Goal: Transaction & Acquisition: Book appointment/travel/reservation

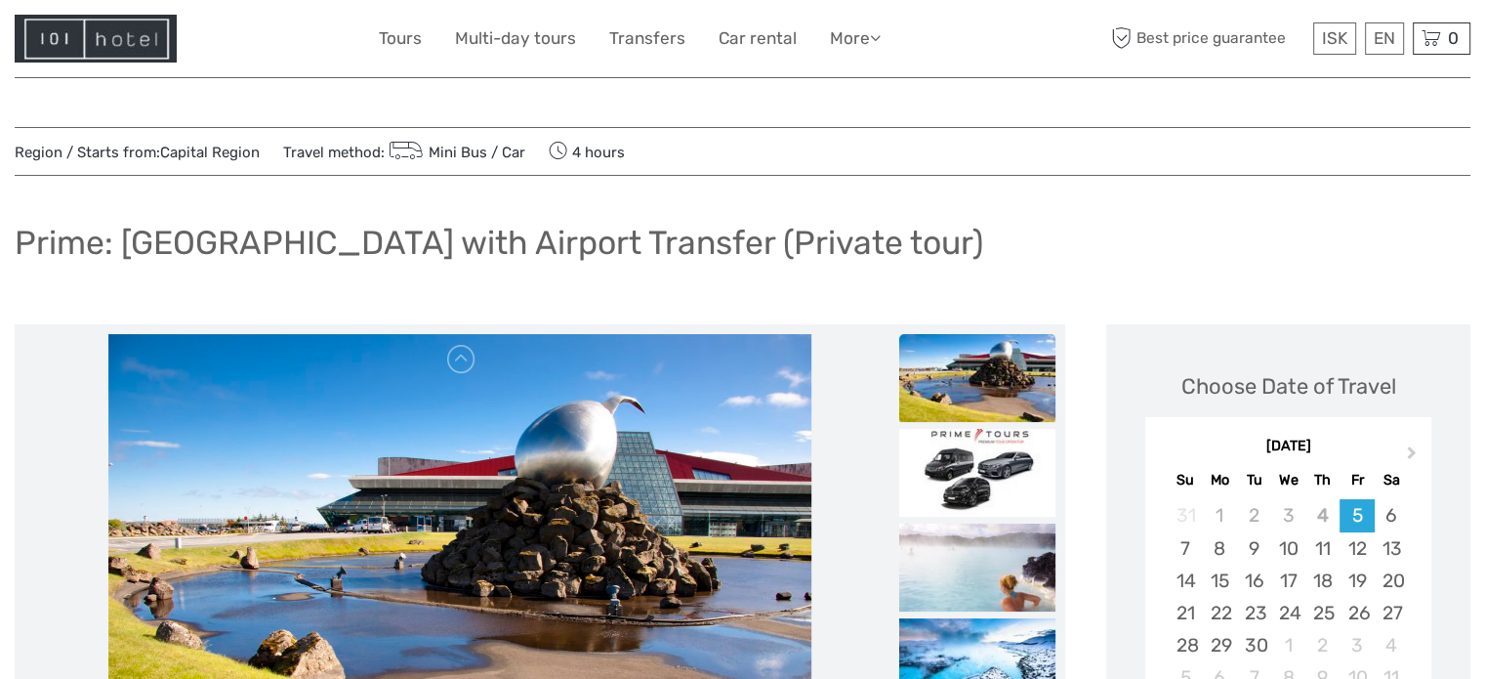
click at [139, 28] on img at bounding box center [96, 39] width 162 height 48
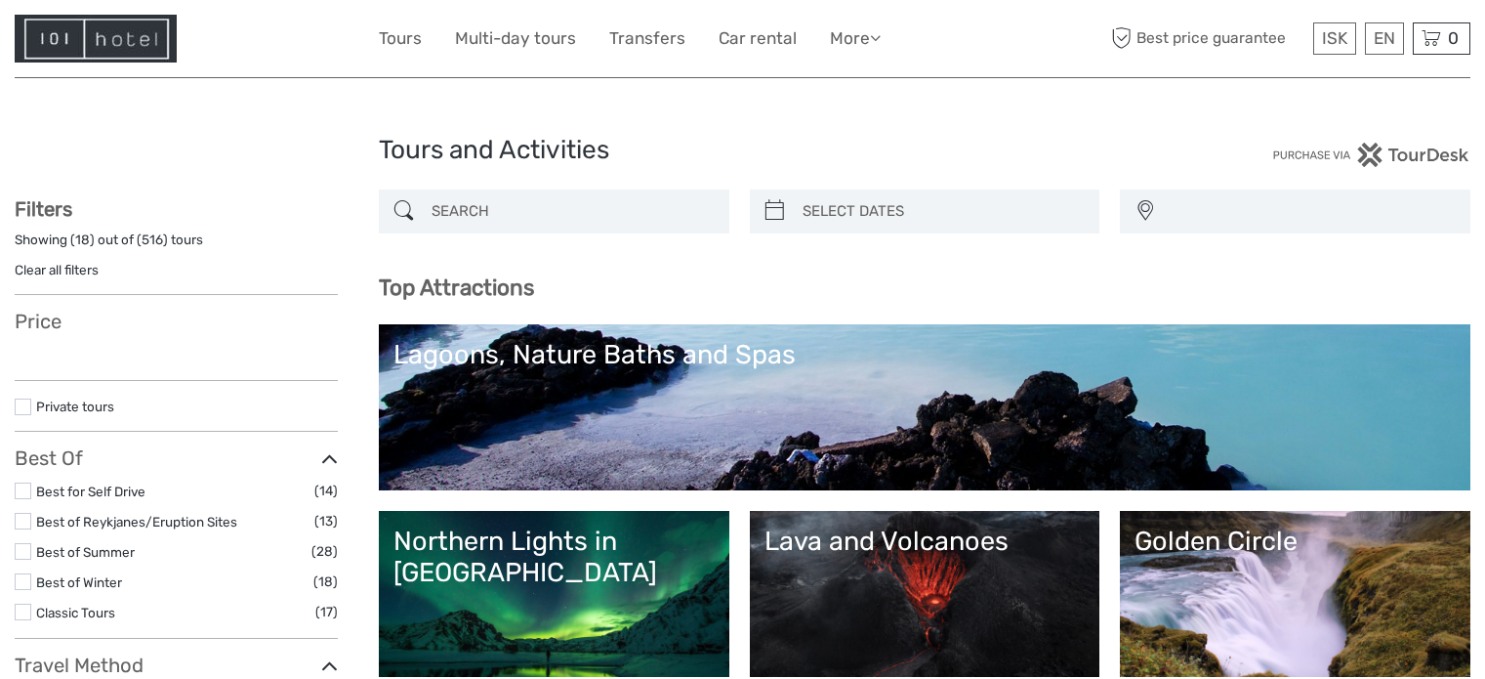
select select
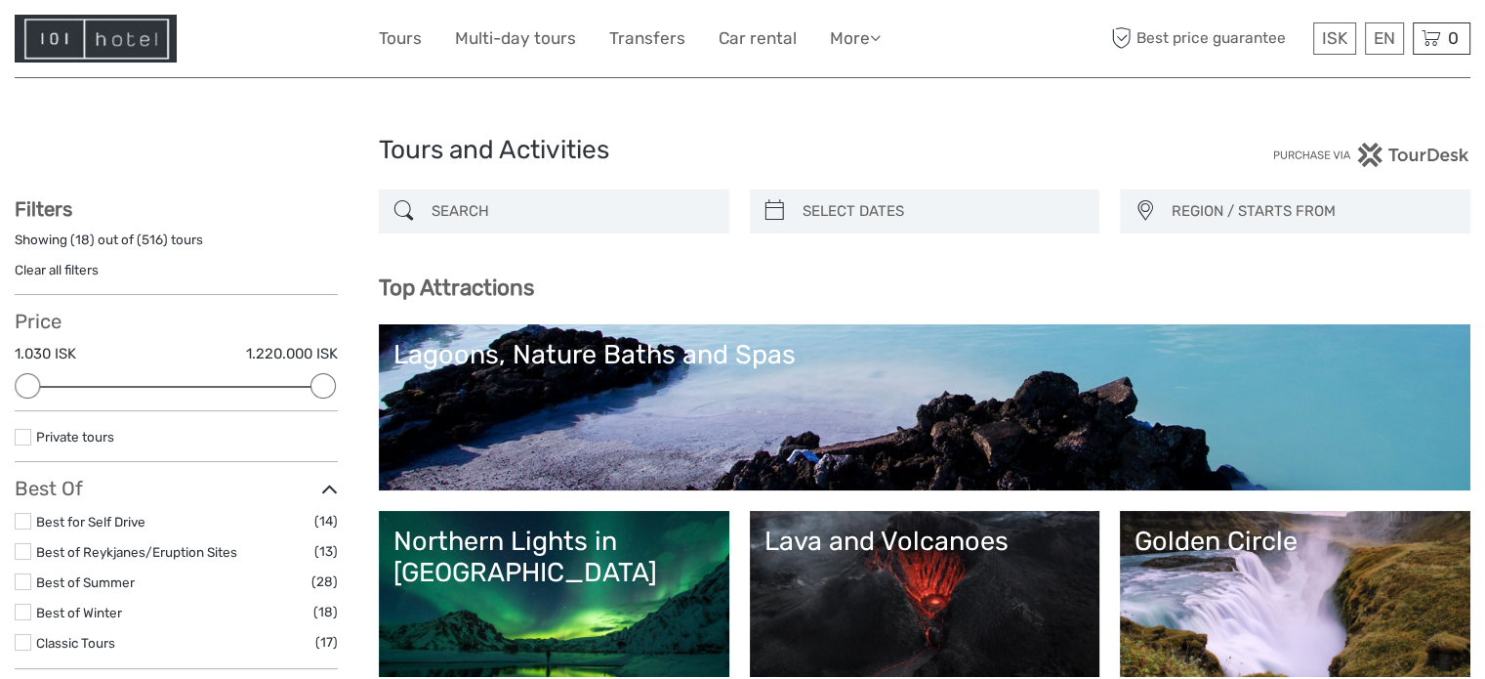
click at [527, 218] on input "search" at bounding box center [572, 211] width 296 height 34
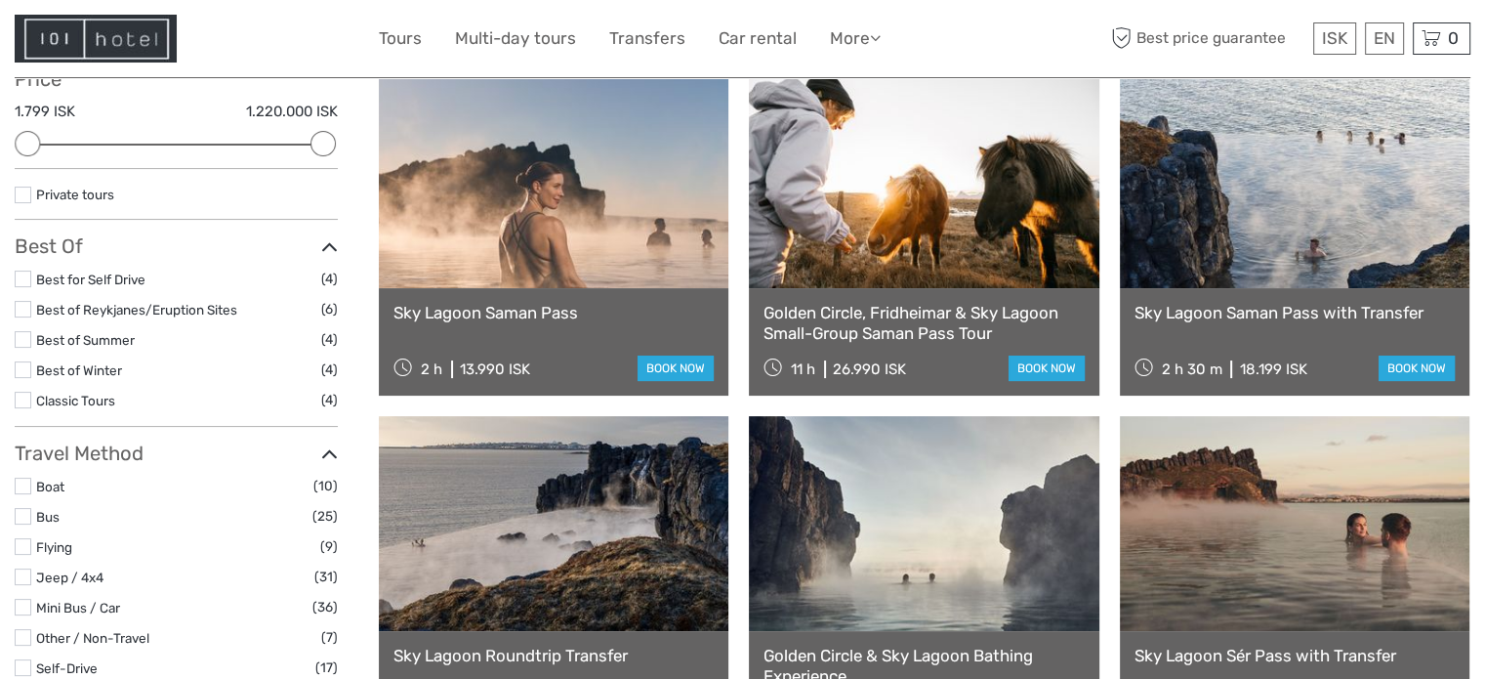
scroll to position [208, 0]
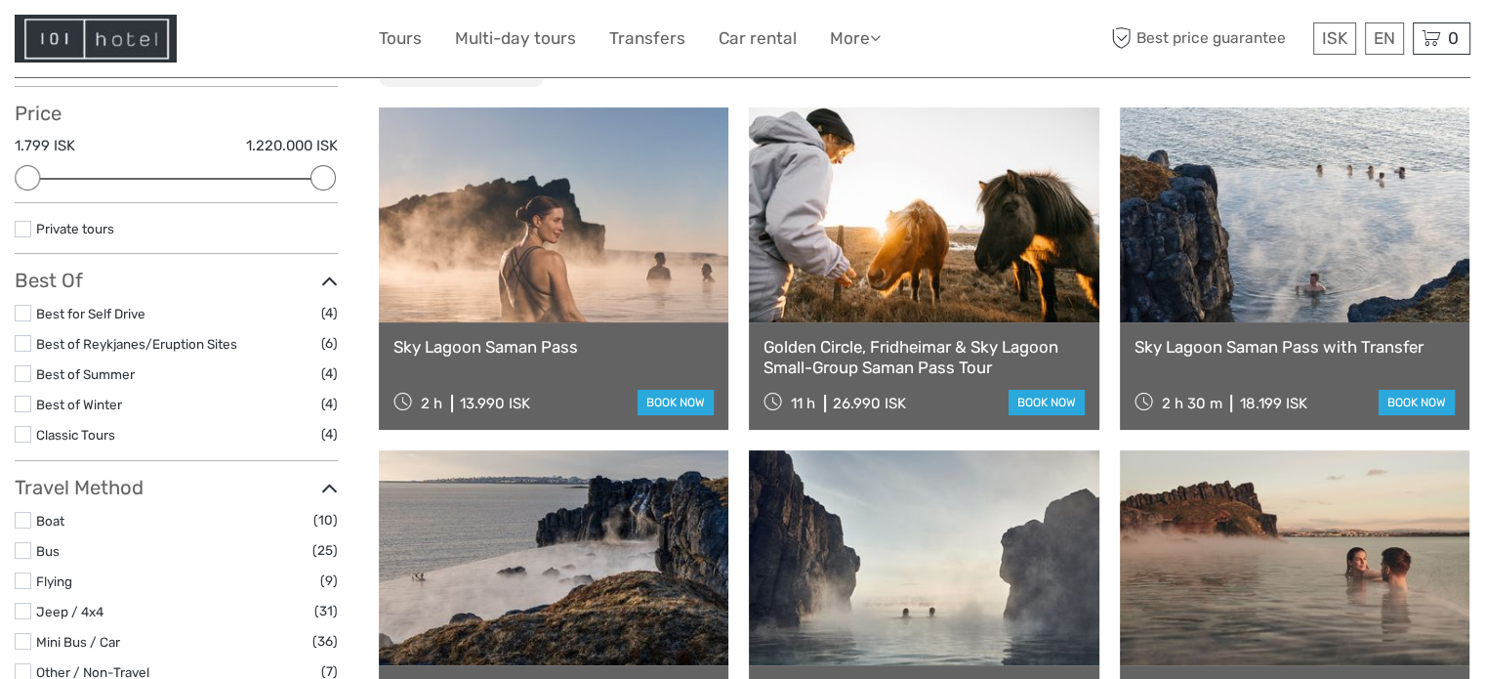
type input "sky lagoon"
click at [612, 199] on link at bounding box center [554, 214] width 350 height 215
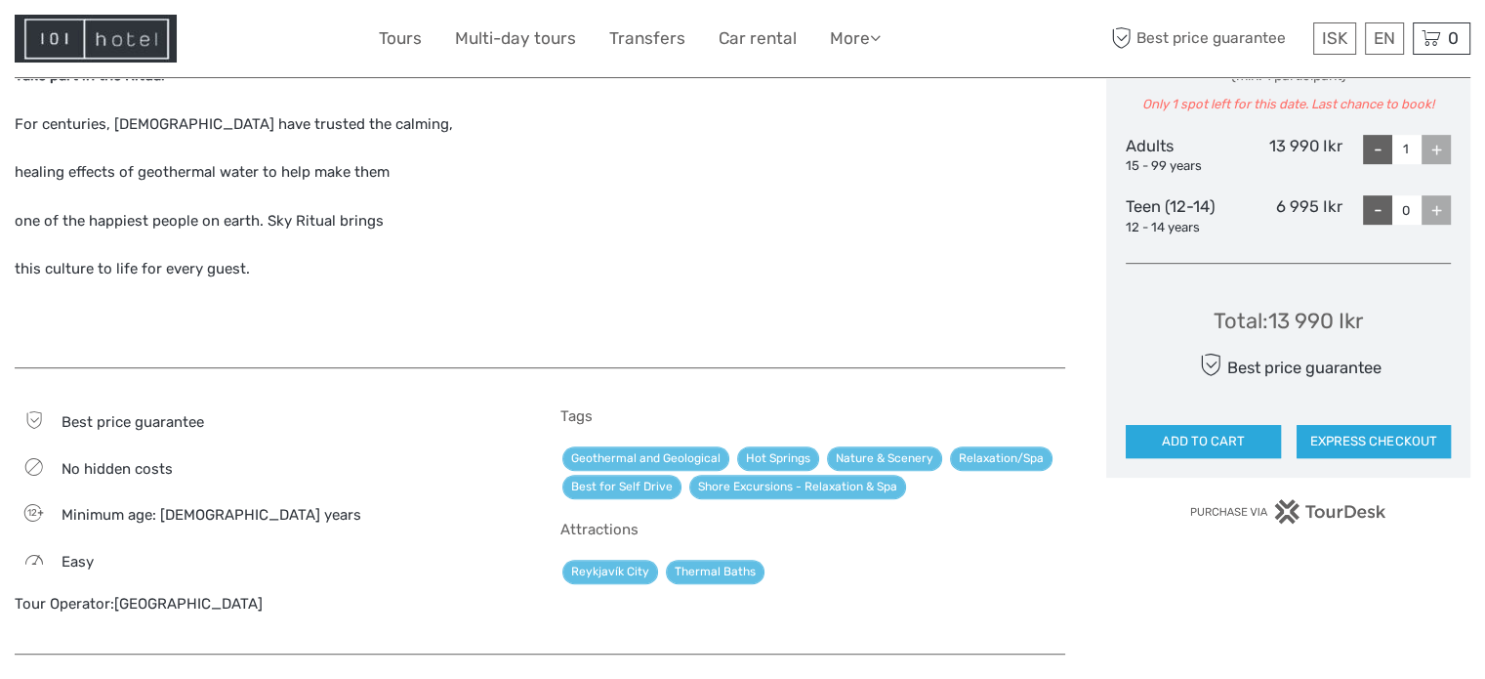
scroll to position [976, 0]
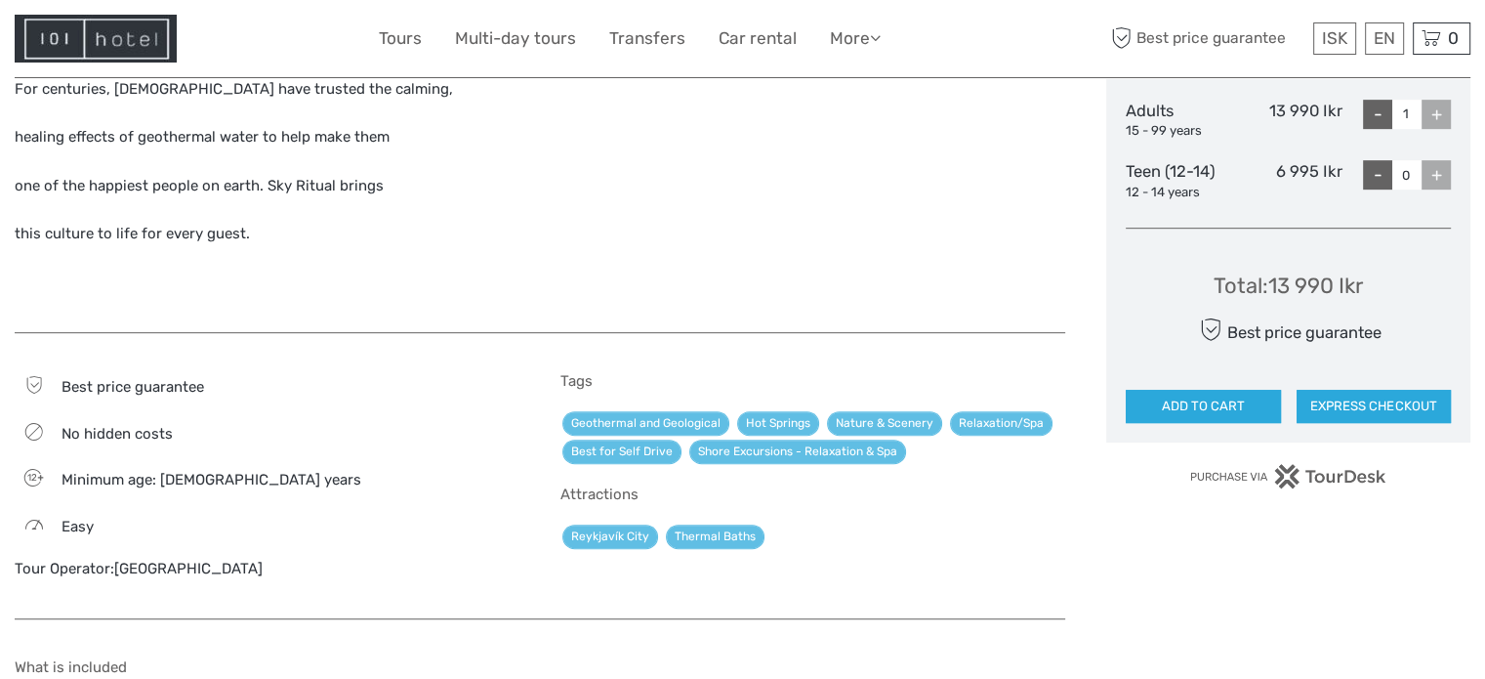
click at [165, 568] on link "Sky Lagoon" at bounding box center [188, 568] width 148 height 18
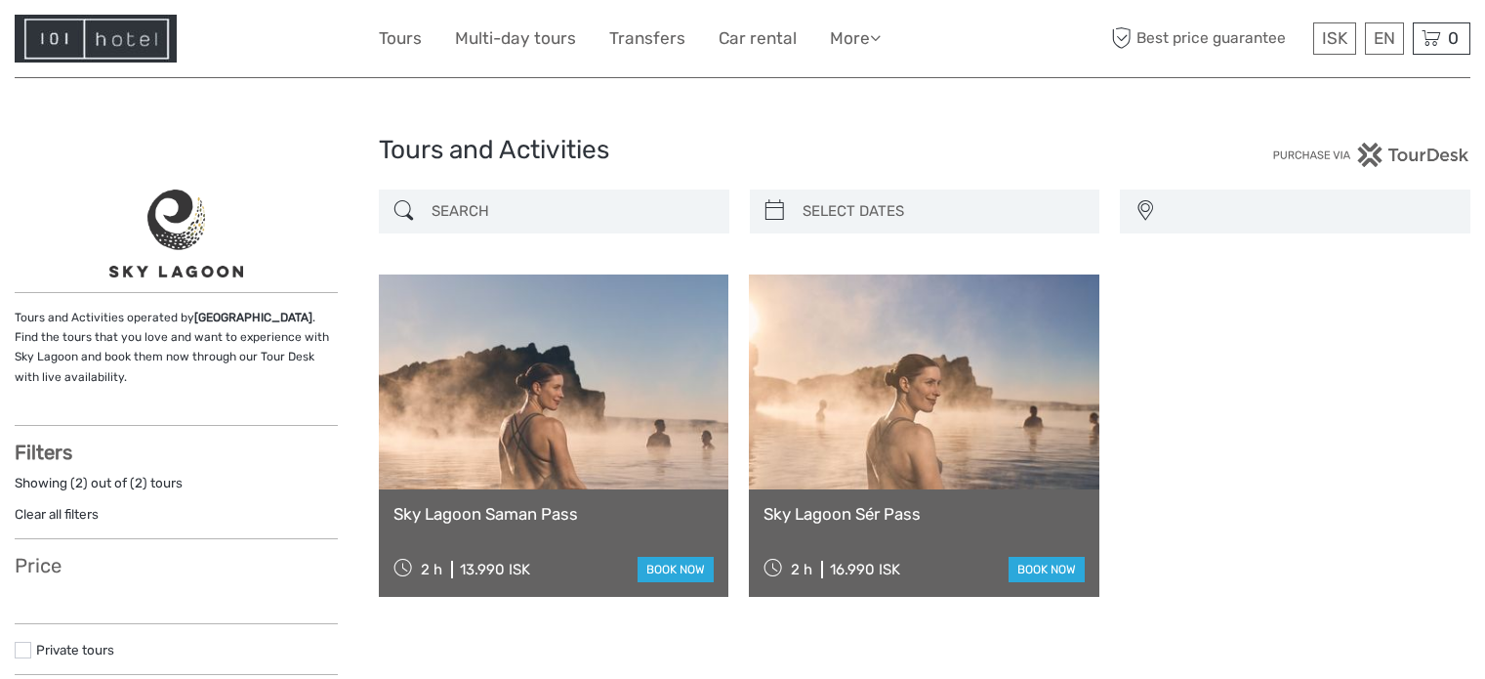
select select
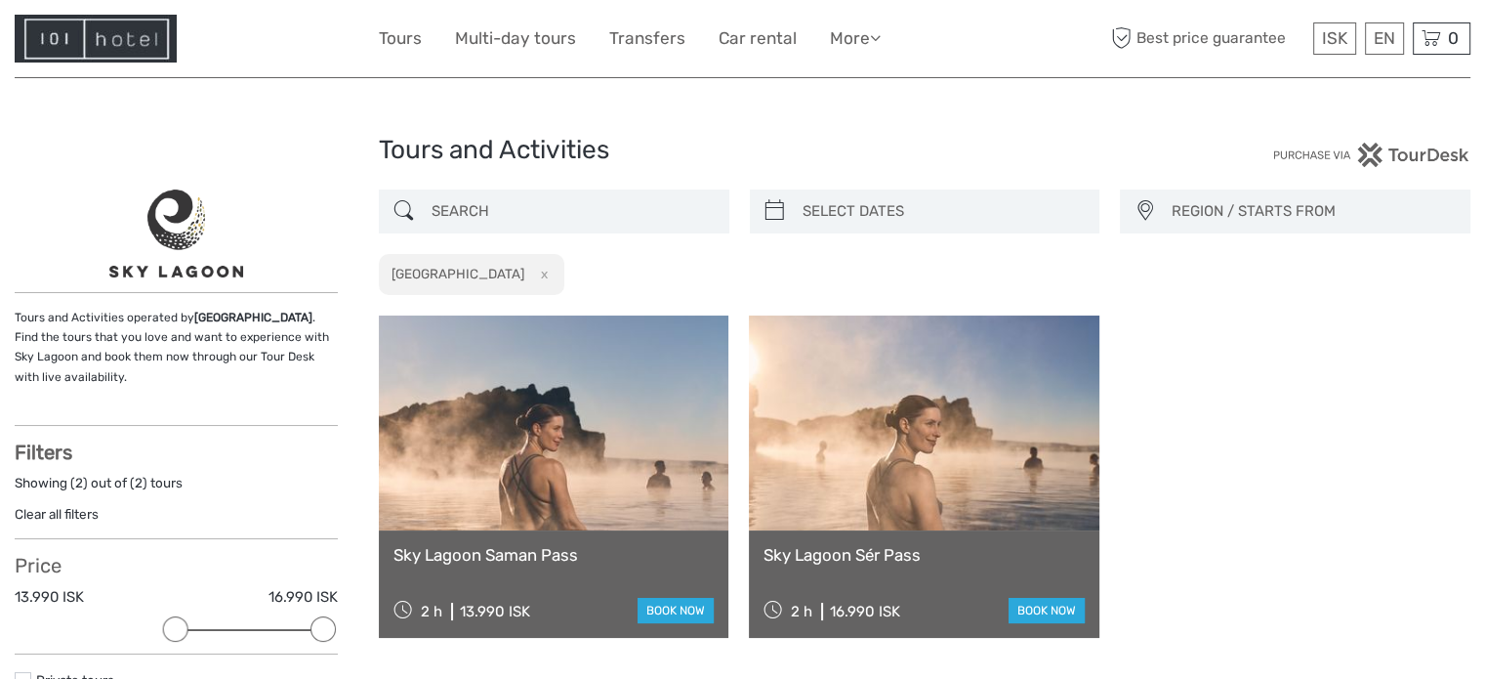
click at [148, 16] on img at bounding box center [96, 39] width 162 height 48
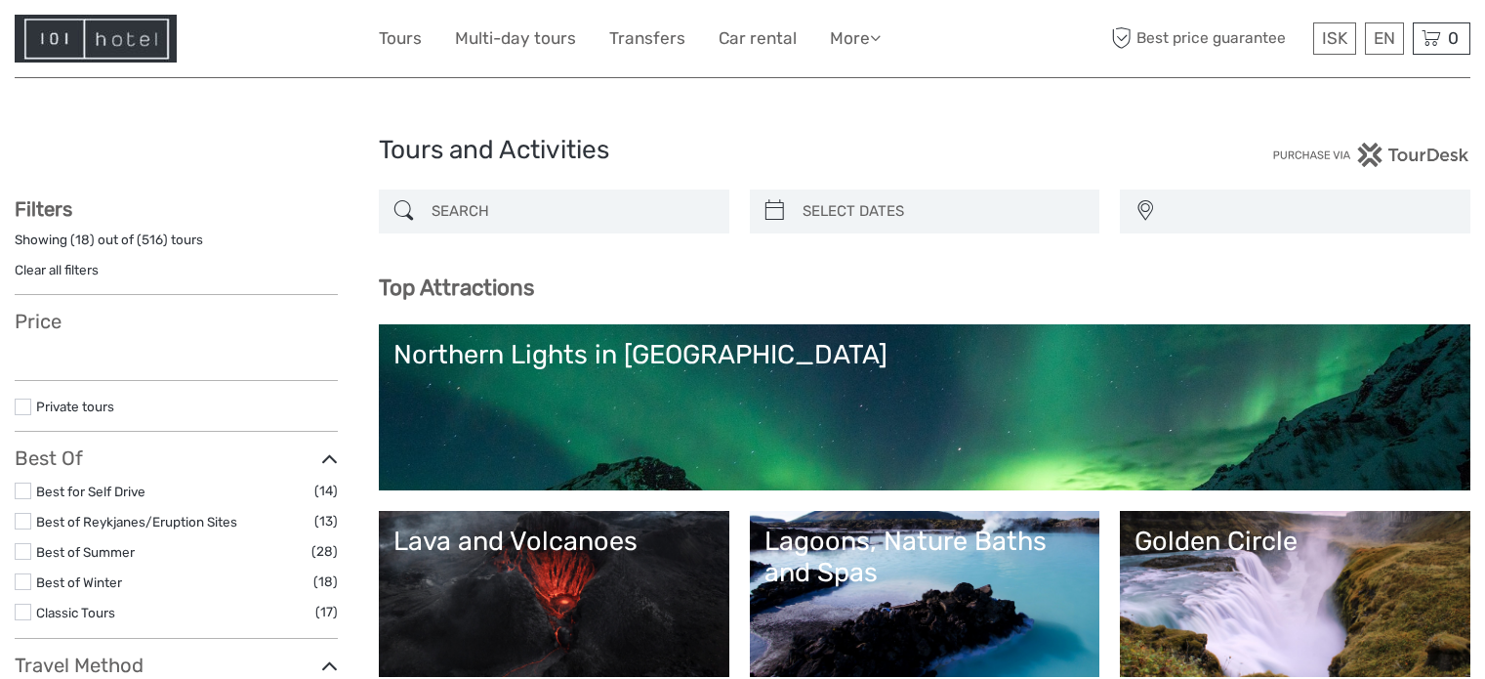
select select
click at [553, 214] on input "search" at bounding box center [572, 211] width 296 height 34
select select
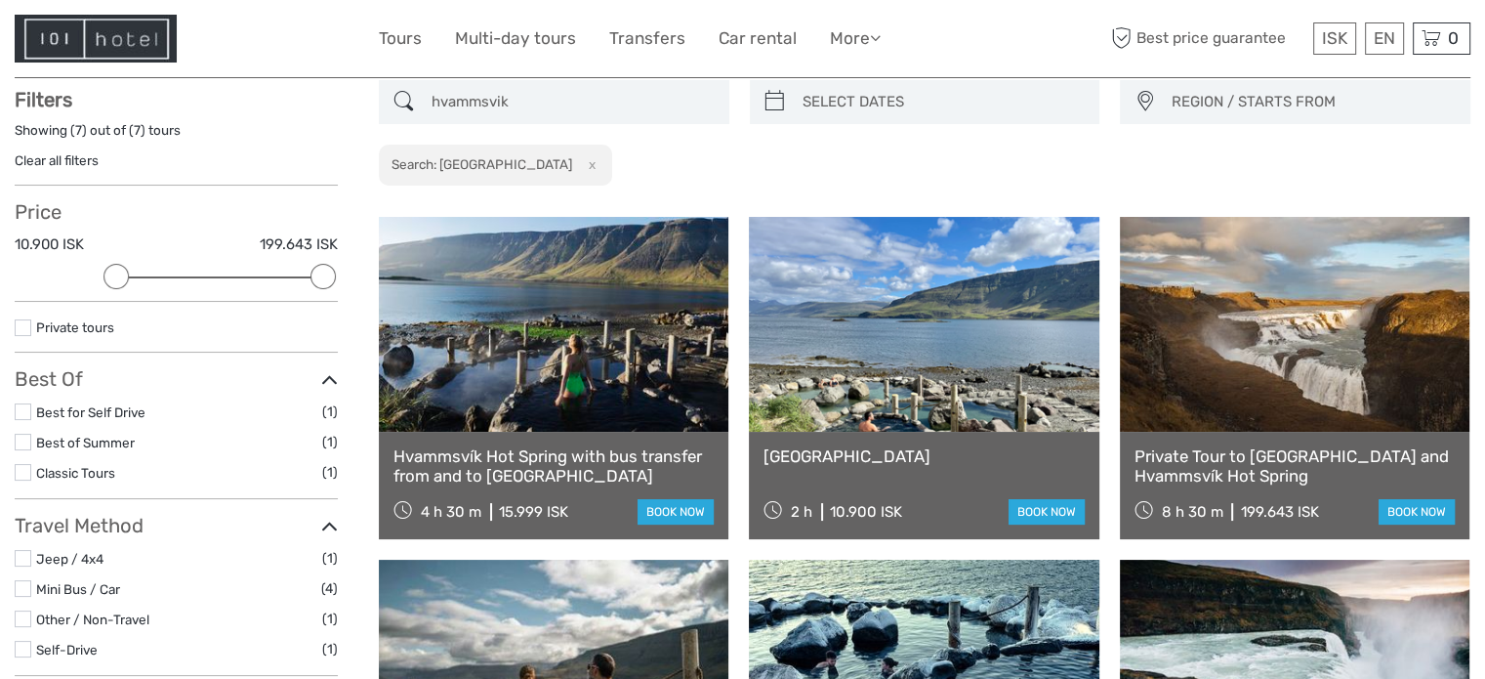
scroll to position [110, 0]
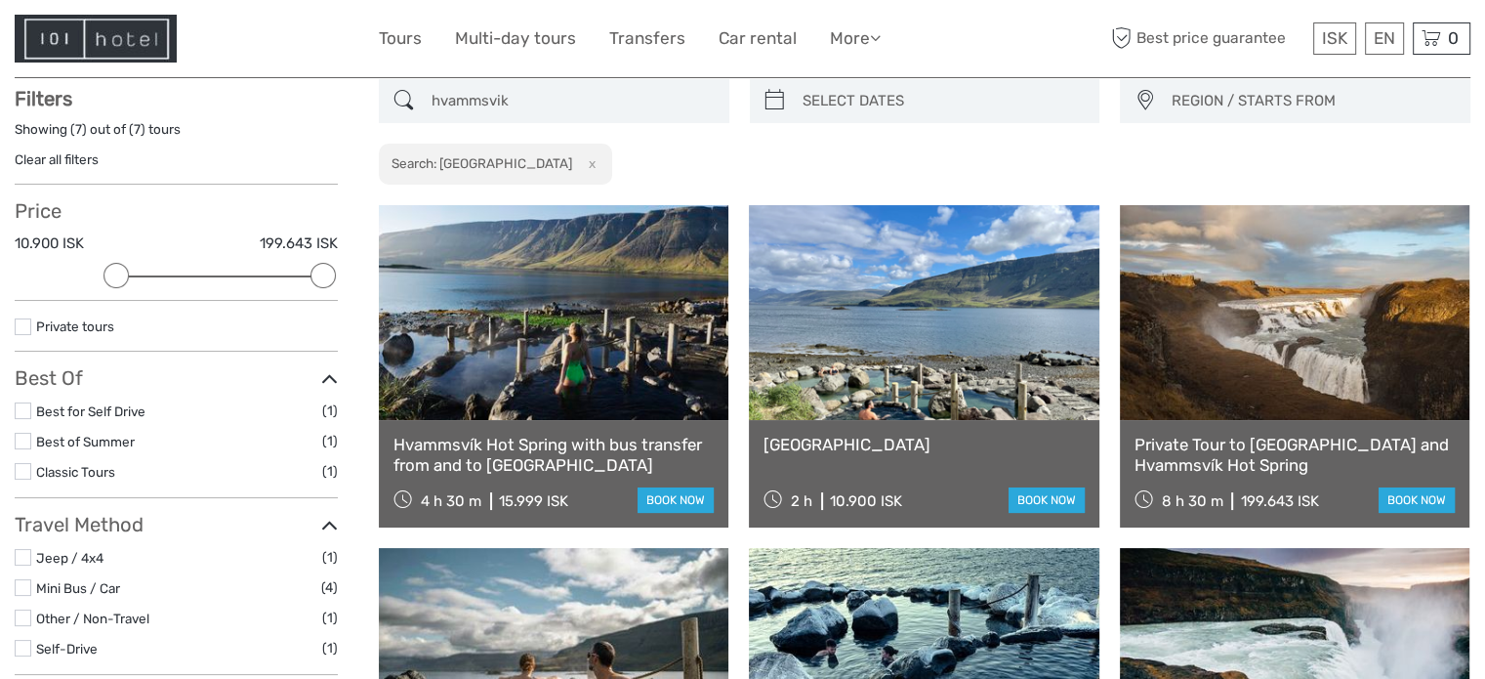
type input "hvammsvik"
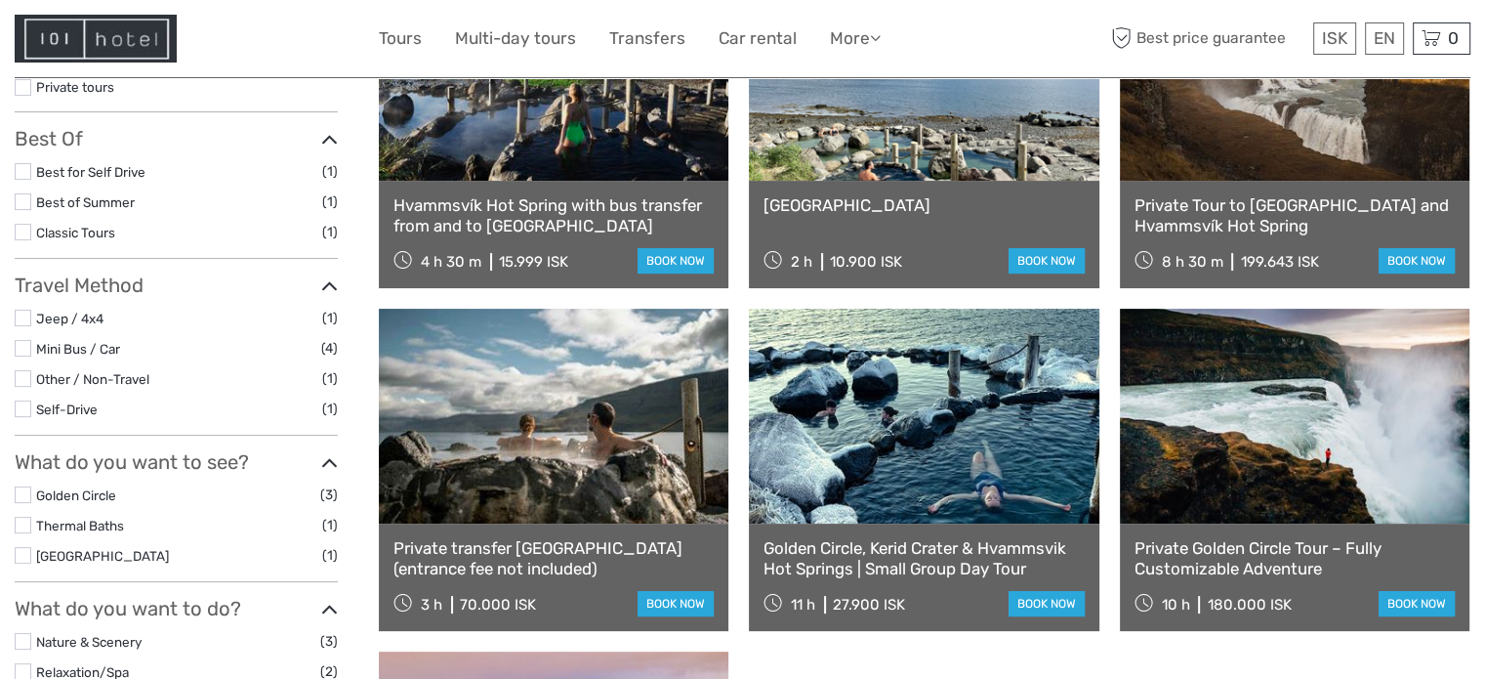
scroll to position [403, 0]
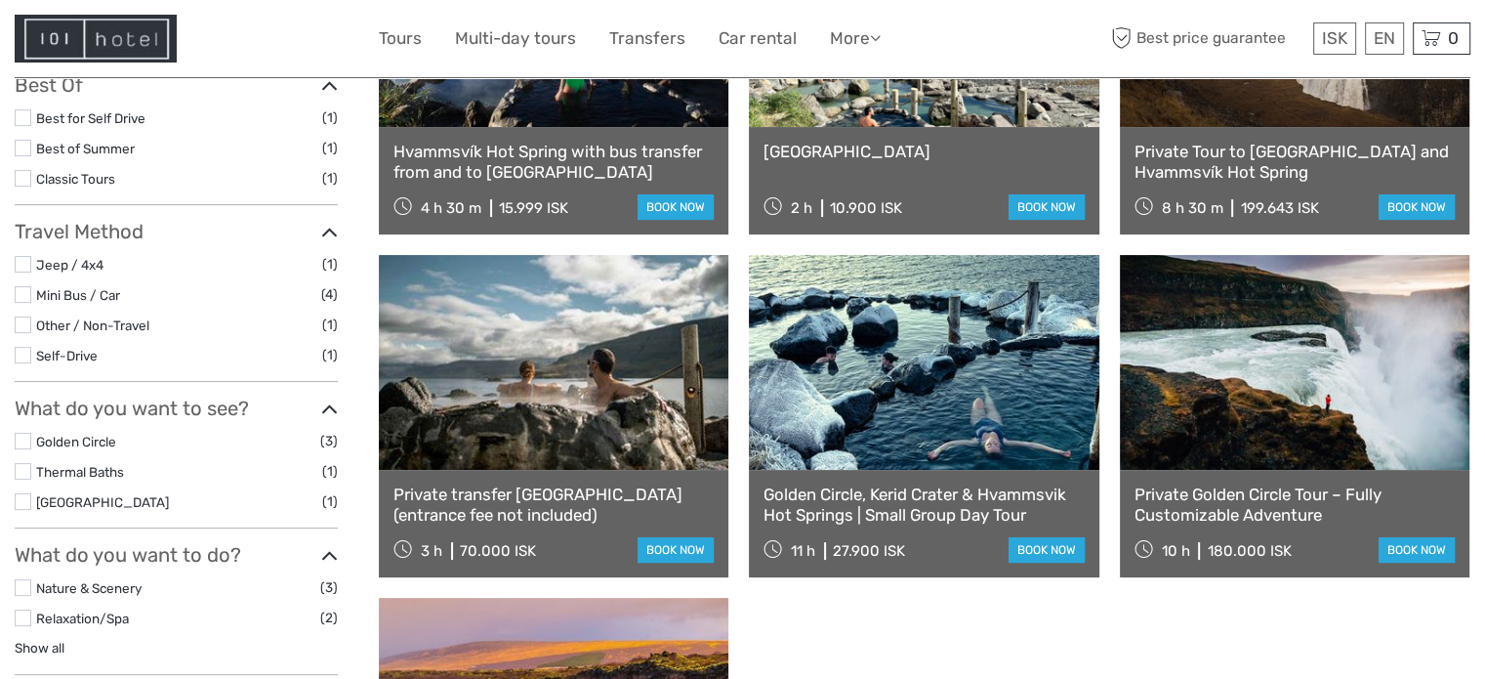
click at [925, 157] on link "Hvammsvík Natural Hot Springs" at bounding box center [923, 152] width 320 height 20
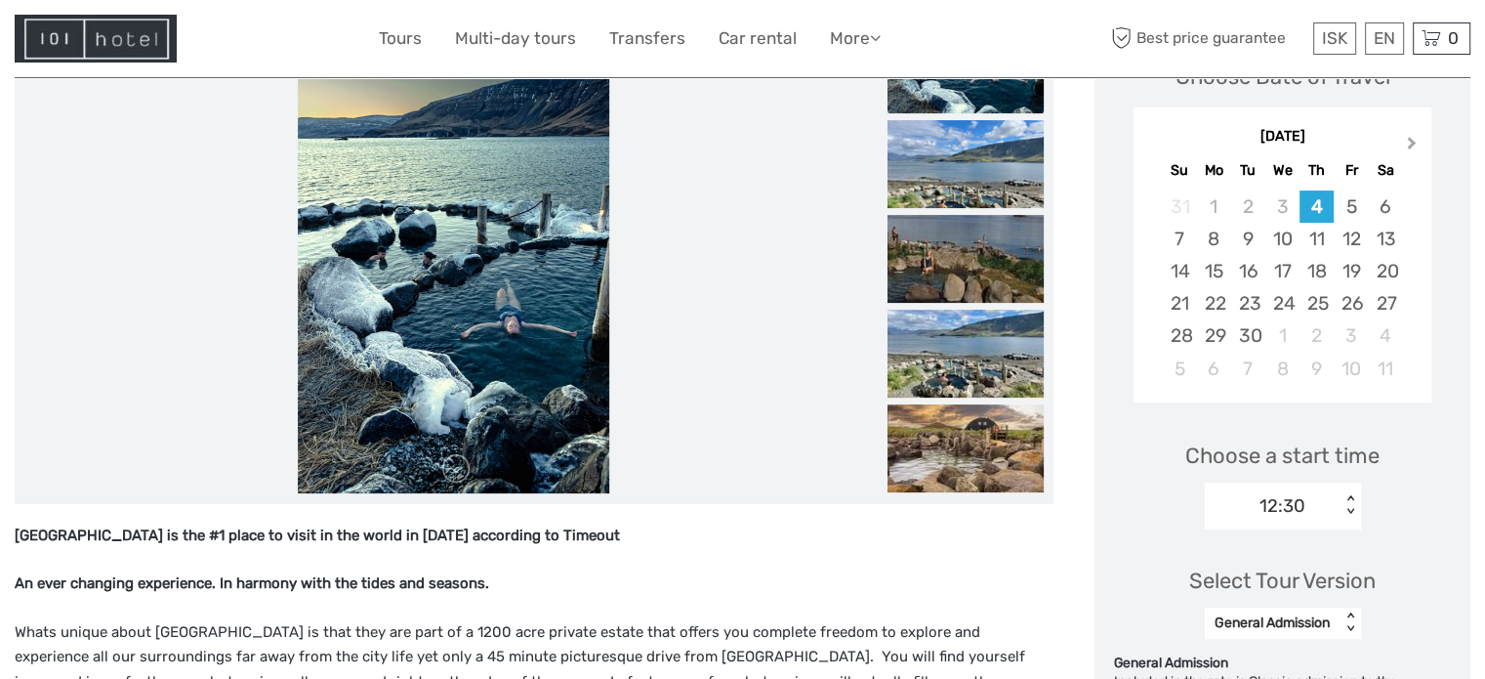
scroll to position [195, 0]
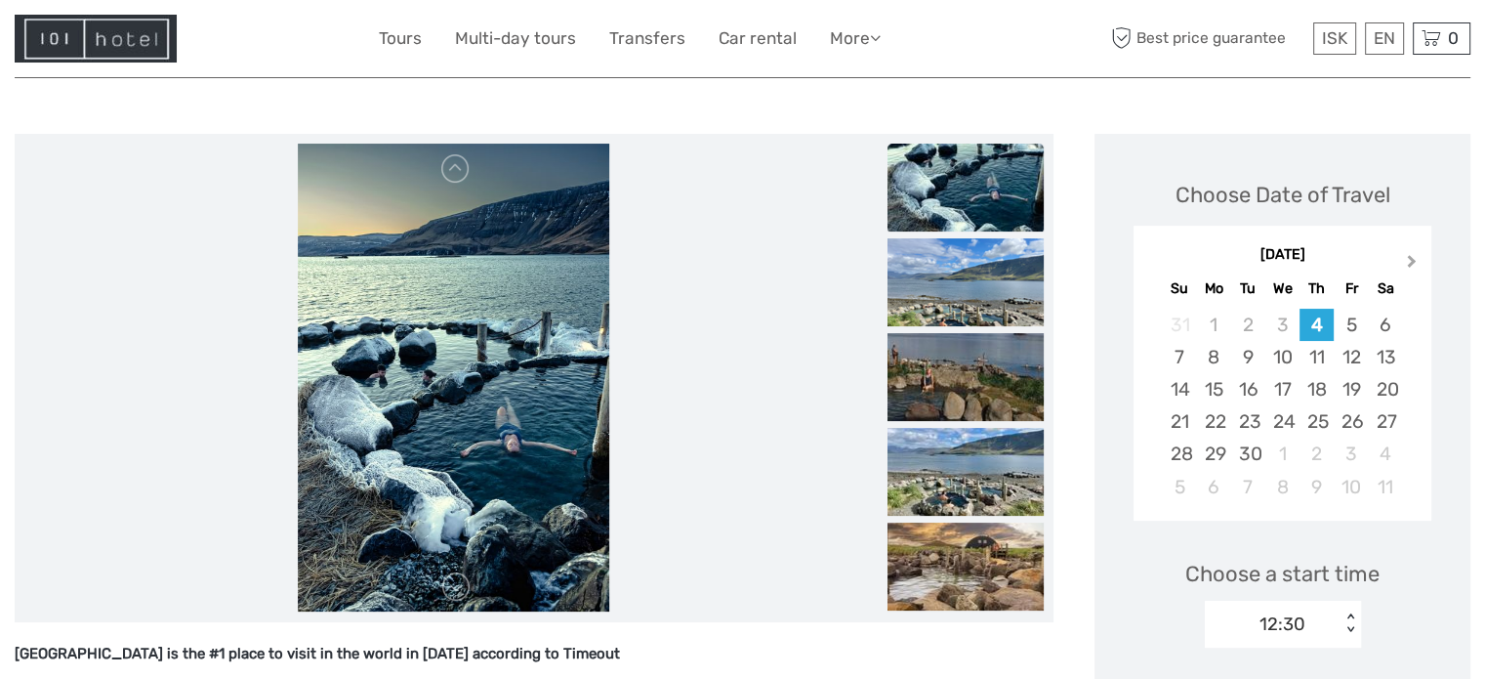
click at [1418, 265] on button "Next Month" at bounding box center [1413, 265] width 31 height 31
click at [1418, 261] on button "Next Month" at bounding box center [1413, 265] width 31 height 31
click at [1418, 260] on button "Next Month" at bounding box center [1413, 265] width 31 height 31
click at [1259, 442] on div "30" at bounding box center [1248, 453] width 34 height 32
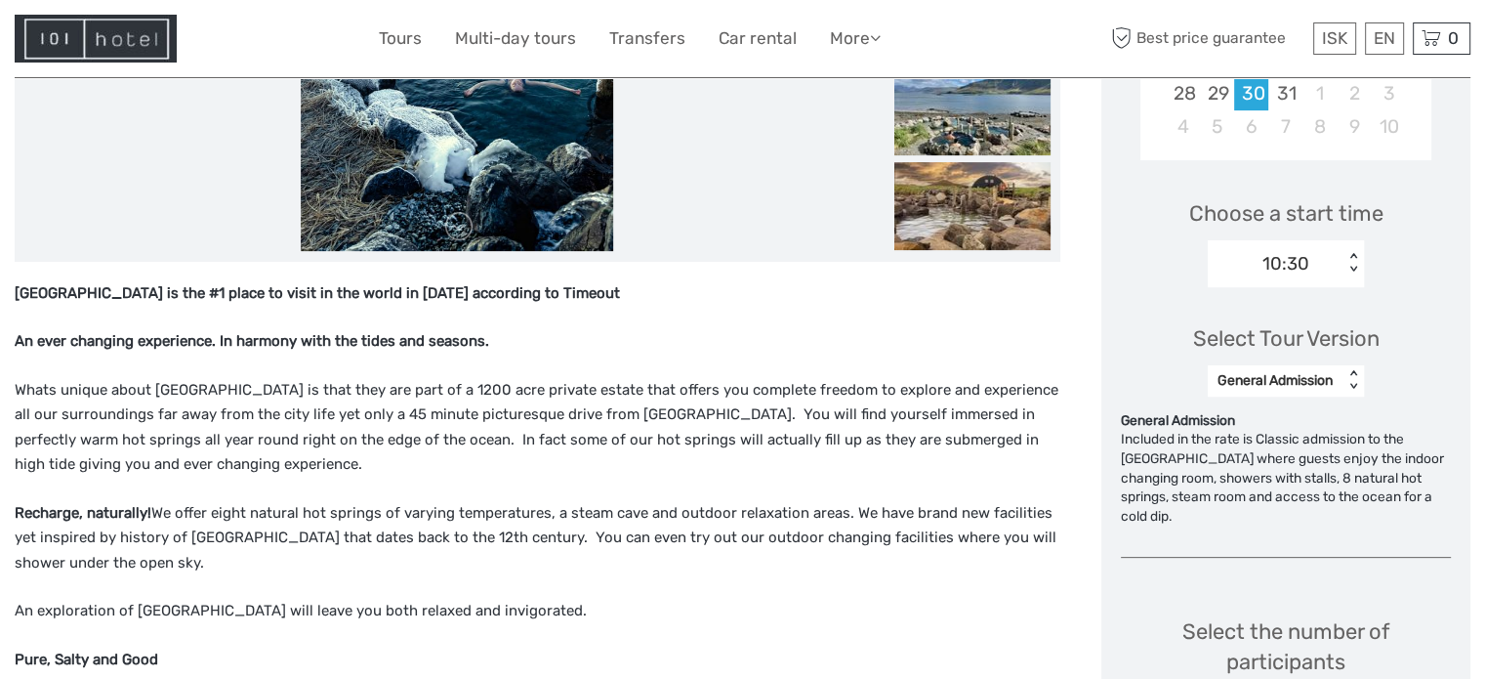
scroll to position [683, 0]
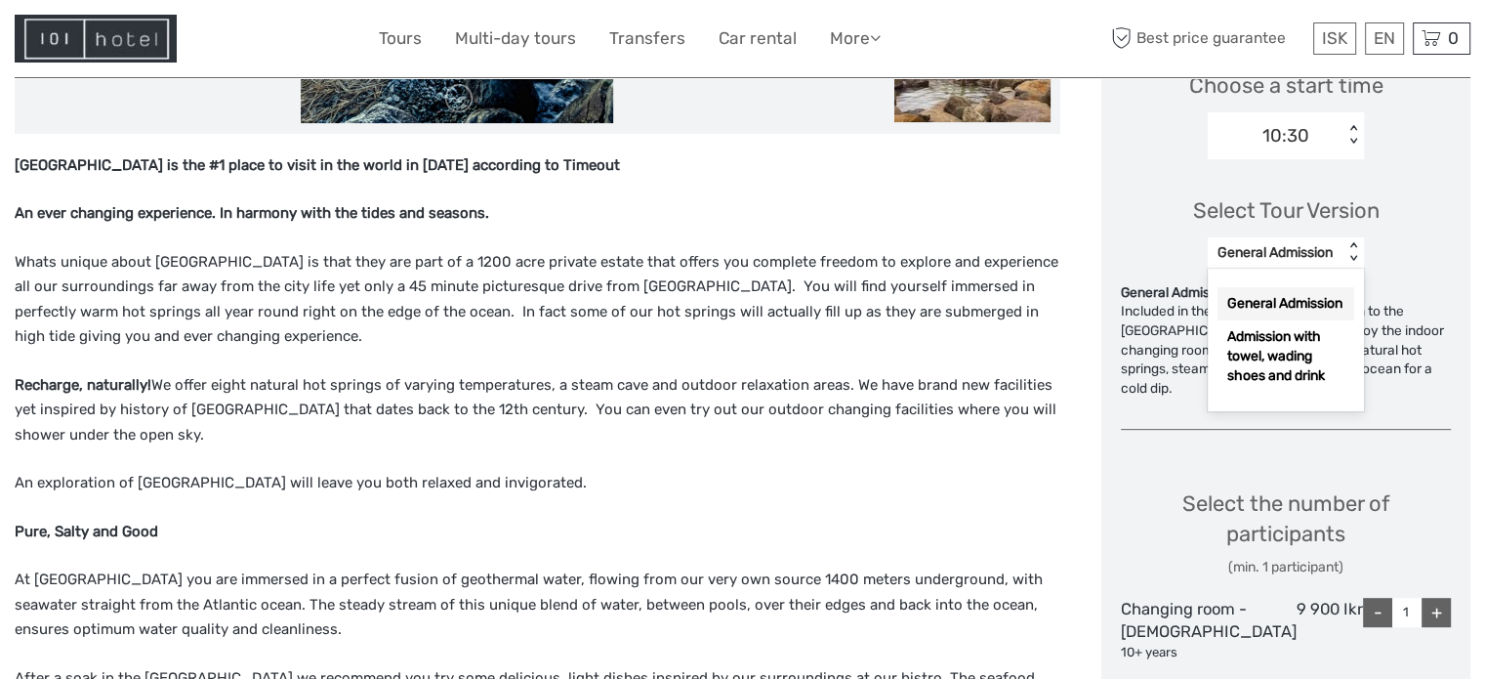
click at [1329, 256] on div "General Admission" at bounding box center [1275, 253] width 116 height 20
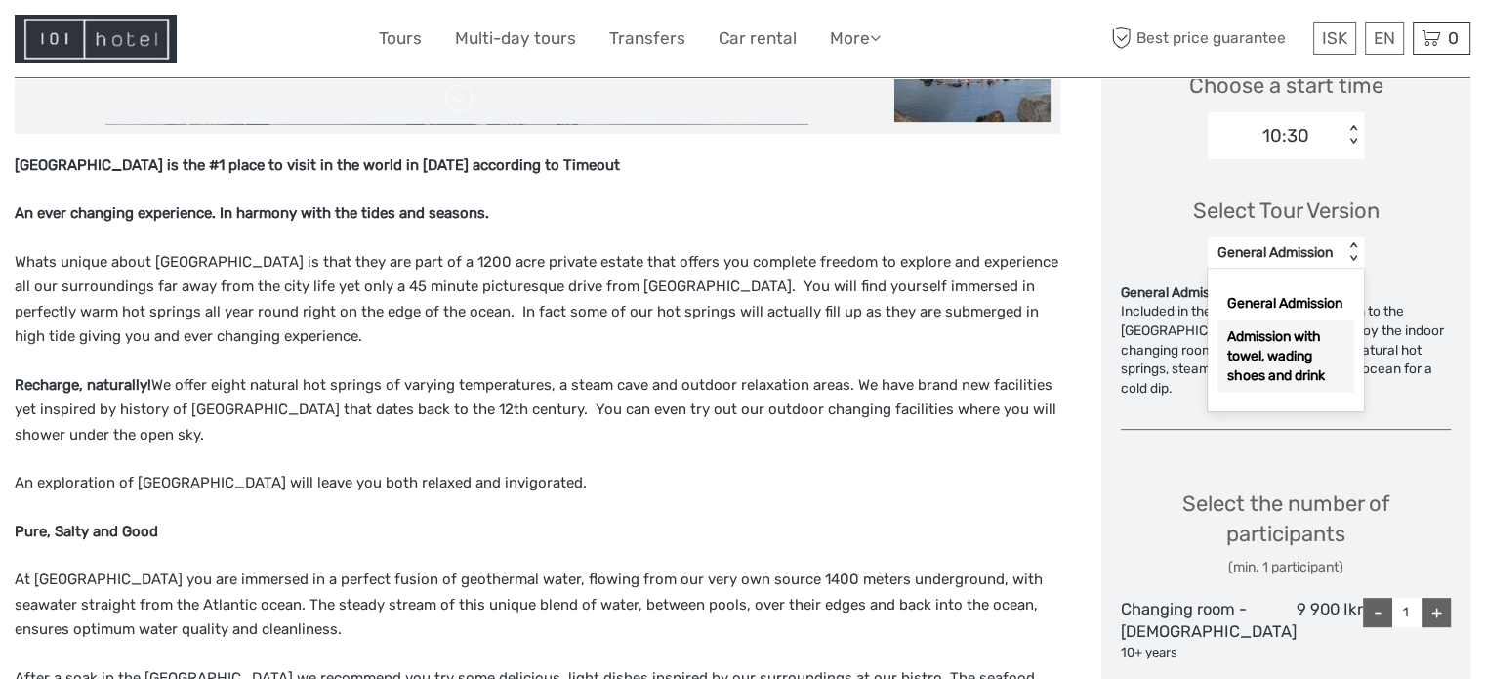
click at [1313, 346] on div "Admission with towel, wading shoes and drink" at bounding box center [1285, 356] width 137 height 72
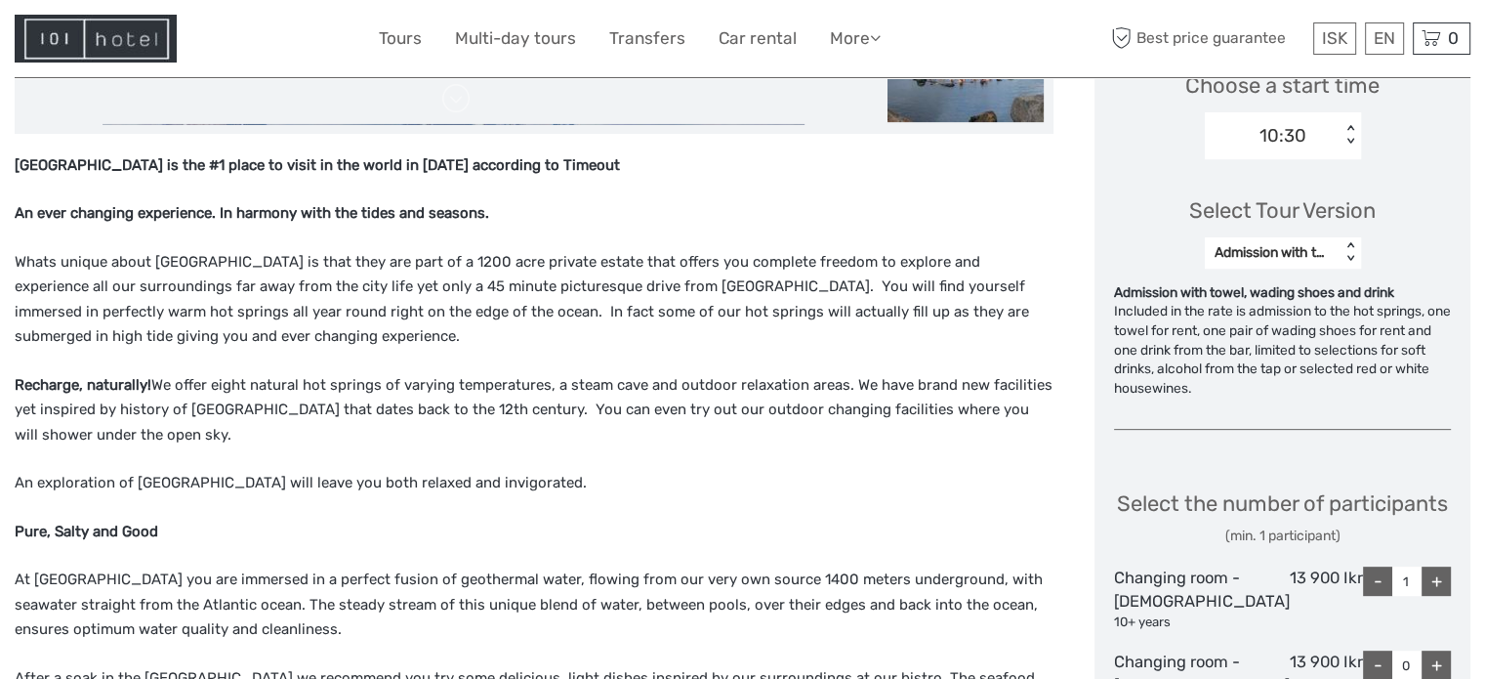
click at [1358, 260] on div "< >" at bounding box center [1349, 252] width 17 height 21
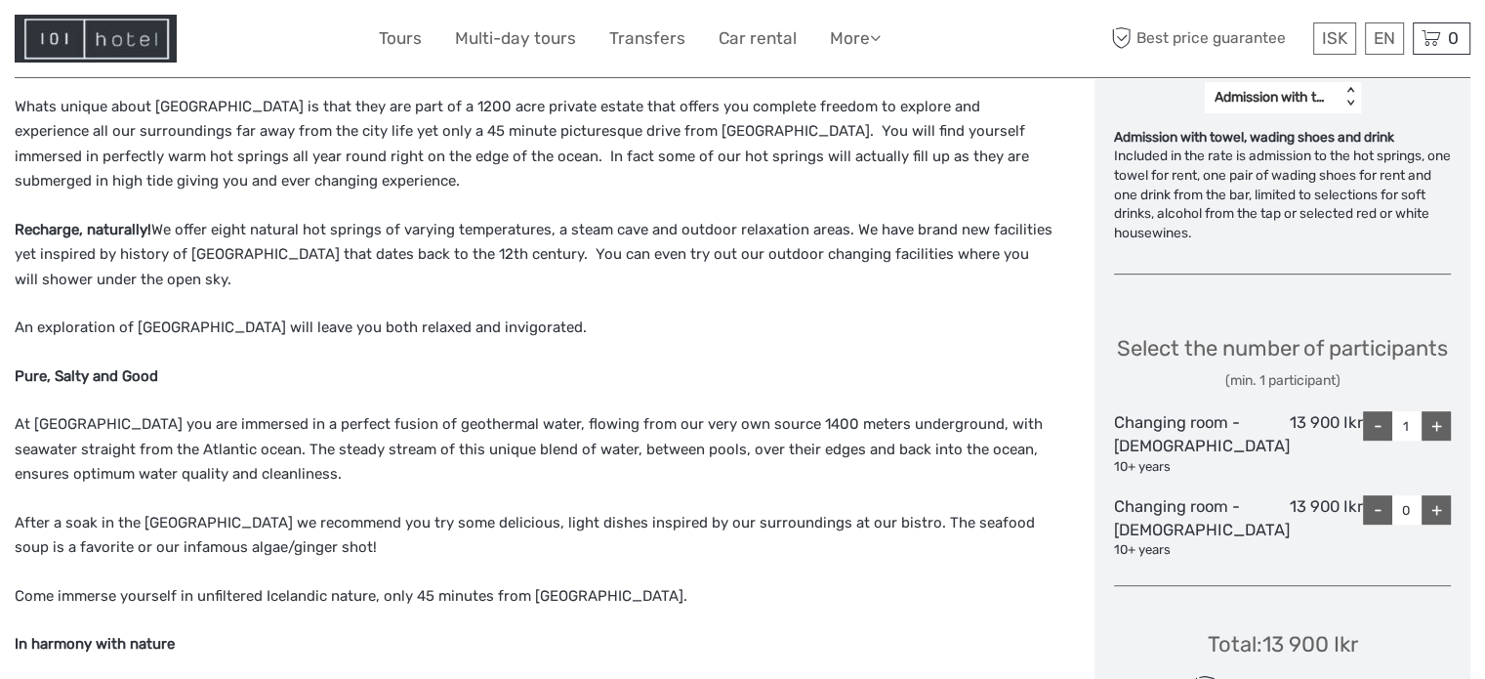
scroll to position [683, 0]
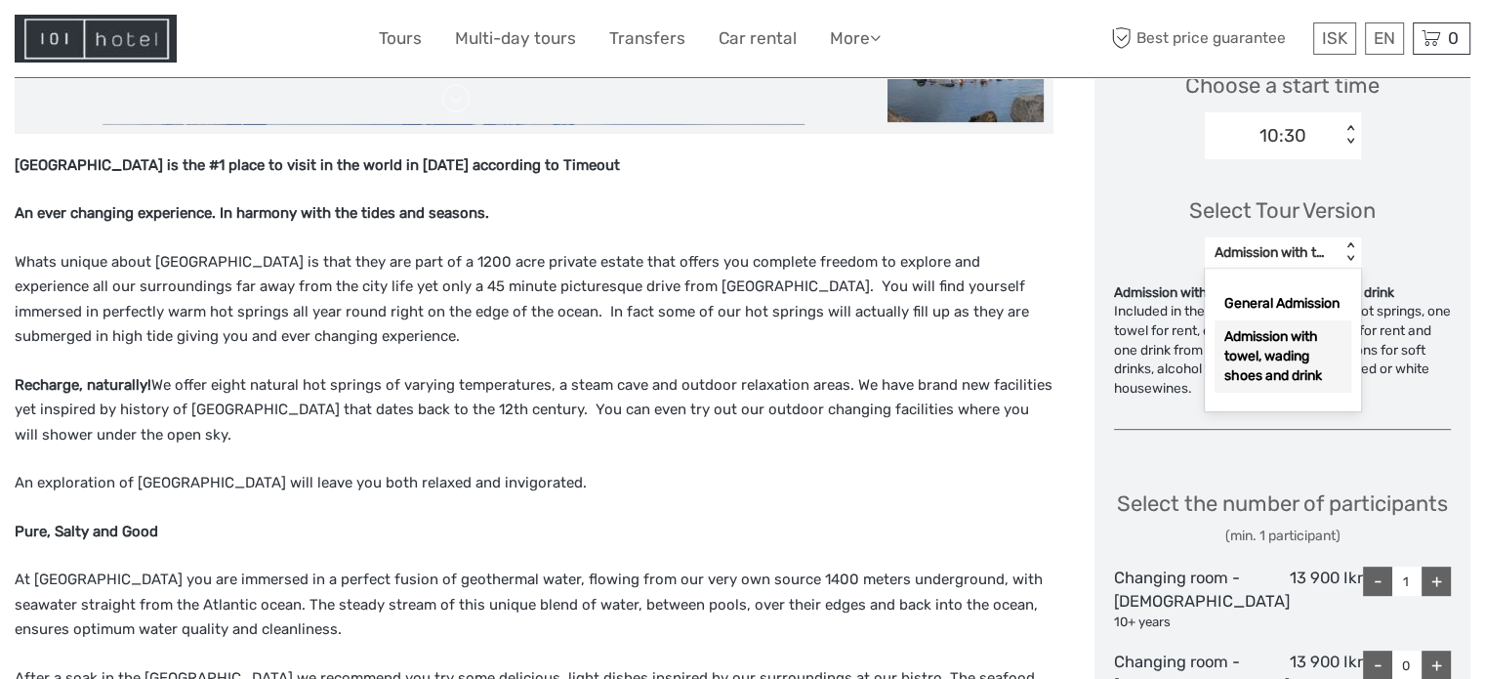
click at [1307, 259] on div "Admission with towel, wading shoes and drink" at bounding box center [1273, 253] width 116 height 20
click at [1328, 320] on div "General Admission" at bounding box center [1283, 303] width 137 height 33
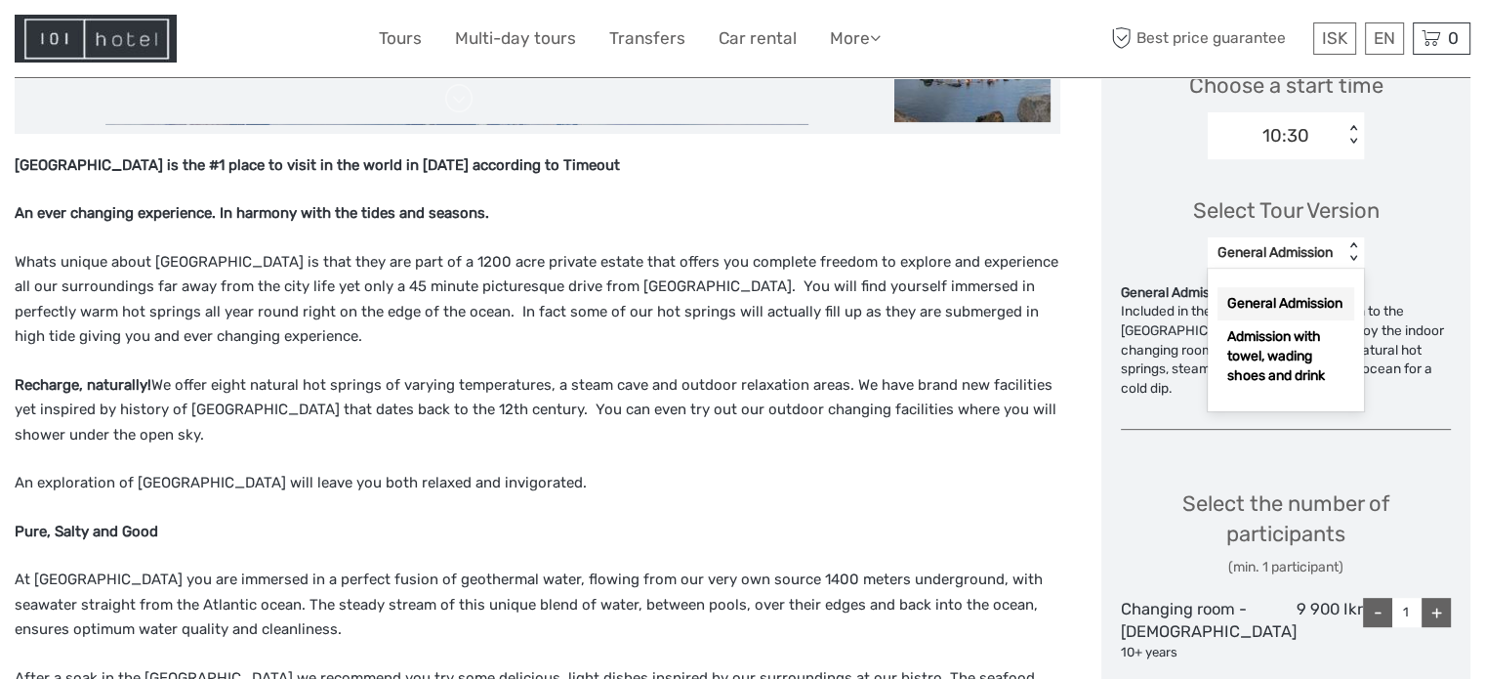
click at [1347, 257] on div "< >" at bounding box center [1353, 252] width 17 height 21
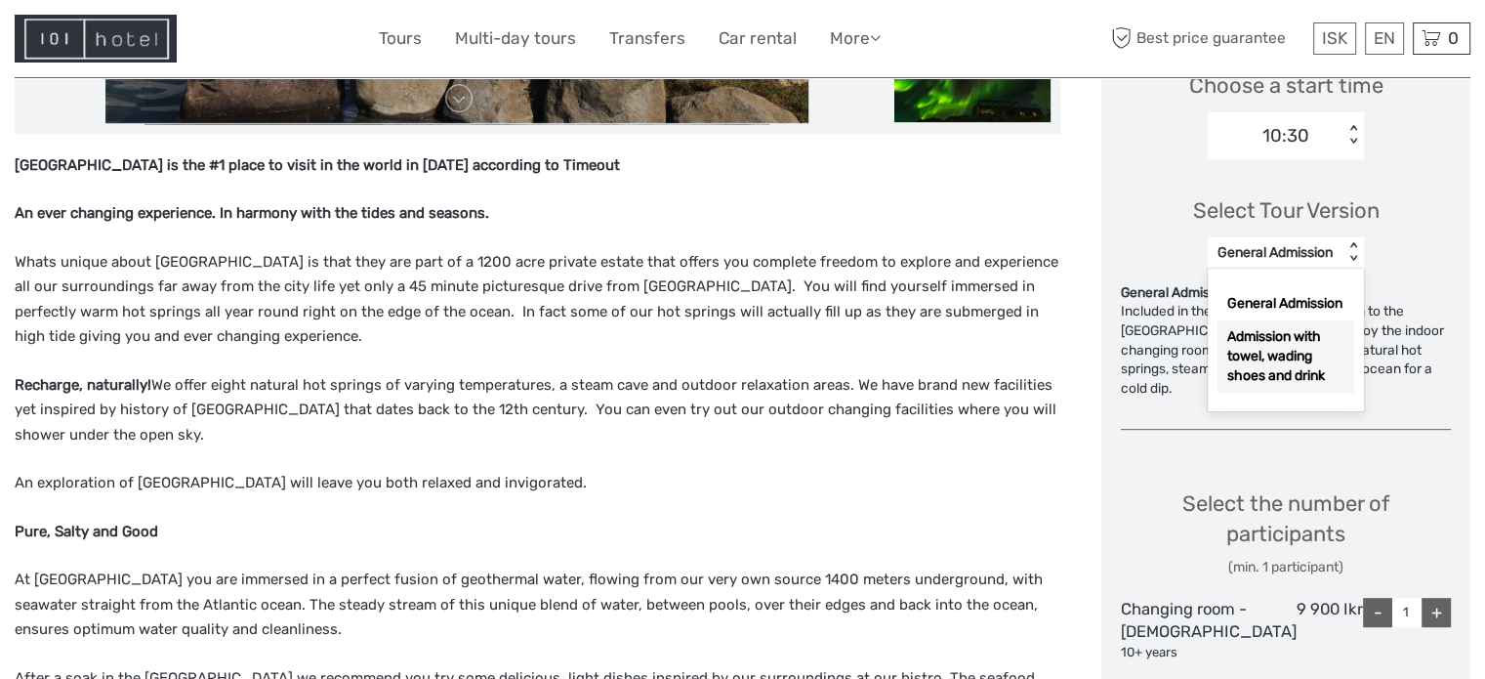
click at [1307, 366] on div "Admission with towel, wading shoes and drink" at bounding box center [1285, 356] width 137 height 72
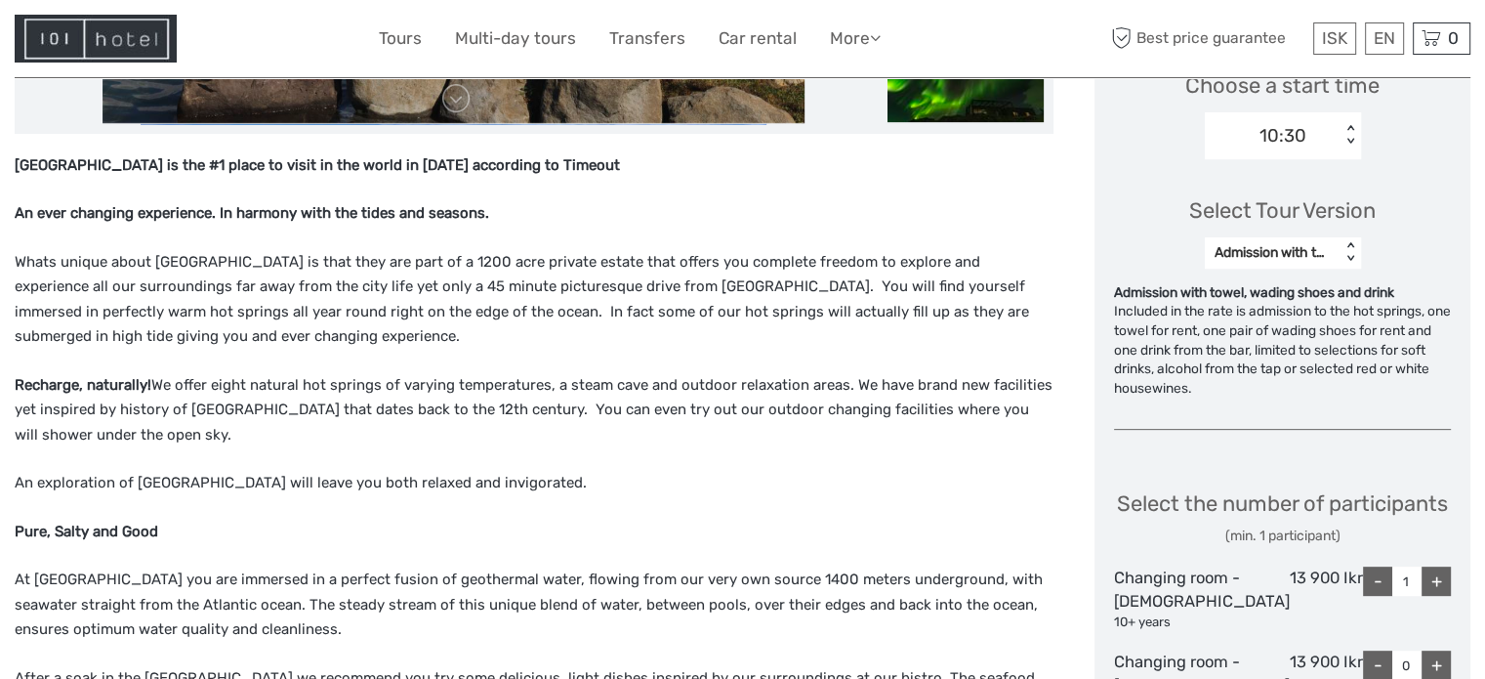
click at [1324, 256] on div "Admission with towel, wading shoes and drink" at bounding box center [1273, 253] width 116 height 20
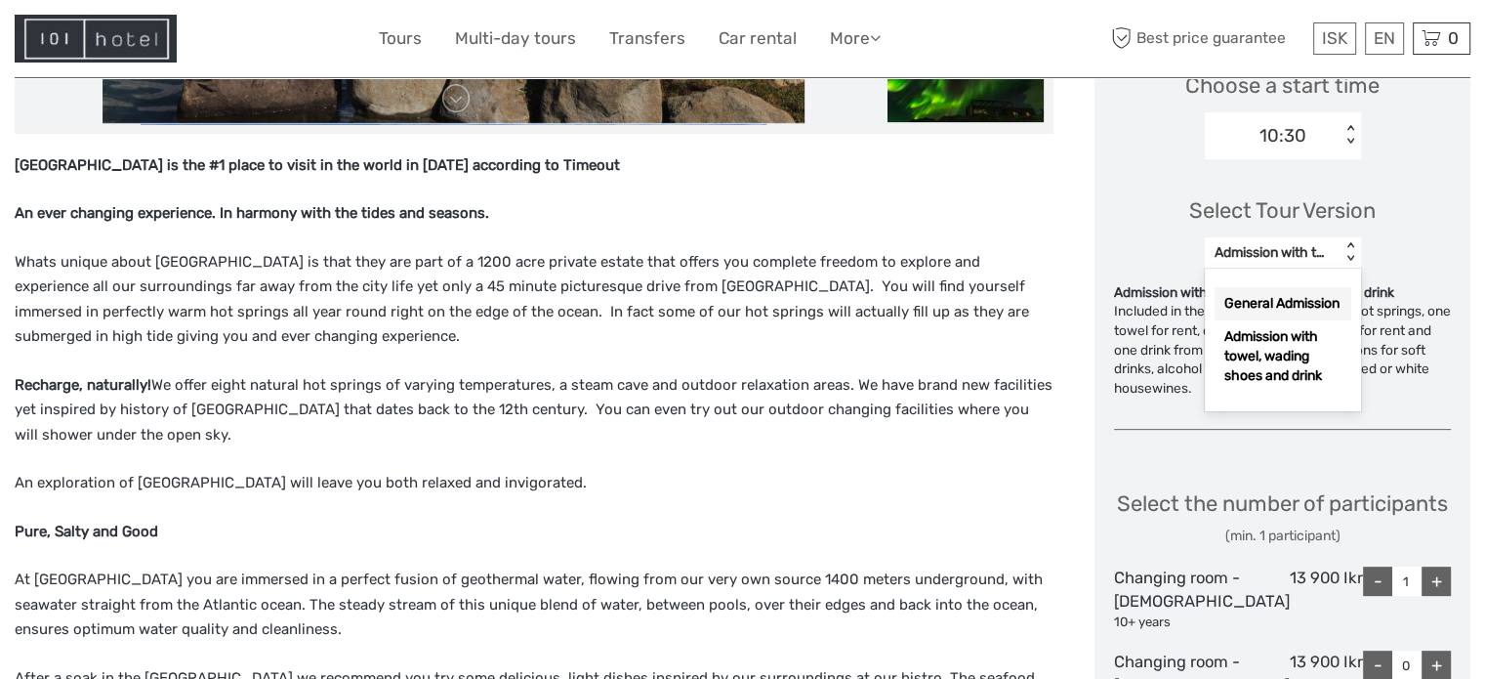
click at [1309, 319] on div "General Admission" at bounding box center [1283, 303] width 137 height 33
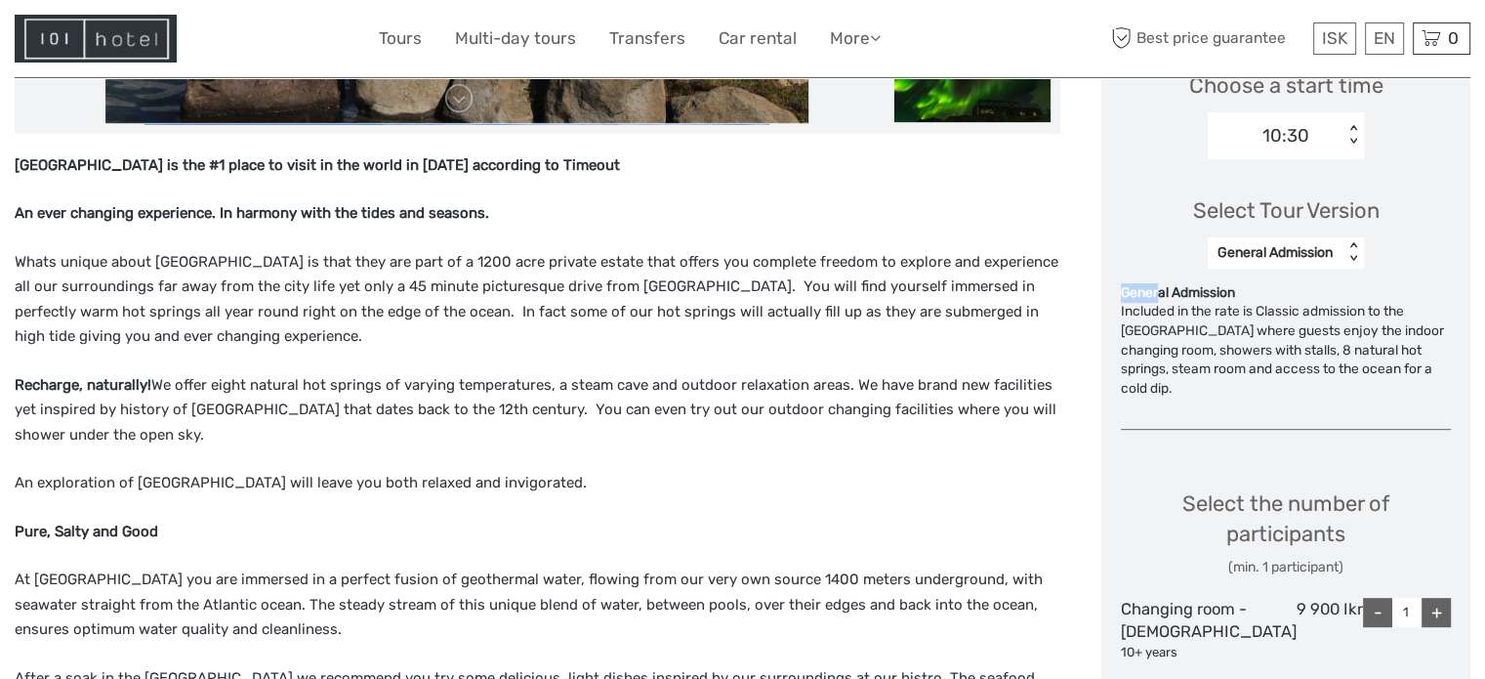
drag, startPoint x: 1113, startPoint y: 299, endPoint x: 1163, endPoint y: 290, distance: 50.6
click at [1162, 292] on div "Choose Date of Travel December 2025 Previous Month Next Month December 2025 Su …" at bounding box center [1285, 316] width 369 height 1340
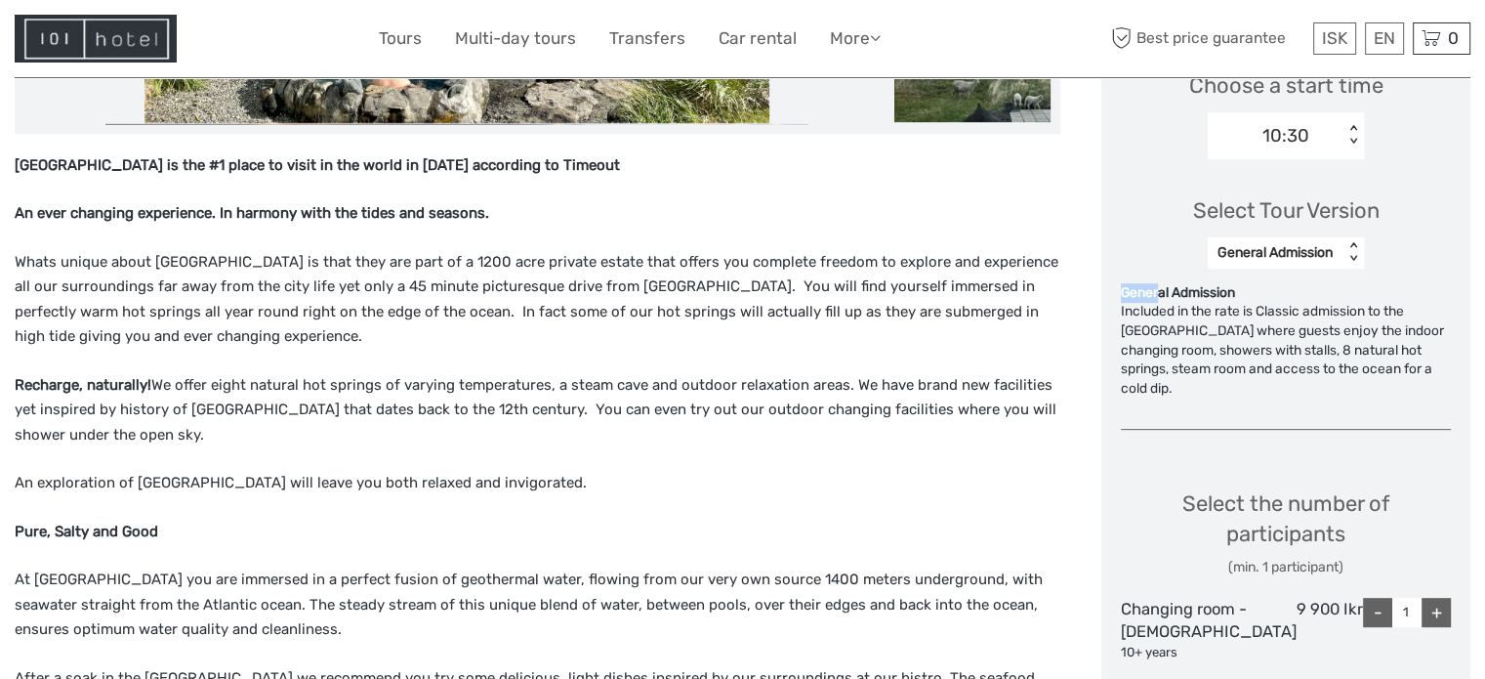
click at [1163, 290] on div "General Admission" at bounding box center [1286, 293] width 330 height 20
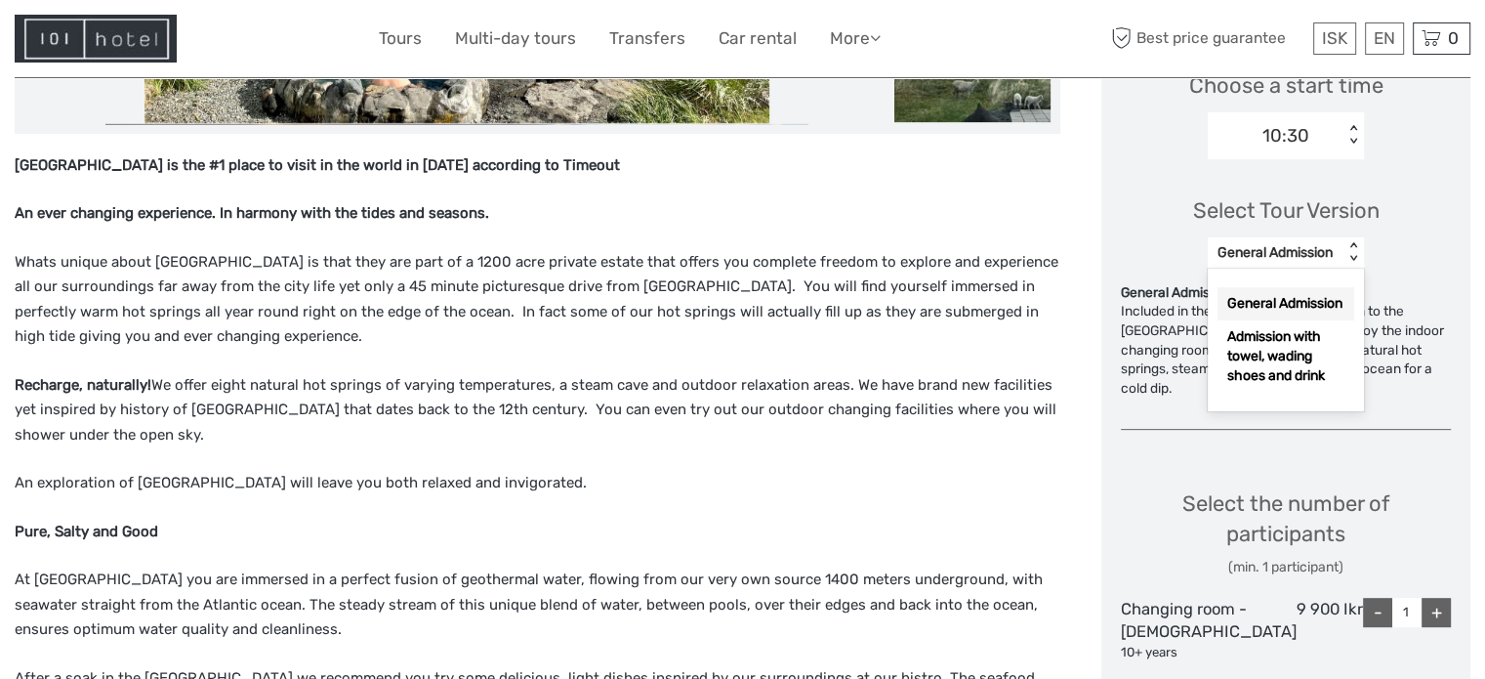
click at [1311, 250] on div "General Admission" at bounding box center [1275, 253] width 116 height 20
click at [1313, 361] on div "Admission with towel, wading shoes and drink" at bounding box center [1285, 356] width 137 height 72
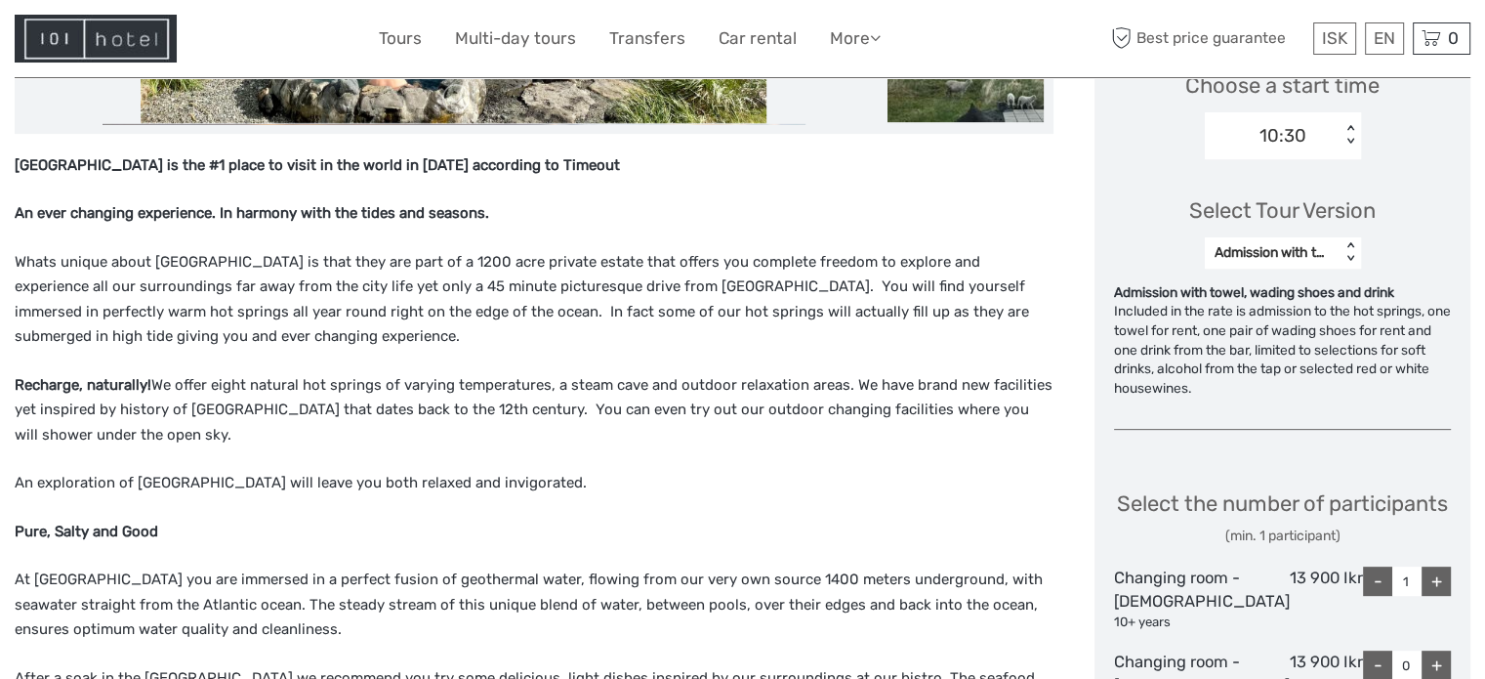
click at [1178, 288] on div "Admission with towel, wading shoes and drink" at bounding box center [1282, 293] width 337 height 20
copy div "Admission with towel, wading shoes and drink"
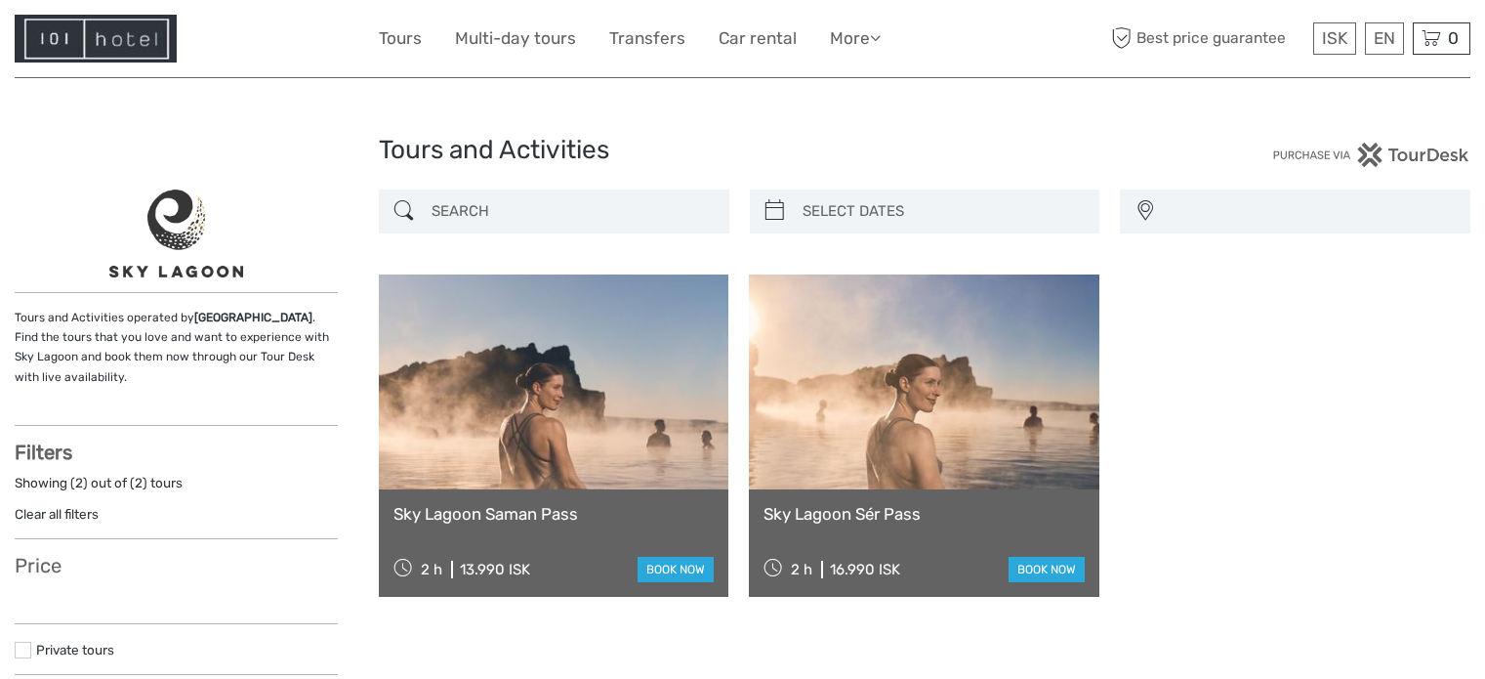
select select
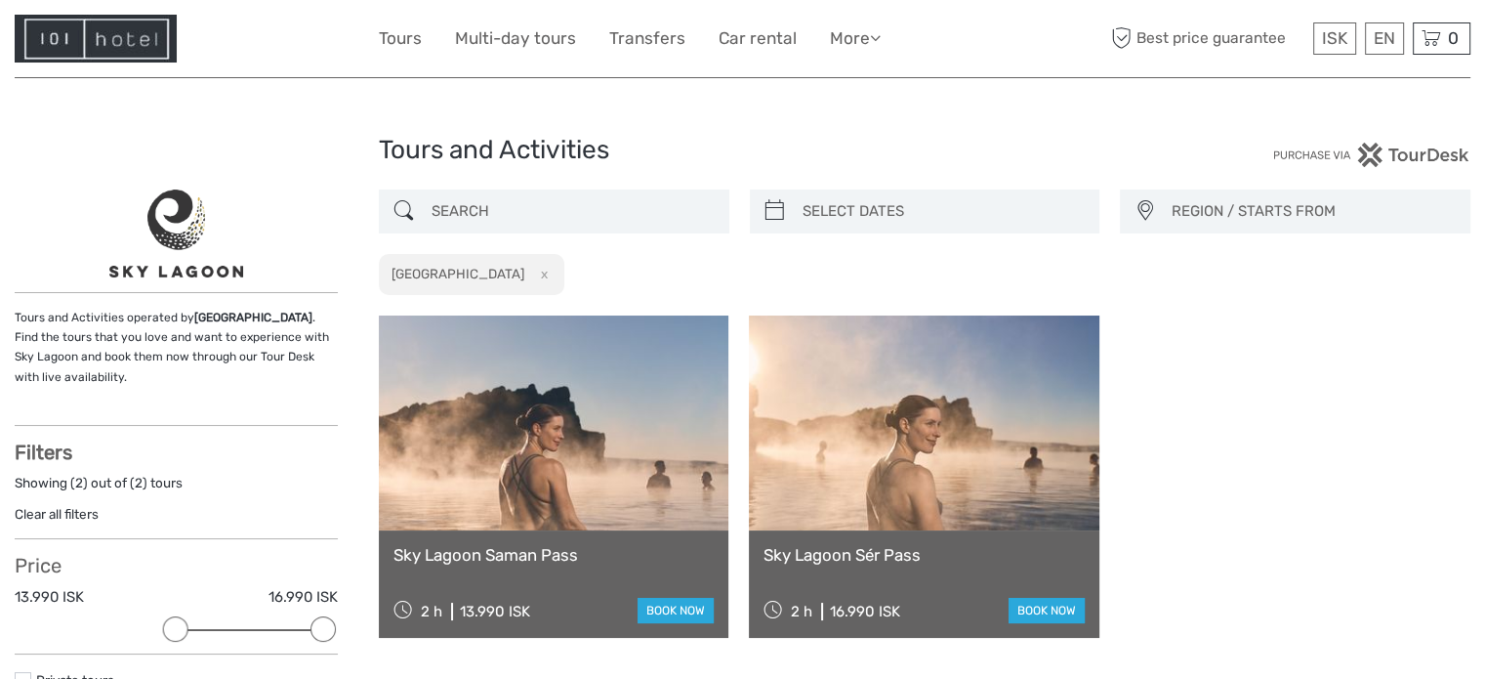
drag, startPoint x: 914, startPoint y: 474, endPoint x: 1004, endPoint y: 296, distance: 200.0
copy link "Sky Lagoon Saman Pass"
drag, startPoint x: 379, startPoint y: 549, endPoint x: 605, endPoint y: 561, distance: 226.9
click at [605, 561] on div "Sky Lagoon Saman Pass 2 h 13.990 ISK book now" at bounding box center [554, 583] width 350 height 107
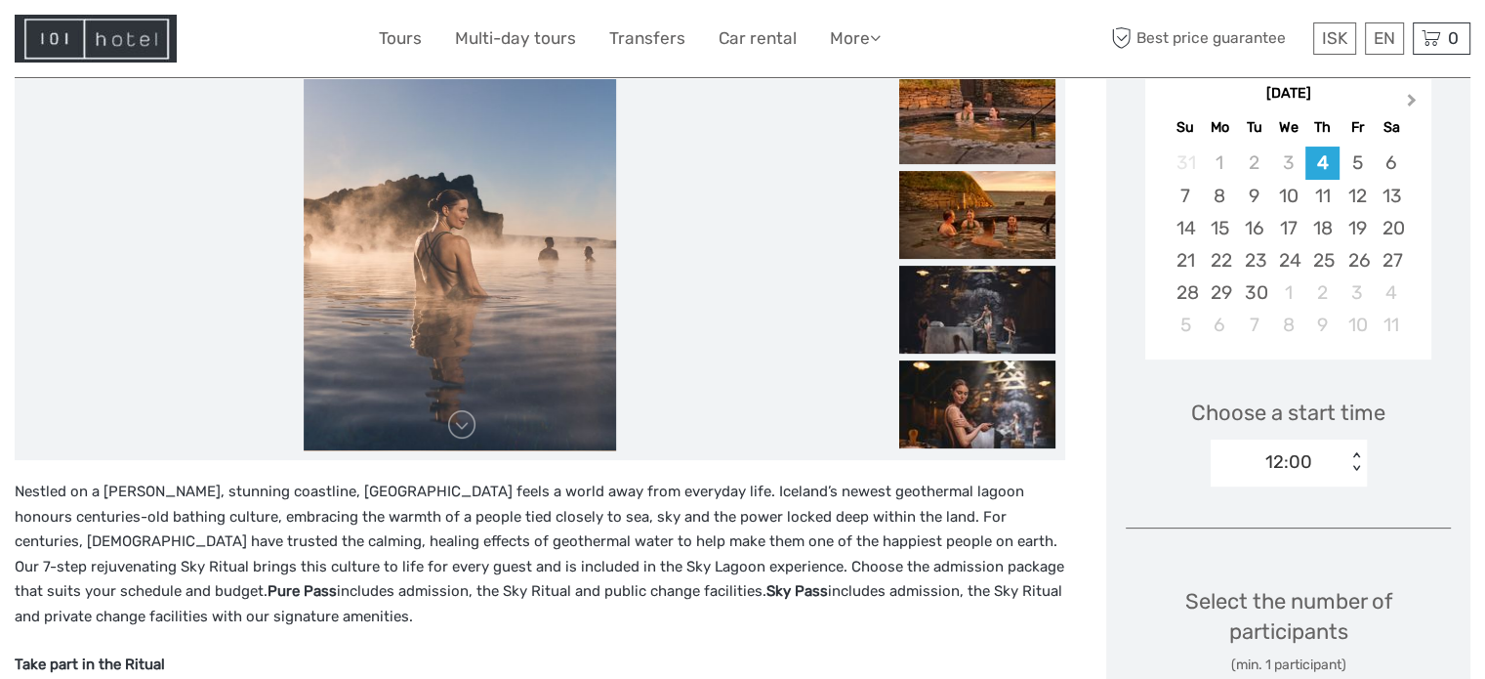
scroll to position [293, 0]
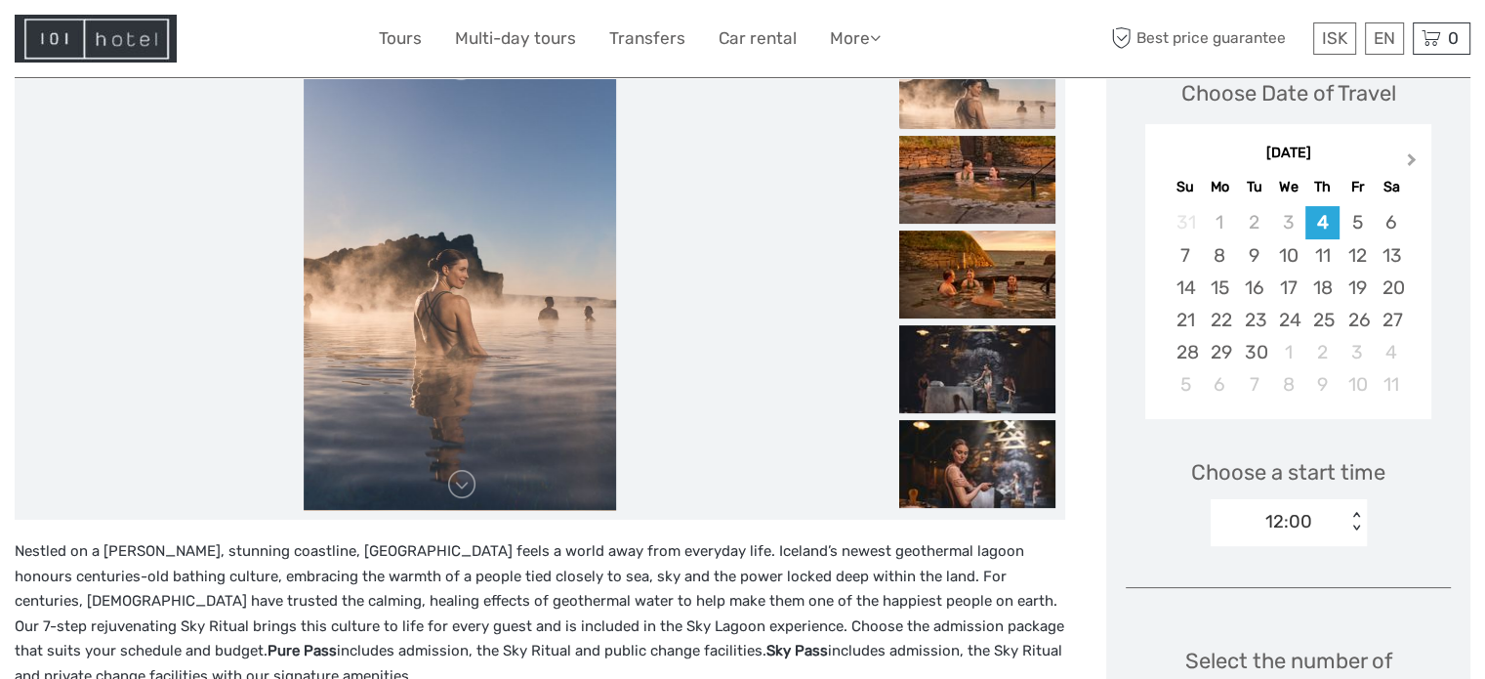
click at [1406, 168] on button "Next Month" at bounding box center [1413, 163] width 31 height 31
click at [1407, 168] on button "Next Month" at bounding box center [1413, 163] width 31 height 31
click at [1407, 167] on button "Next Month" at bounding box center [1413, 163] width 31 height 31
click at [1264, 347] on div "30" at bounding box center [1254, 352] width 34 height 32
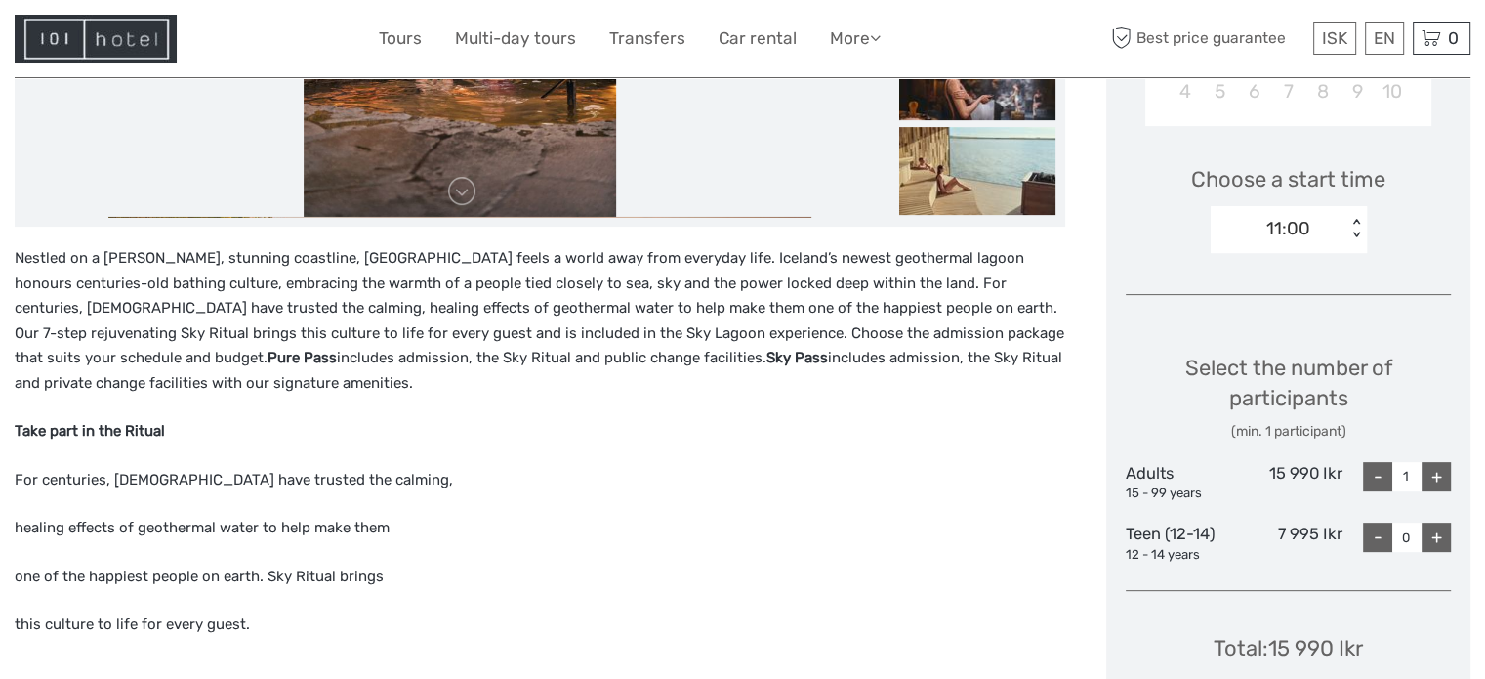
scroll to position [683, 0]
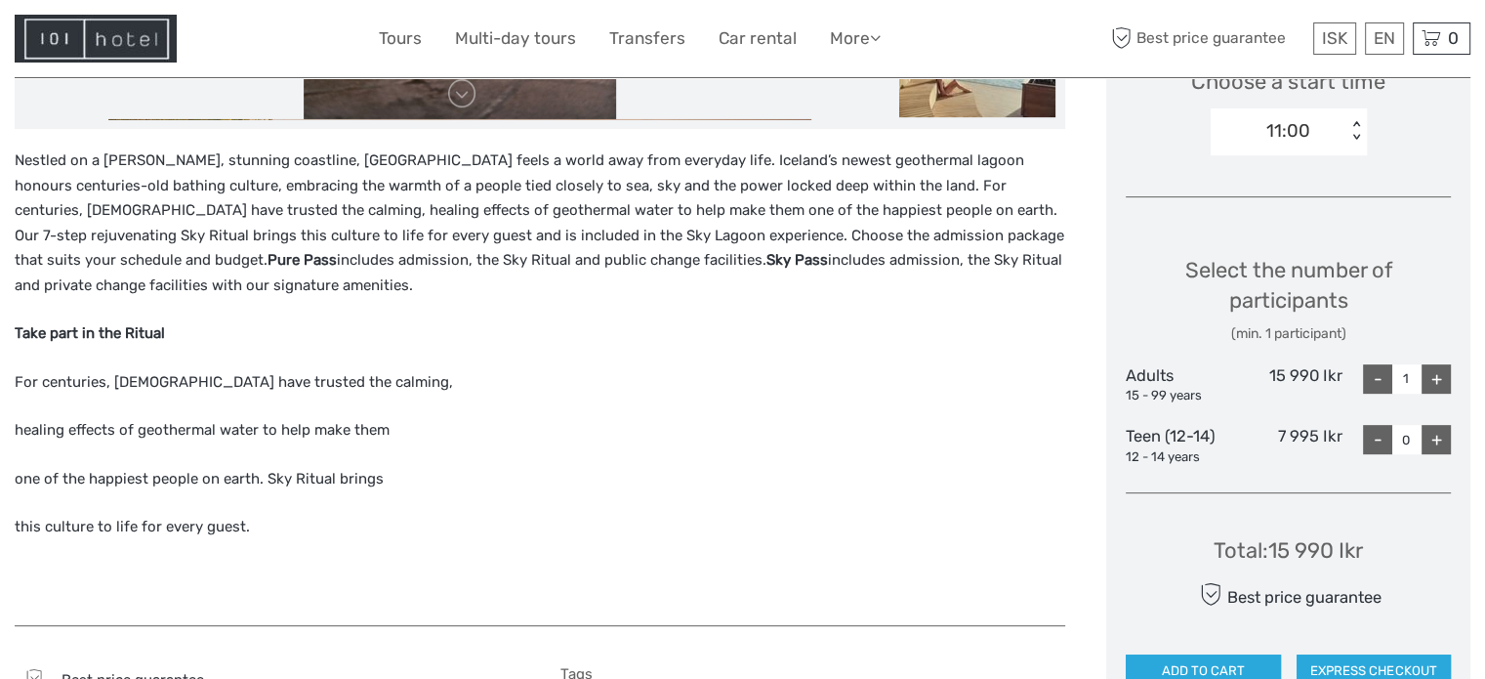
click at [1338, 119] on div "11:00" at bounding box center [1279, 130] width 136 height 29
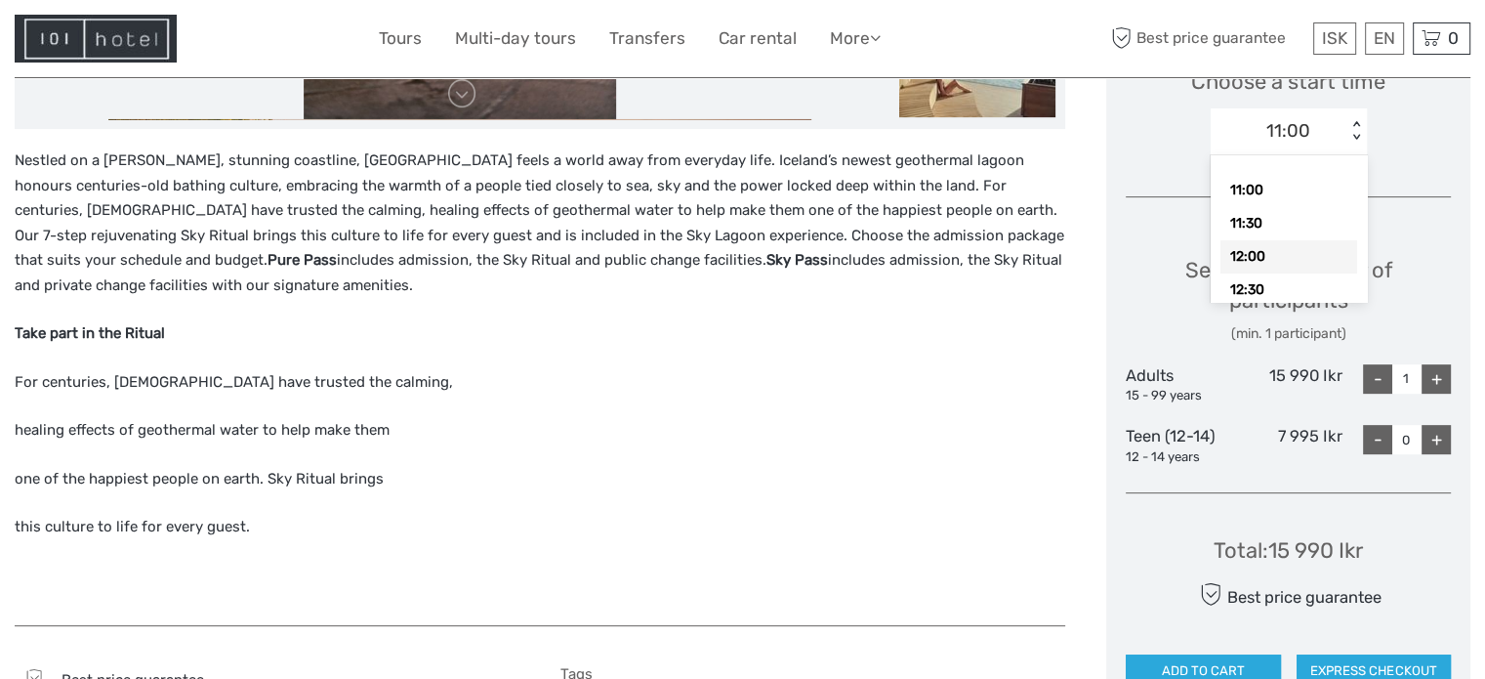
click at [1310, 268] on div "12:00" at bounding box center [1288, 256] width 137 height 33
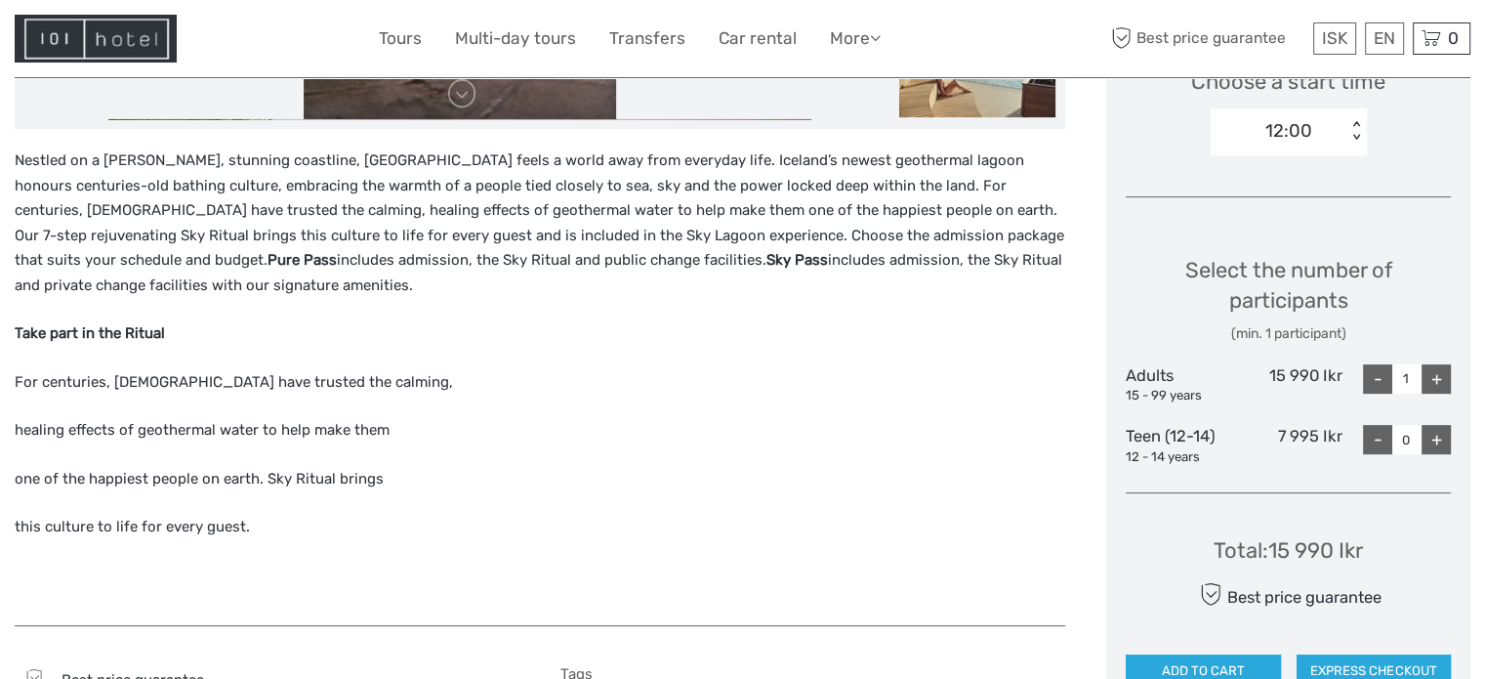
click at [1330, 140] on div "12:00" at bounding box center [1279, 130] width 136 height 29
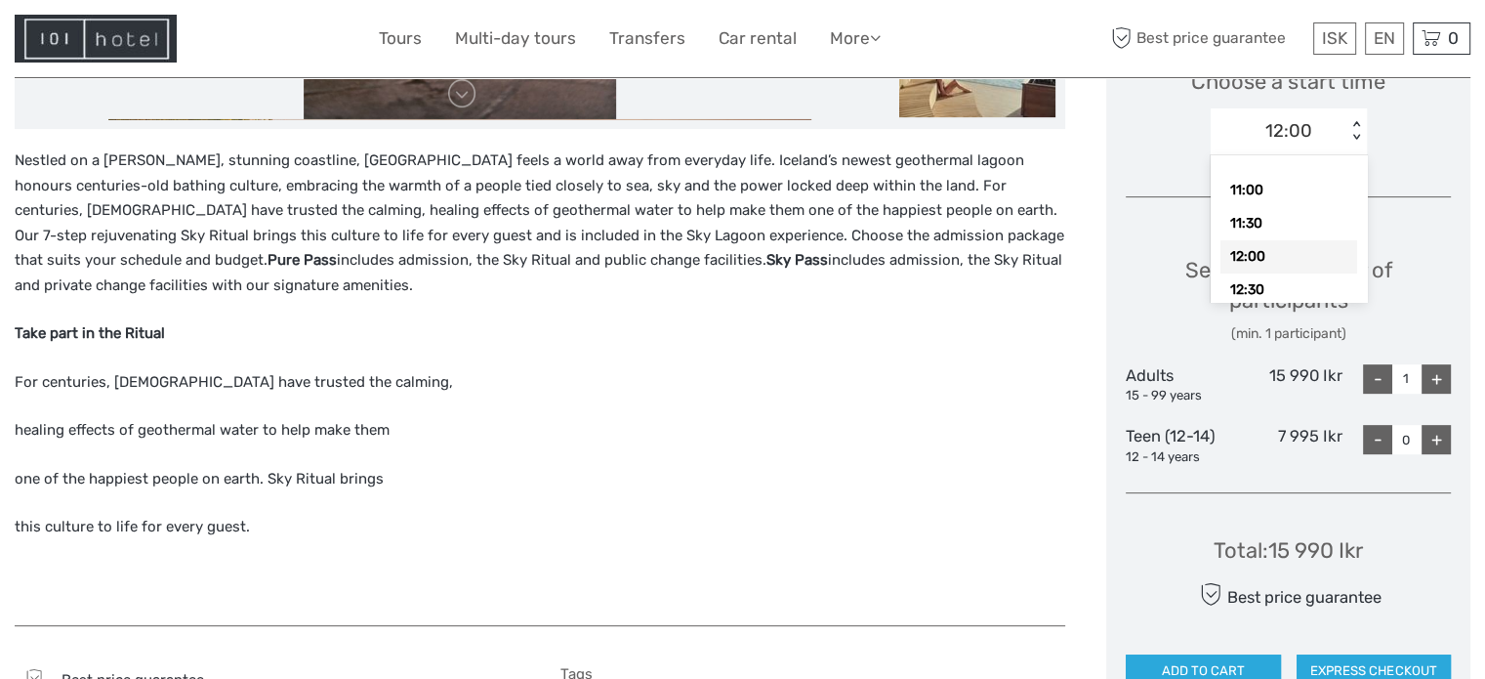
scroll to position [469, 0]
click at [1279, 251] on div "19:00" at bounding box center [1288, 252] width 137 height 33
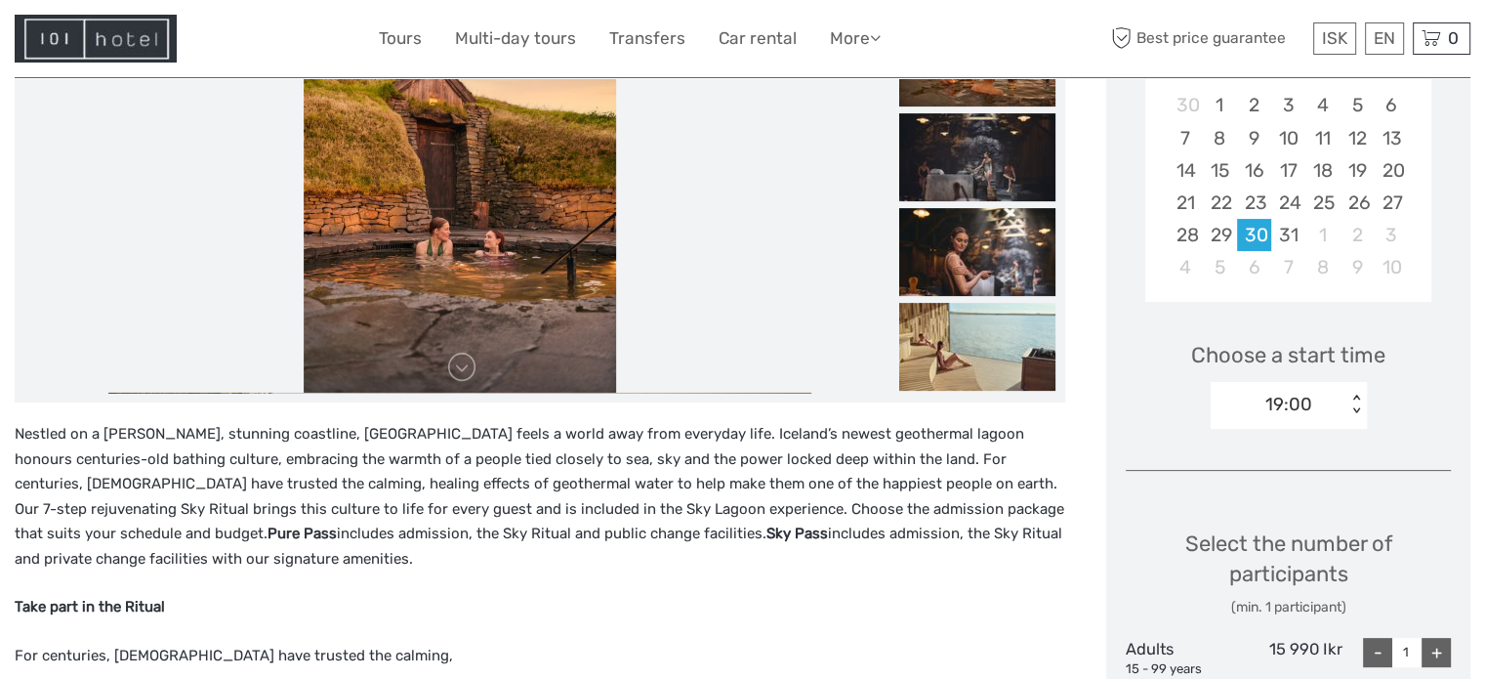
scroll to position [0, 0]
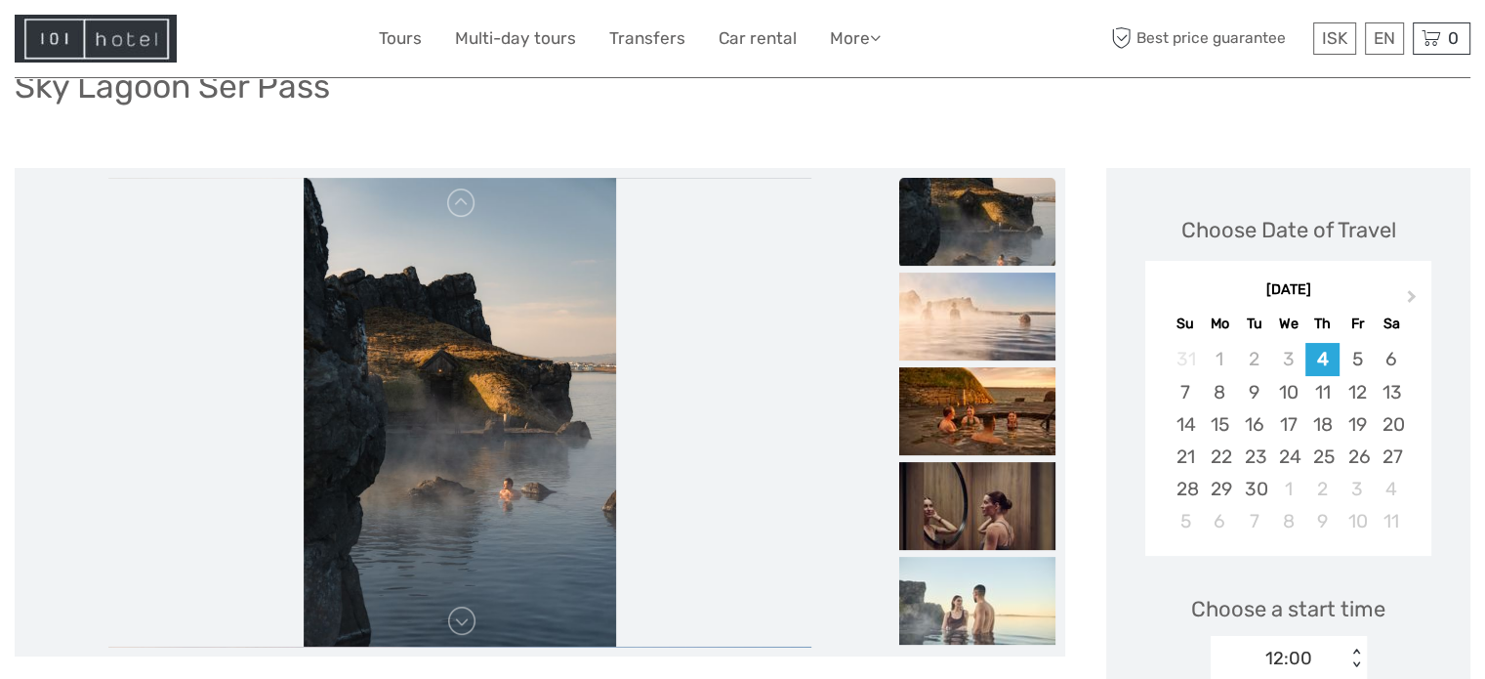
scroll to position [98, 0]
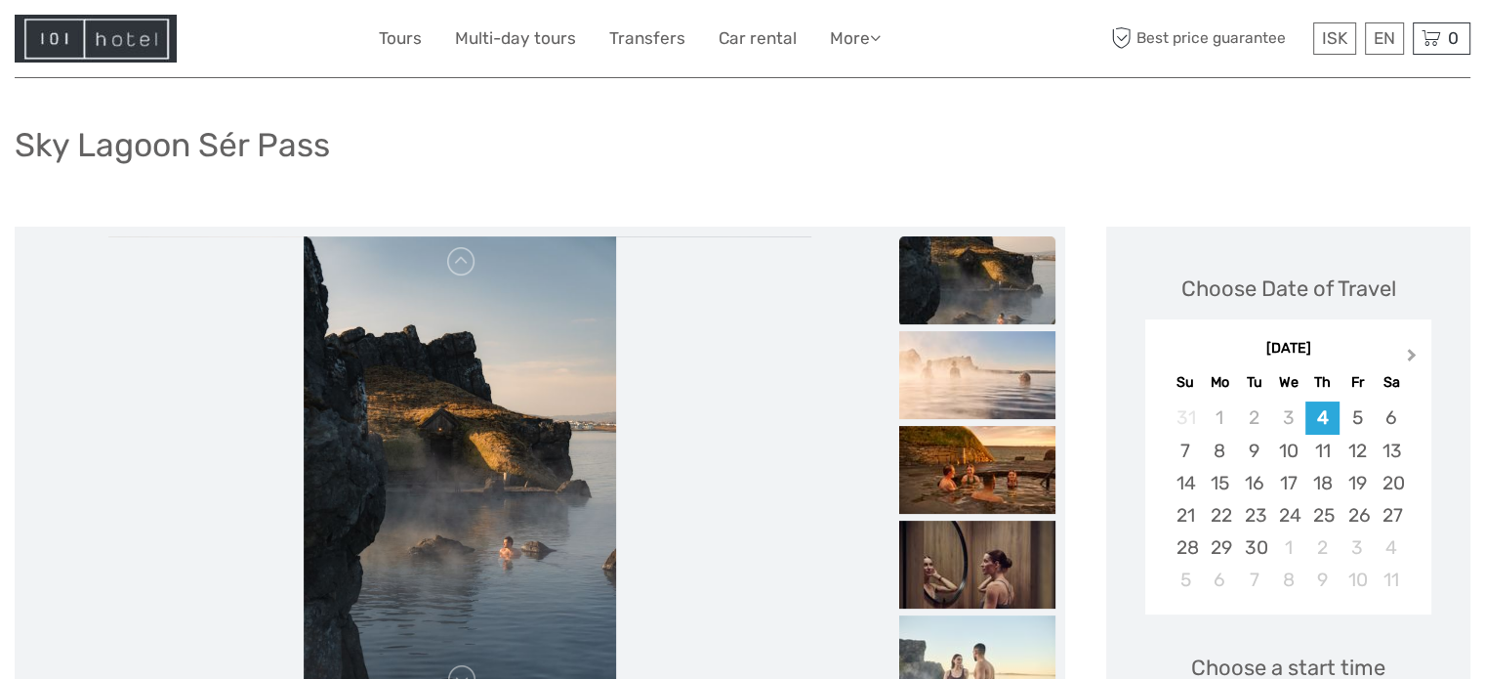
click at [1412, 353] on span "Next Month" at bounding box center [1412, 359] width 0 height 28
click at [1412, 350] on span "Next Month" at bounding box center [1412, 359] width 0 height 28
drag, startPoint x: 366, startPoint y: 151, endPoint x: 205, endPoint y: 151, distance: 161.1
click at [205, 151] on div "Sky Lagoon Sér Pass" at bounding box center [743, 152] width 1456 height 71
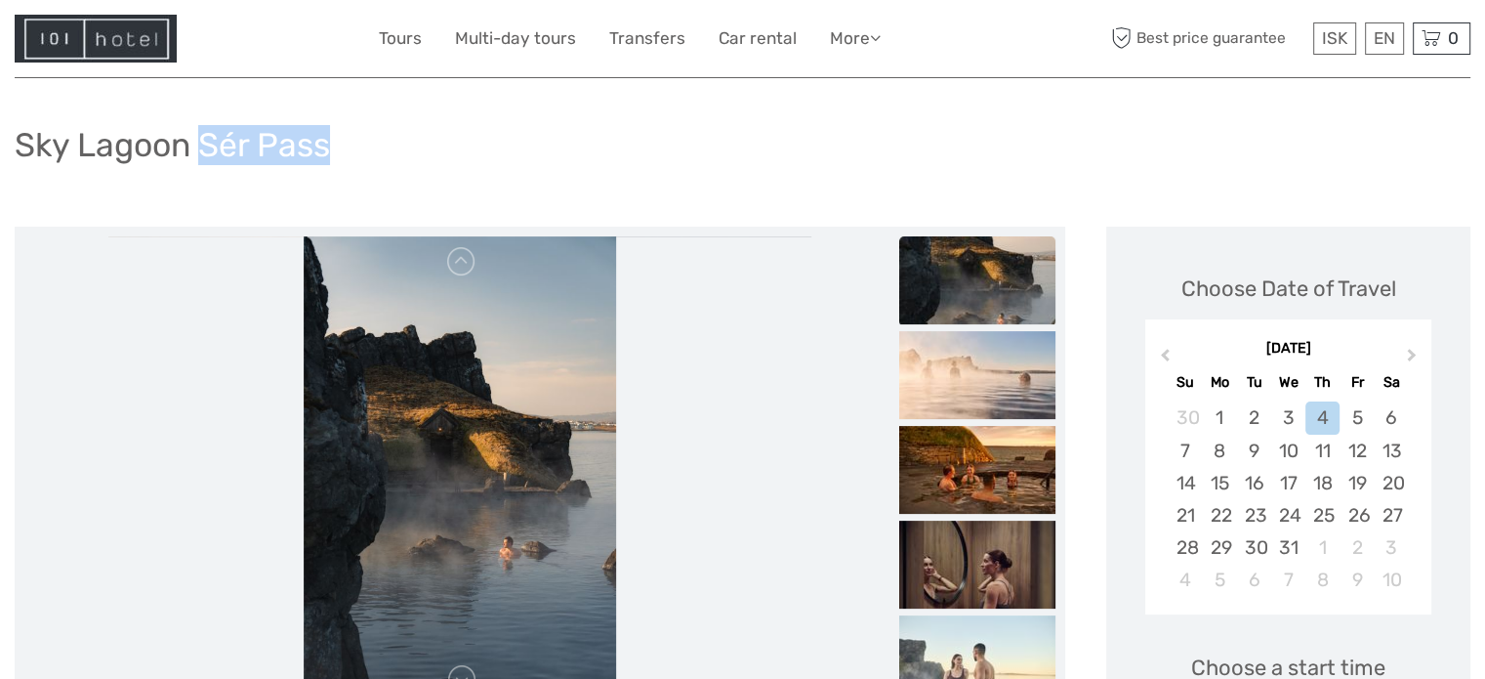
copy h1 "Sér Pass"
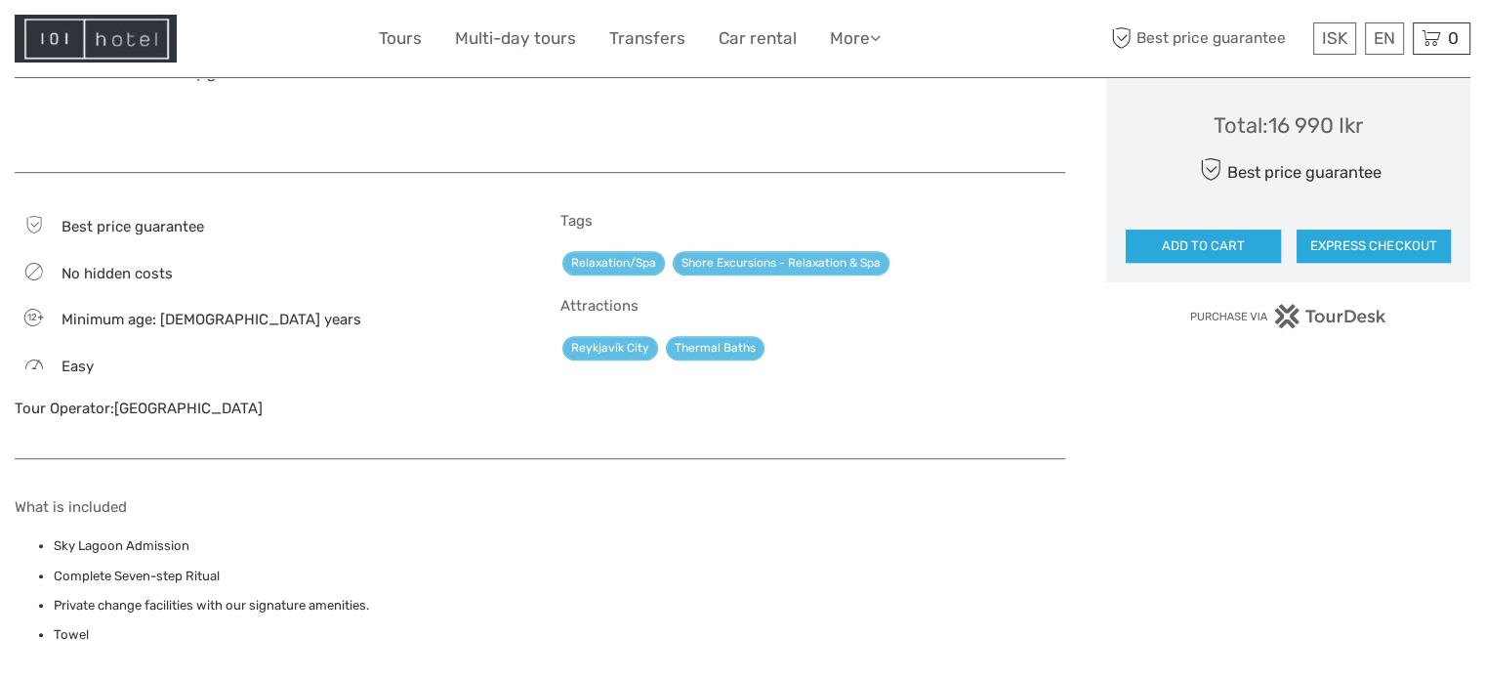
scroll to position [1172, 0]
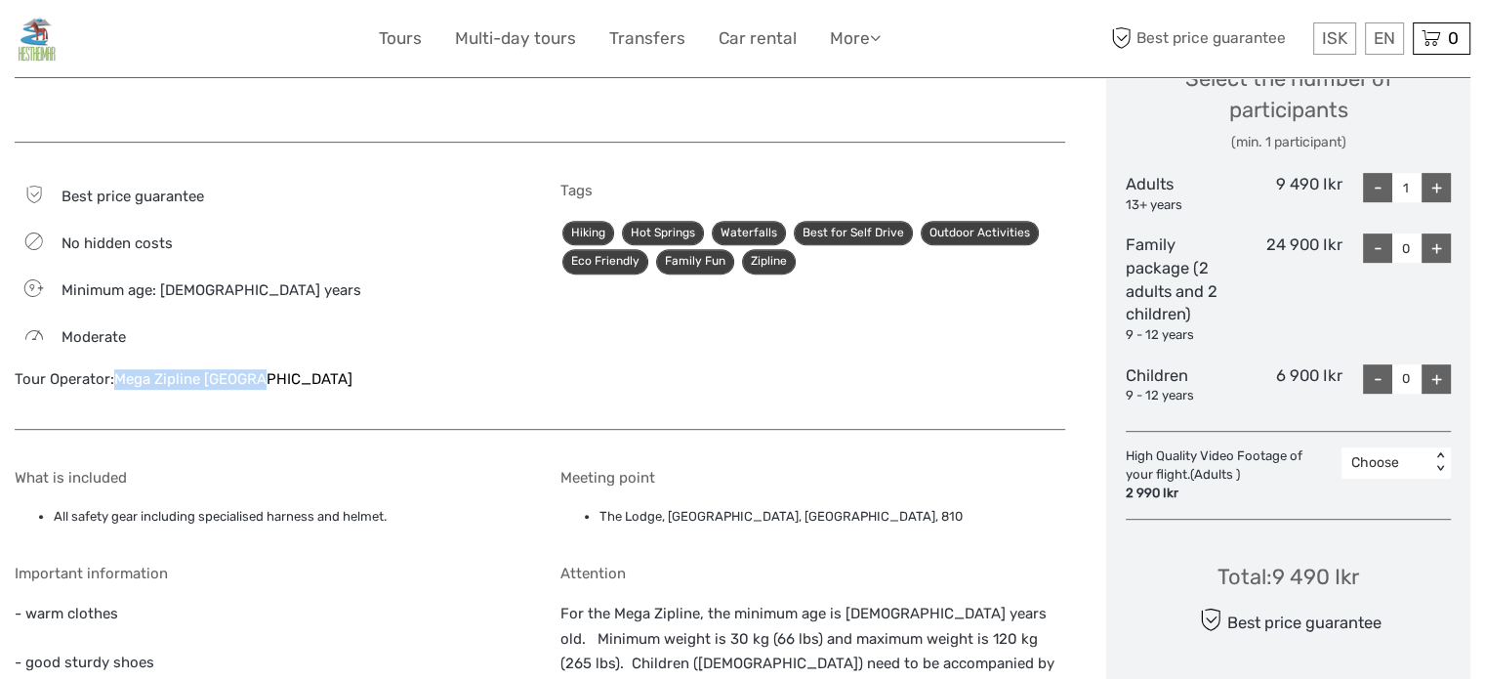
drag, startPoint x: 274, startPoint y: 383, endPoint x: 117, endPoint y: 378, distance: 157.3
click at [117, 378] on div "Tour Operator: Mega Zipline [GEOGRAPHIC_DATA]" at bounding box center [267, 379] width 505 height 21
copy link "Mega Zipline [GEOGRAPHIC_DATA]"
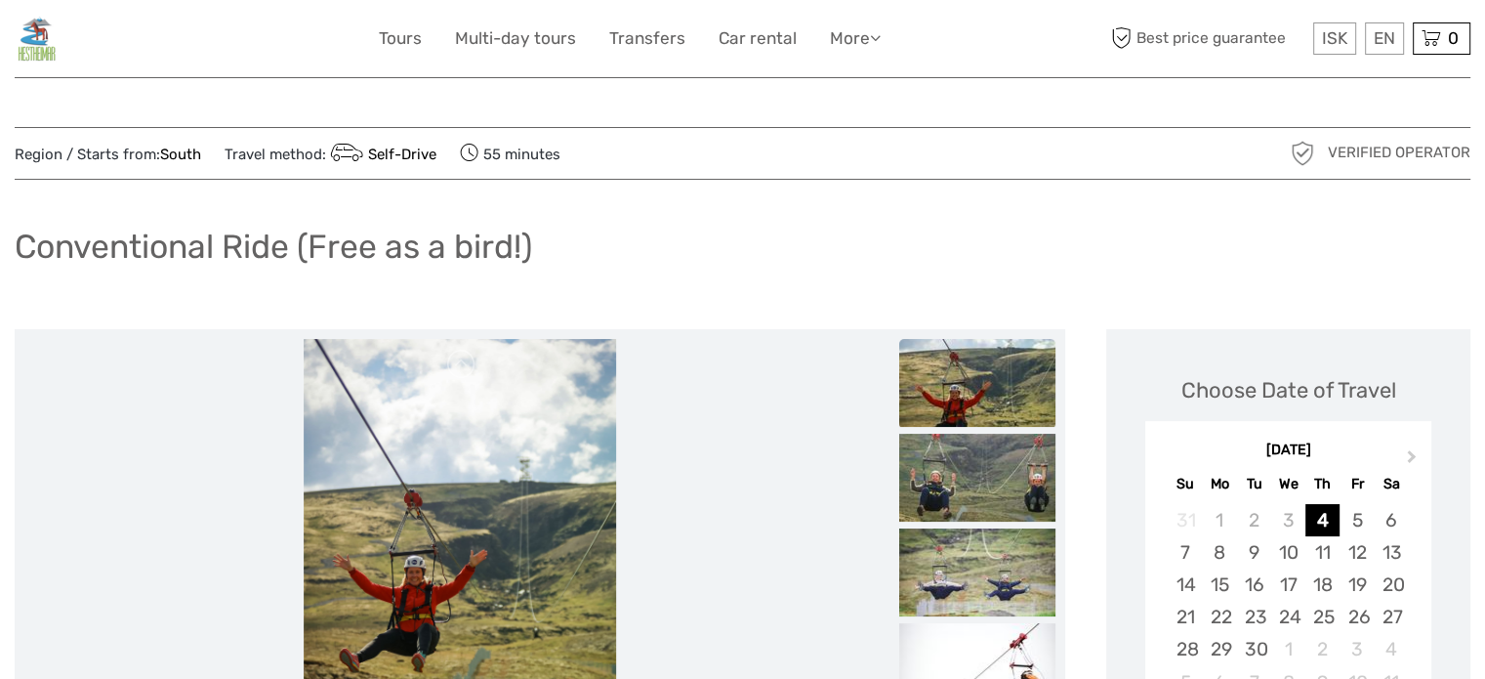
click at [360, 232] on h1 "Conventional Ride (Free as a bird!)" at bounding box center [273, 246] width 517 height 40
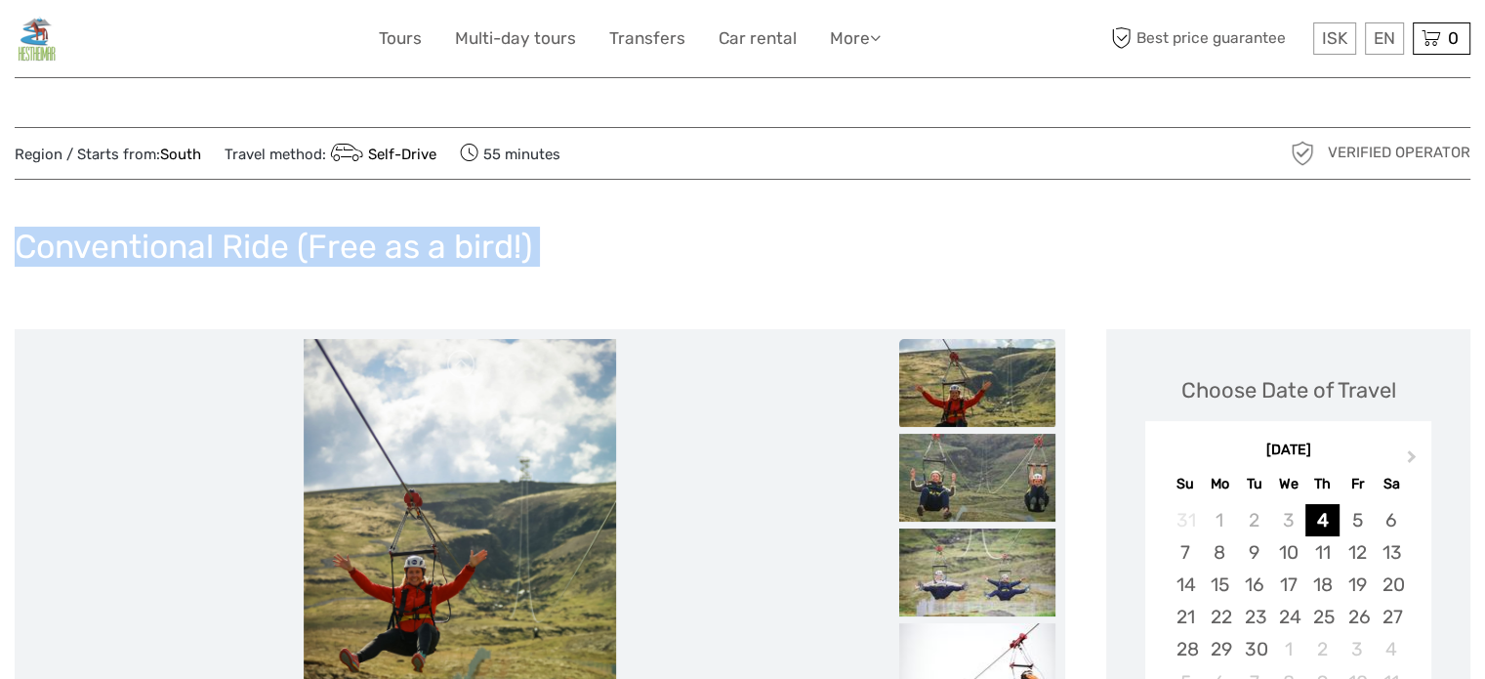
click at [360, 232] on h1 "Conventional Ride (Free as a bird!)" at bounding box center [273, 246] width 517 height 40
copy div "Conventional Ride (Free as a bird!)"
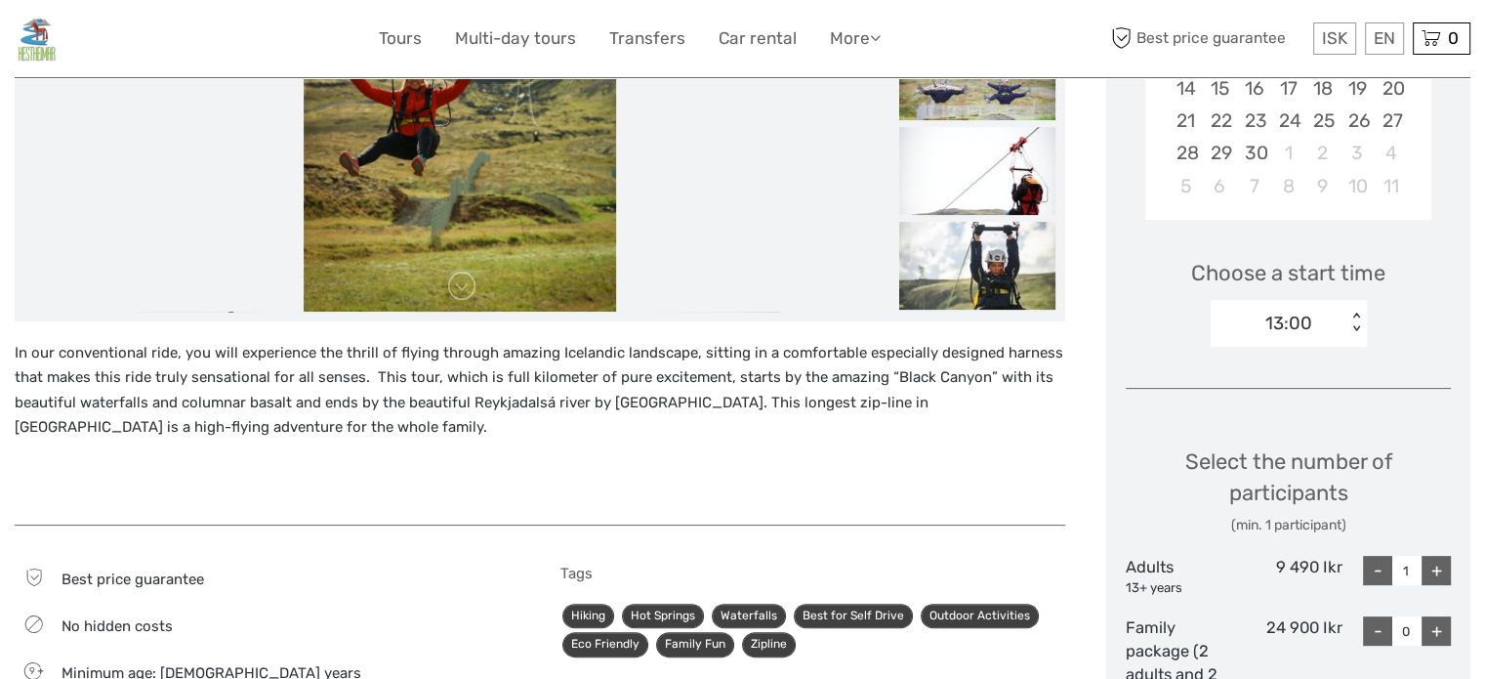
scroll to position [781, 0]
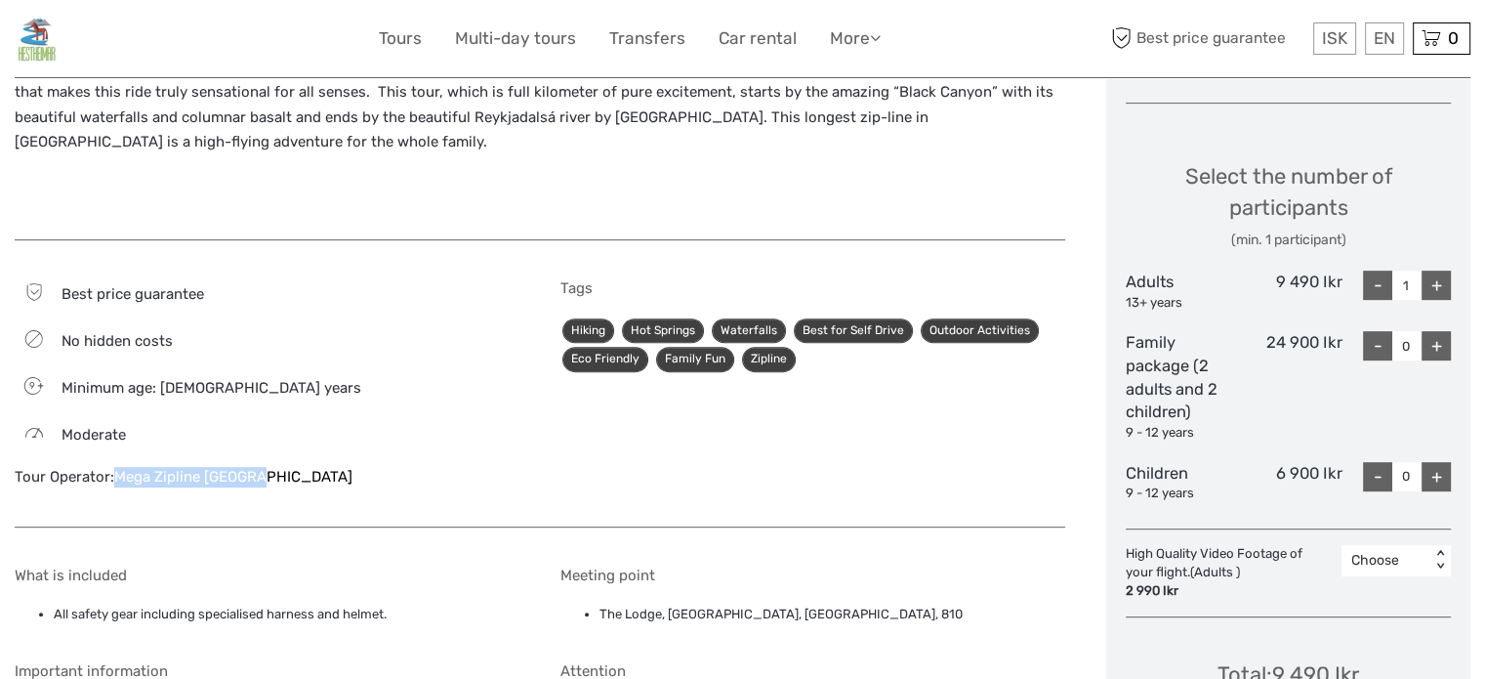
drag, startPoint x: 242, startPoint y: 466, endPoint x: 114, endPoint y: 464, distance: 127.9
click at [114, 464] on div "Best price guarantee No hidden costs 9 Minimum age: 9 years Moderate Tour Opera…" at bounding box center [267, 392] width 505 height 227
copy link "Mega Zipline [GEOGRAPHIC_DATA]"
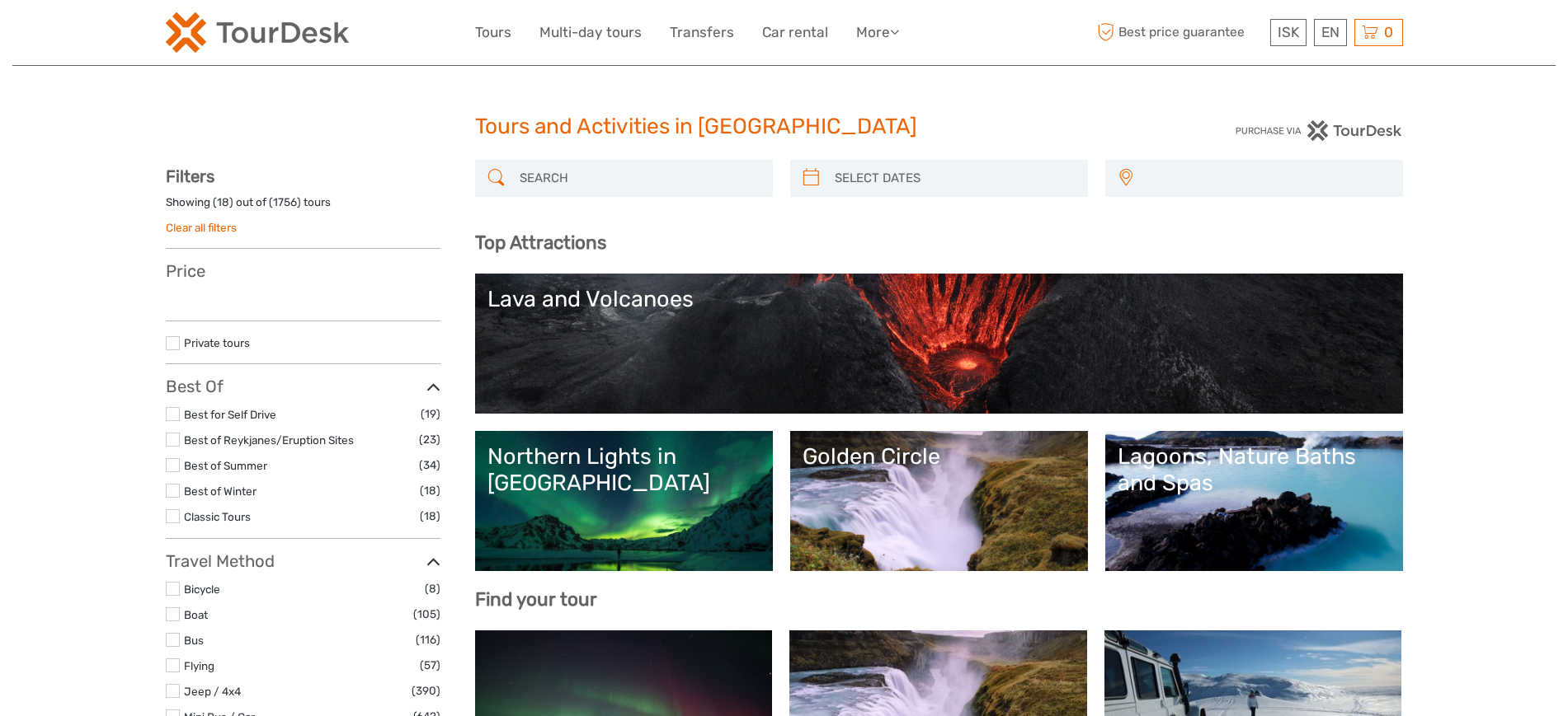
select select
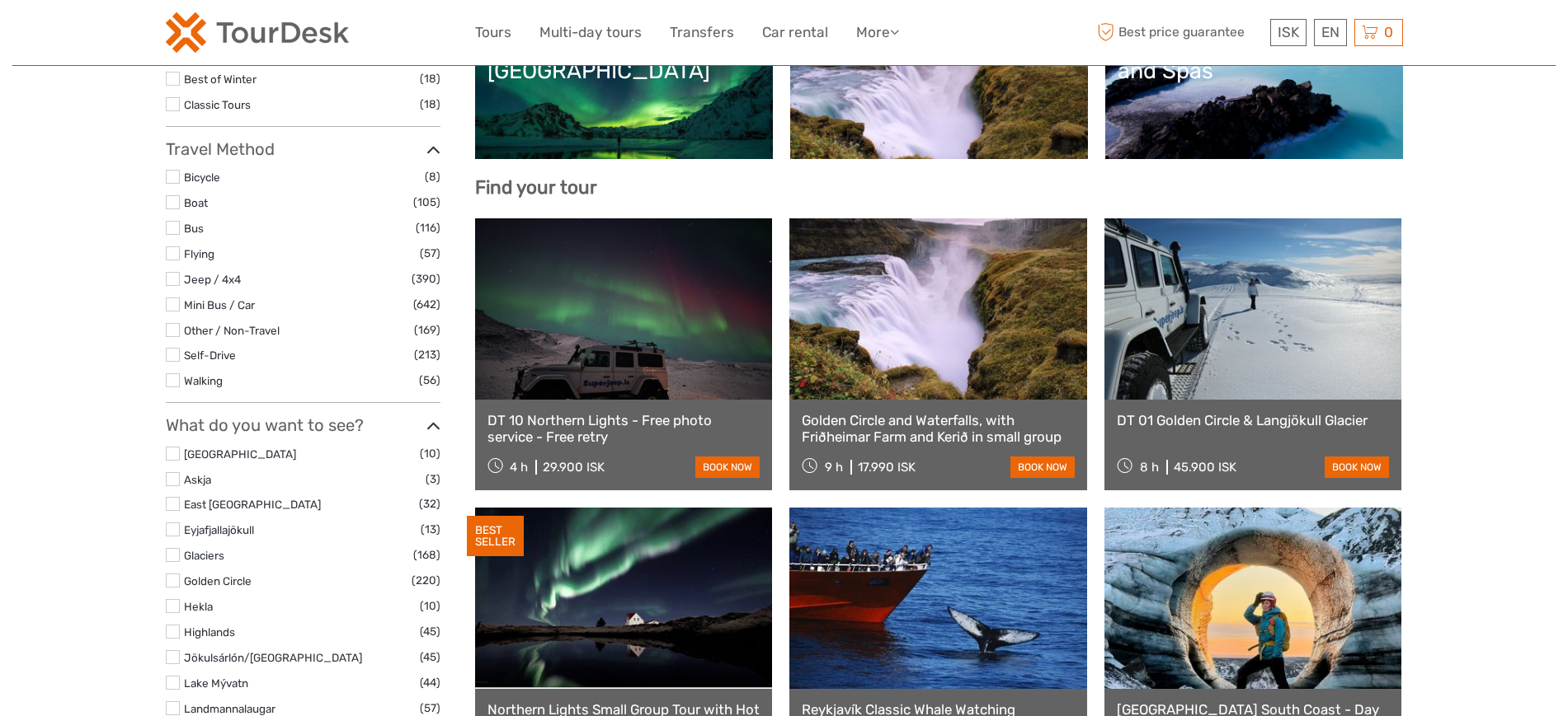
select select
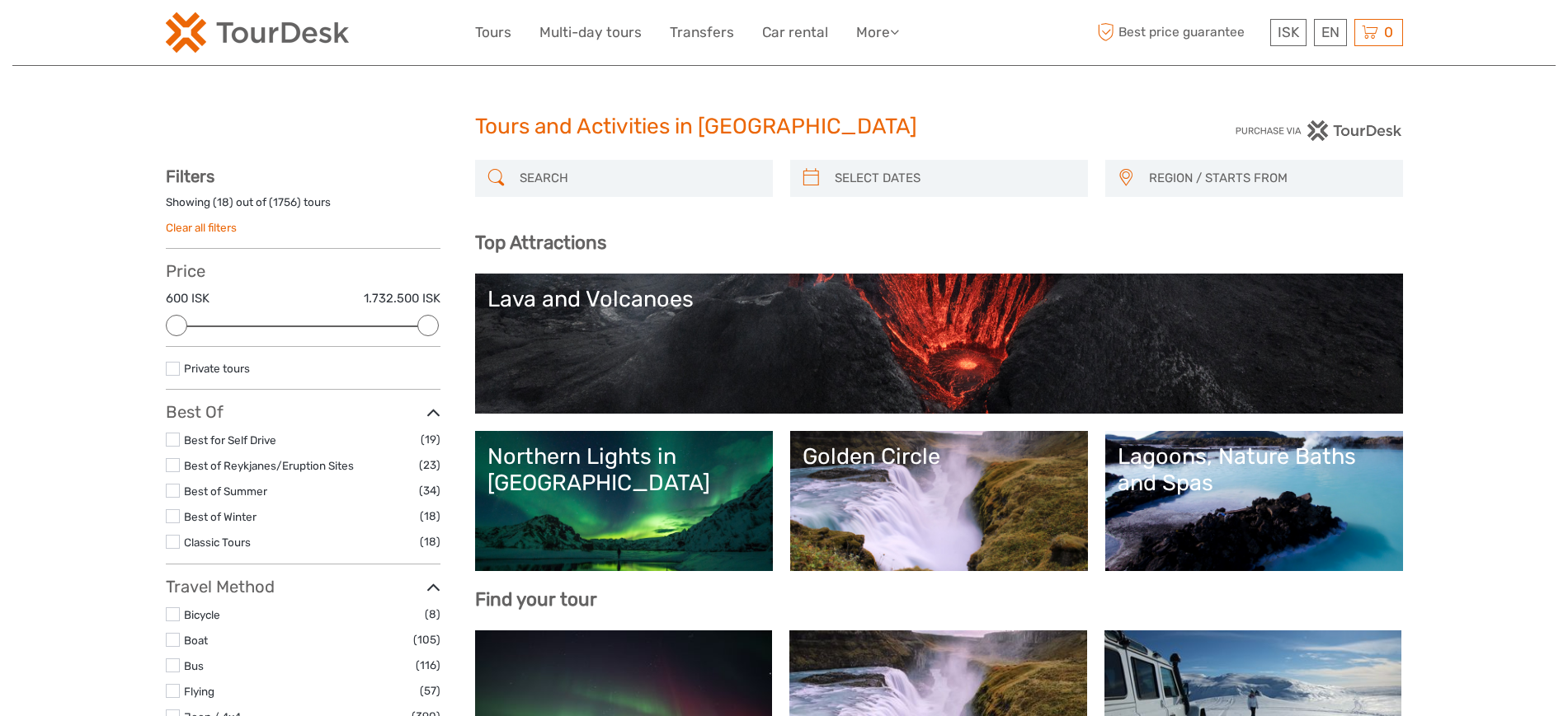
click at [557, 183] on input "search" at bounding box center [639, 178] width 252 height 29
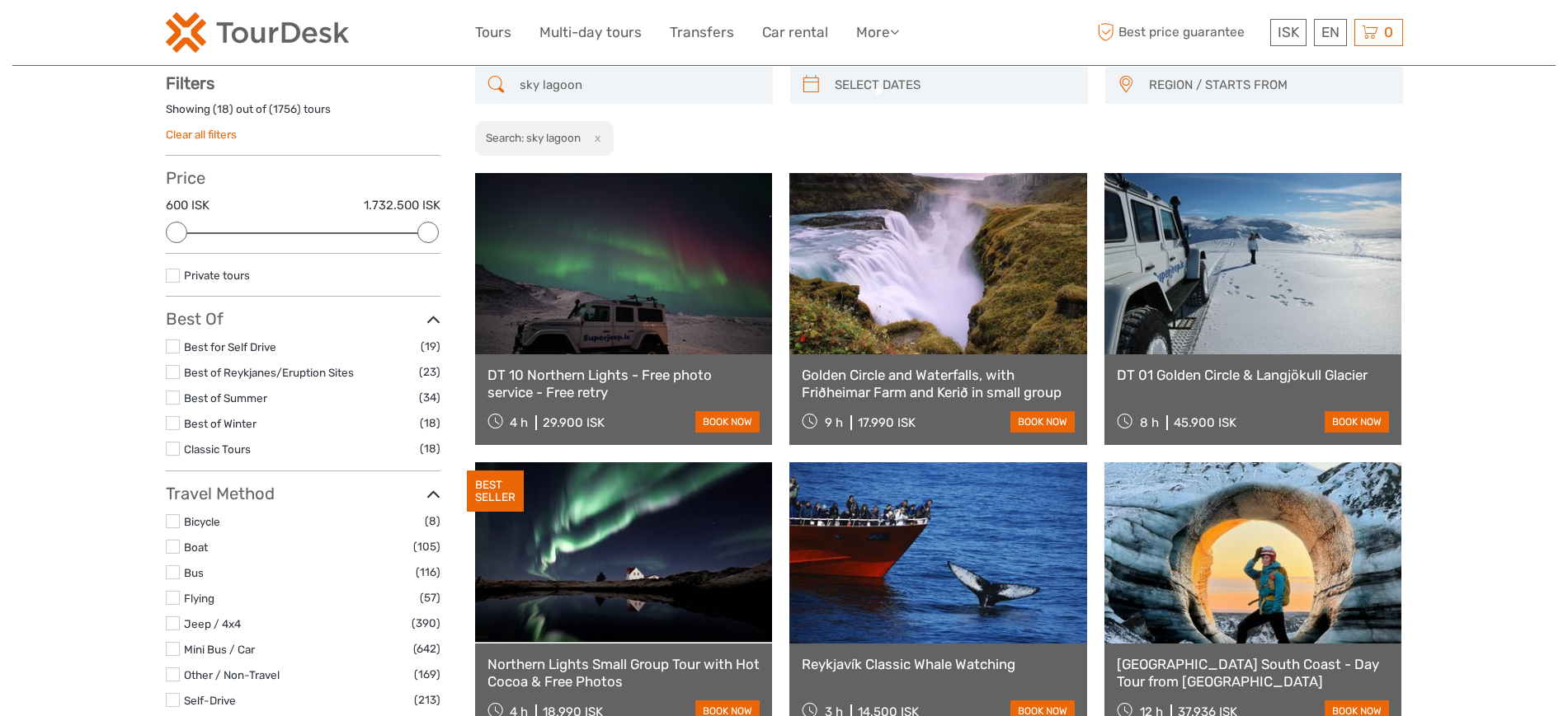
scroll to position [94, 0]
type input "sky lagoon"
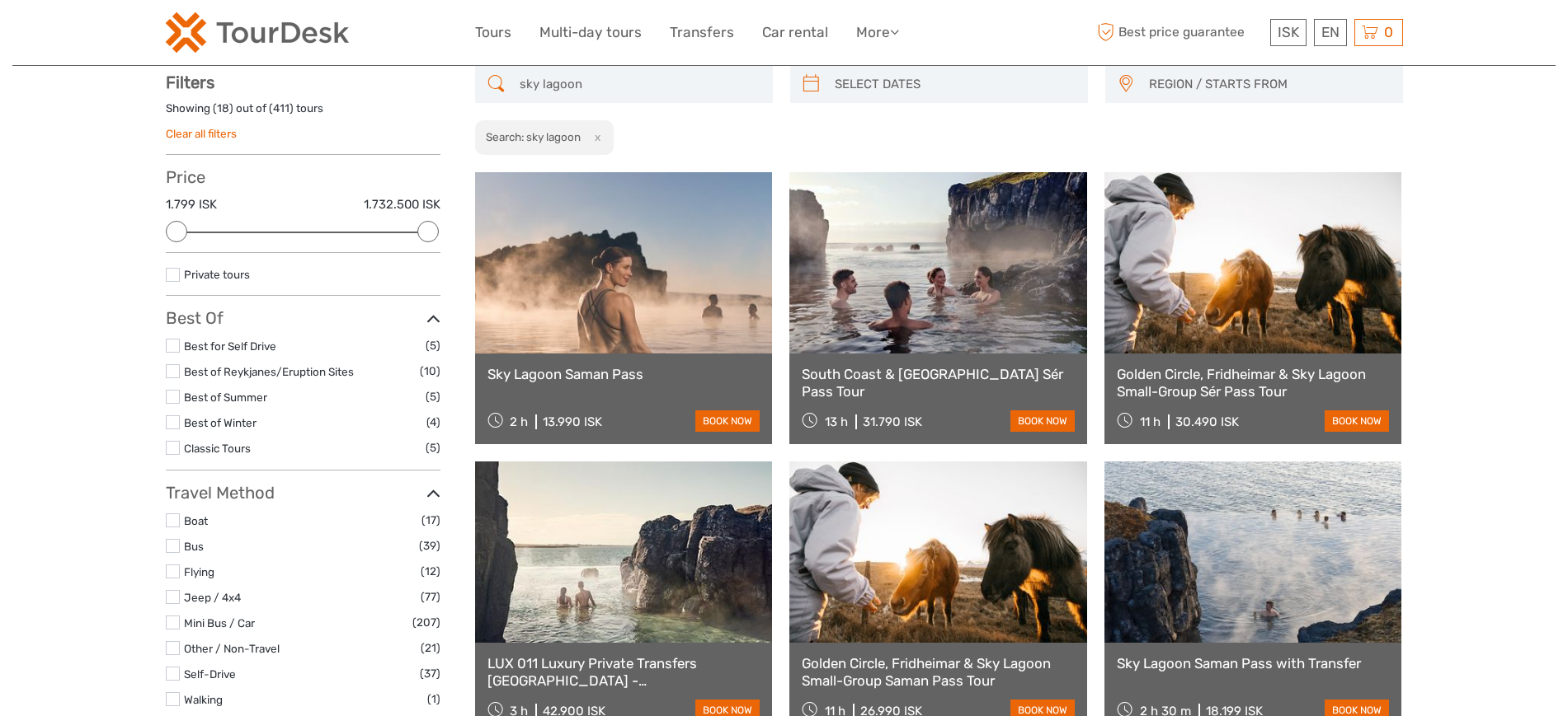
click at [634, 303] on link at bounding box center [623, 263] width 297 height 182
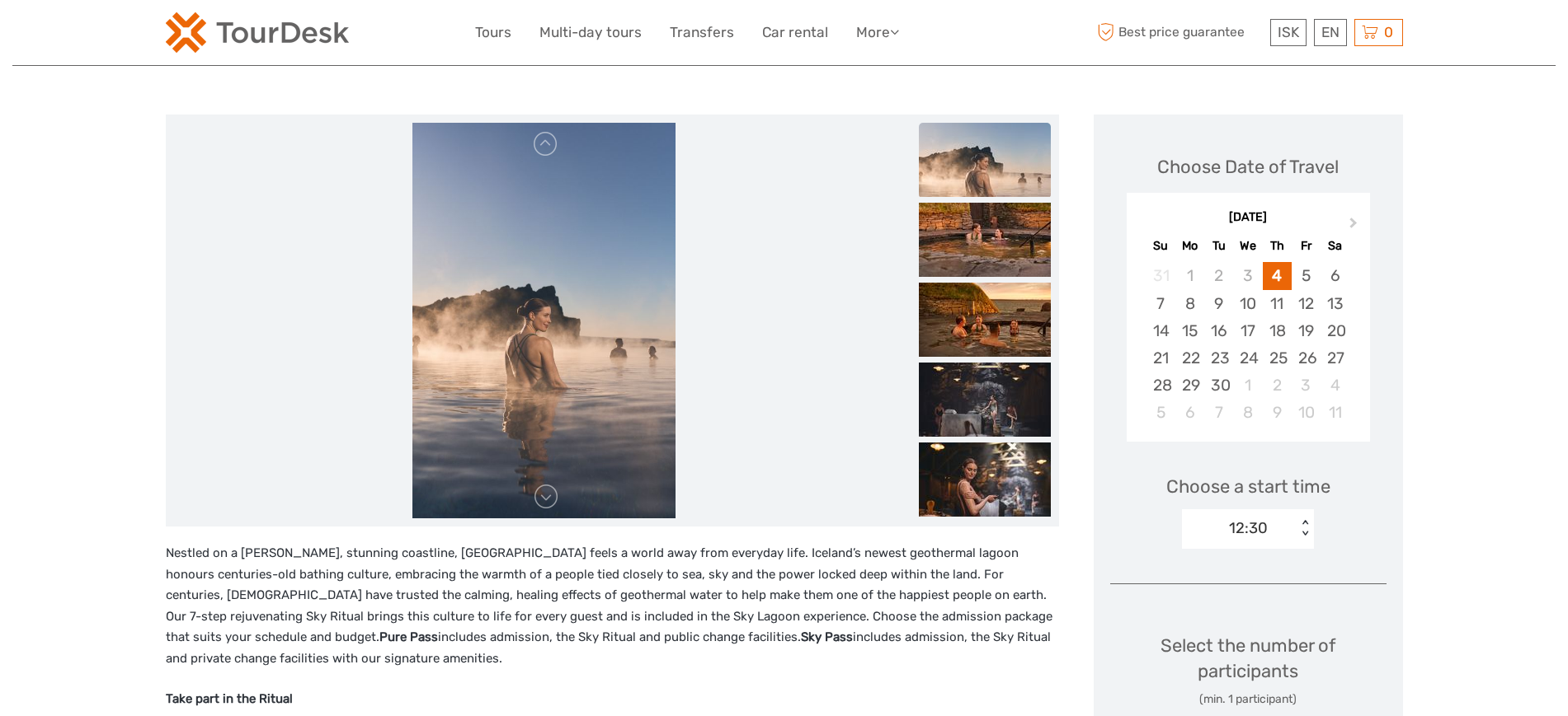
scroll to position [139, 0]
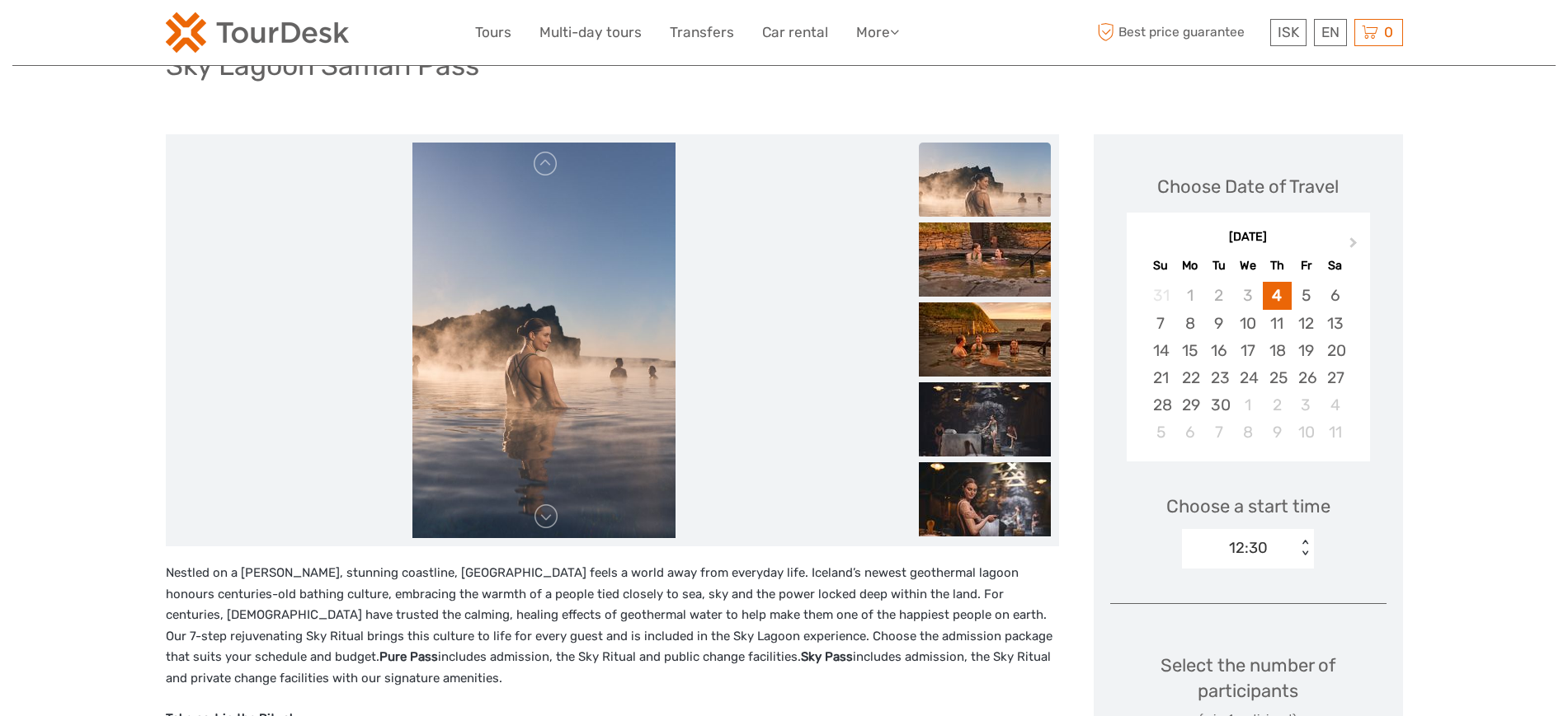
click at [1286, 530] on div "12:30 < >" at bounding box center [1248, 549] width 132 height 40
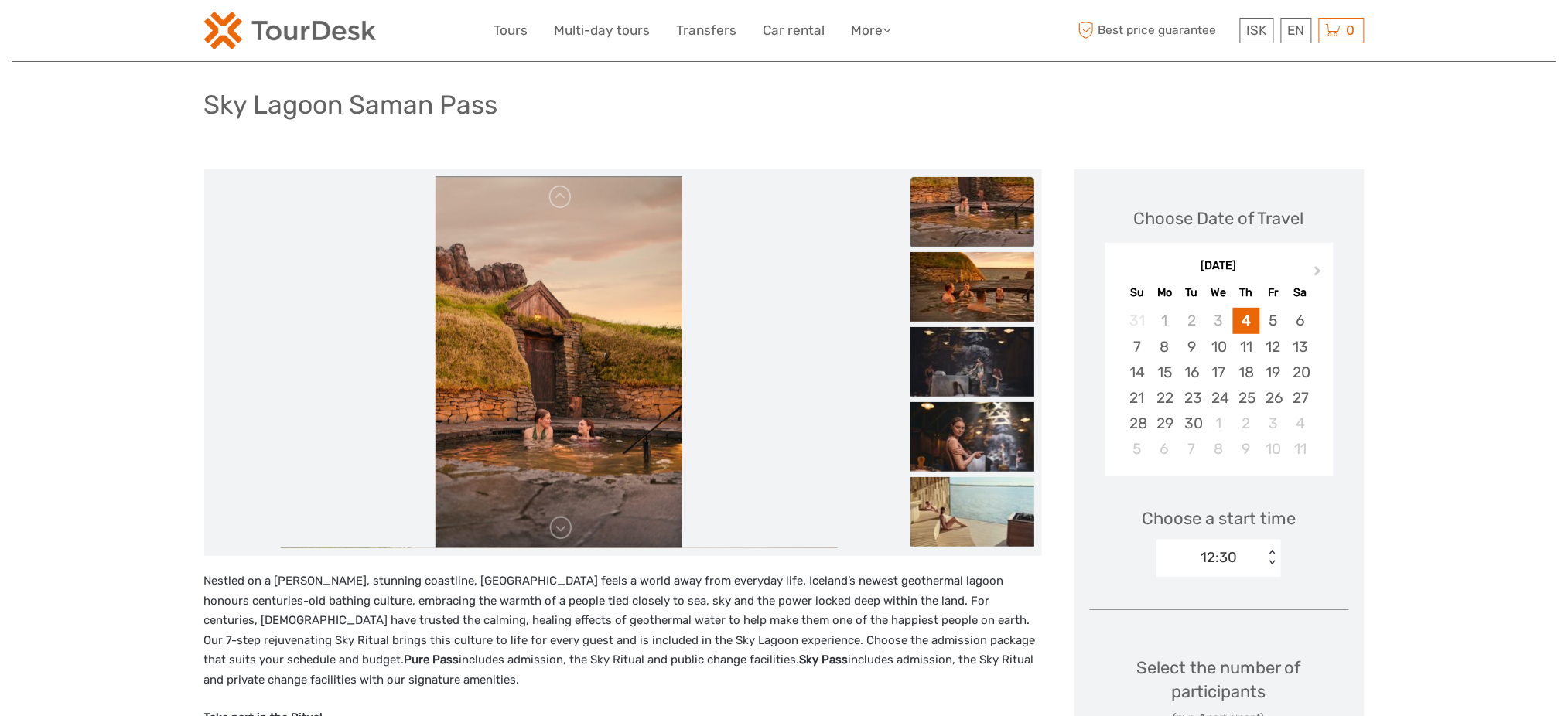
scroll to position [33, 0]
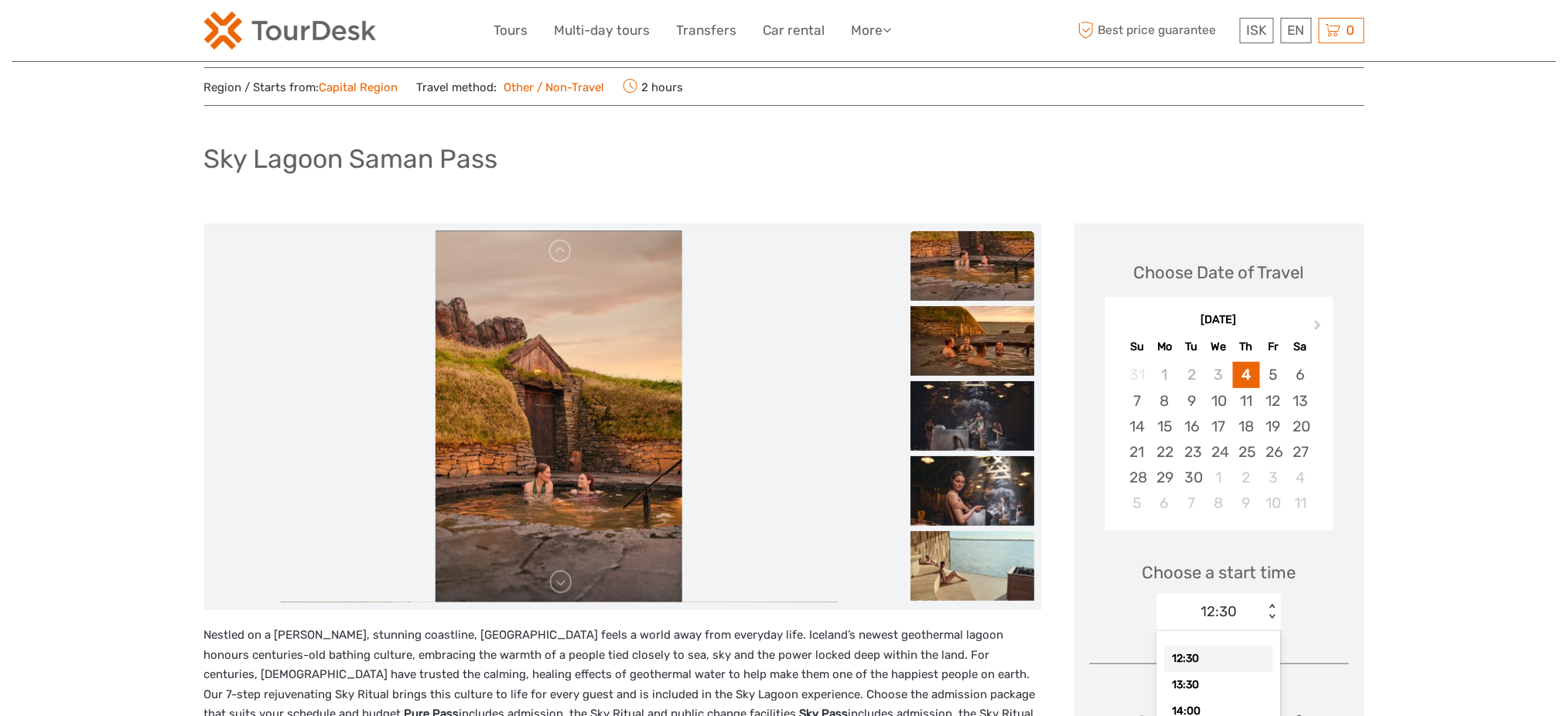
click at [1268, 605] on div "option 12:30 selected, 1 of 10. 10 results available. Use Up and Down to choose…" at bounding box center [1219, 612] width 124 height 37
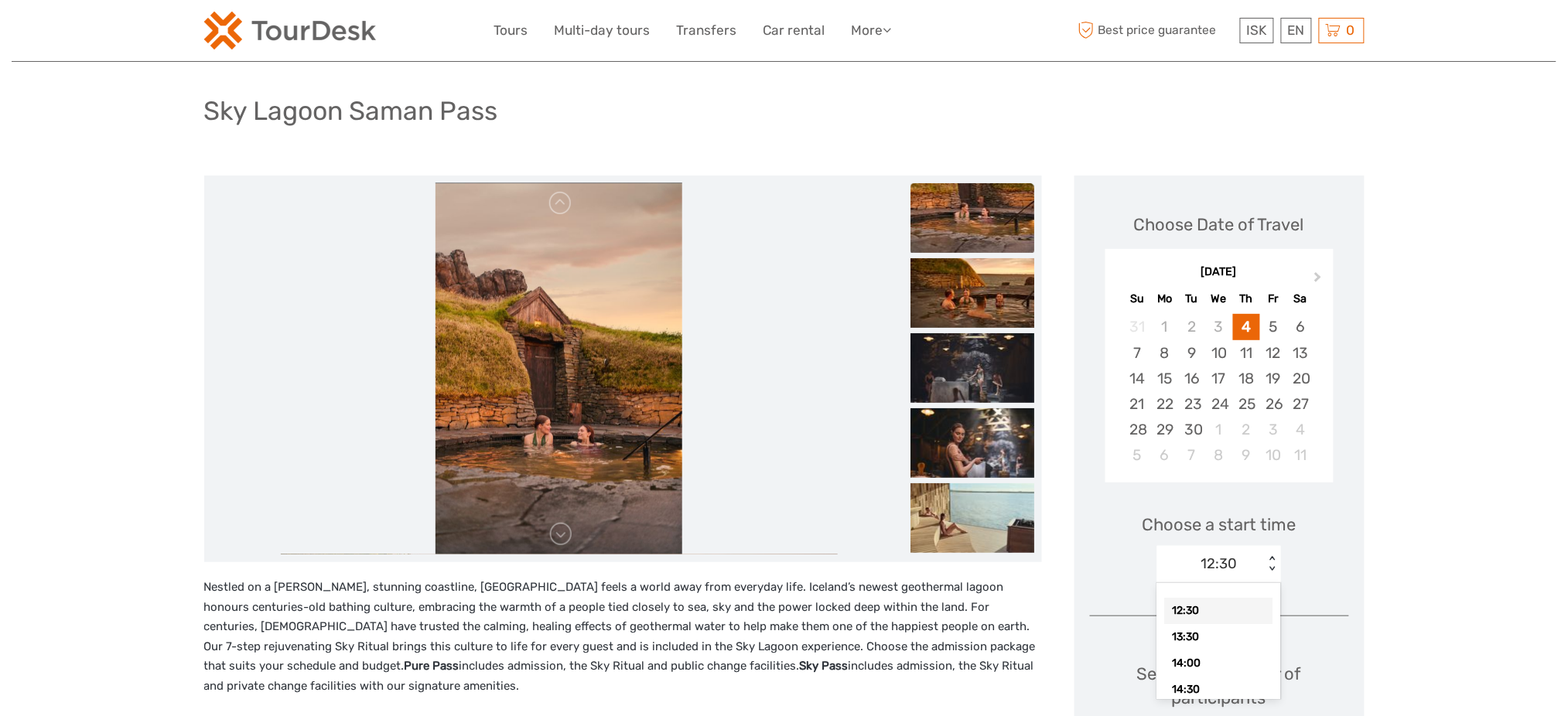
scroll to position [94, 0]
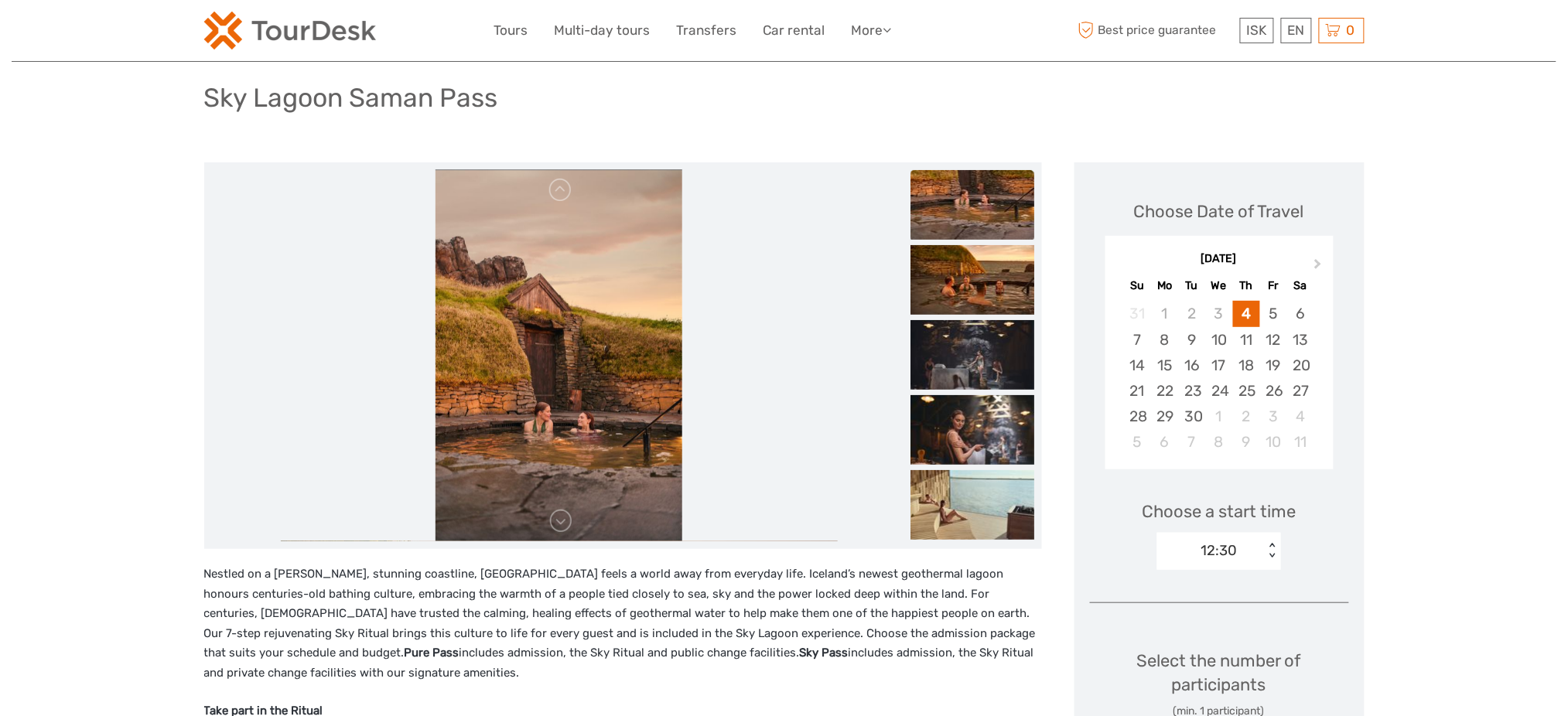
click at [1244, 554] on div "12:30" at bounding box center [1211, 550] width 108 height 23
click at [1244, 552] on div "12:30" at bounding box center [1211, 550] width 108 height 23
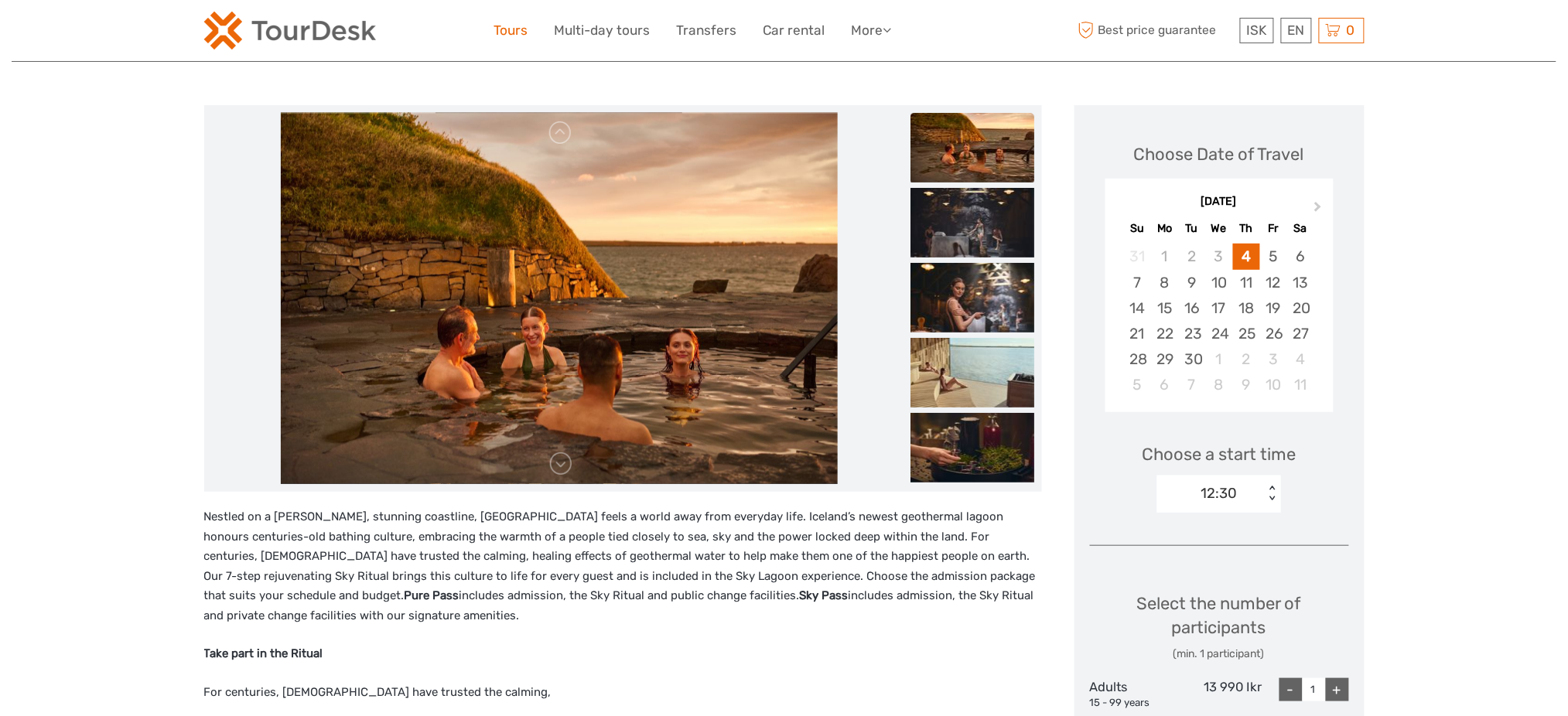
scroll to position [198, 0]
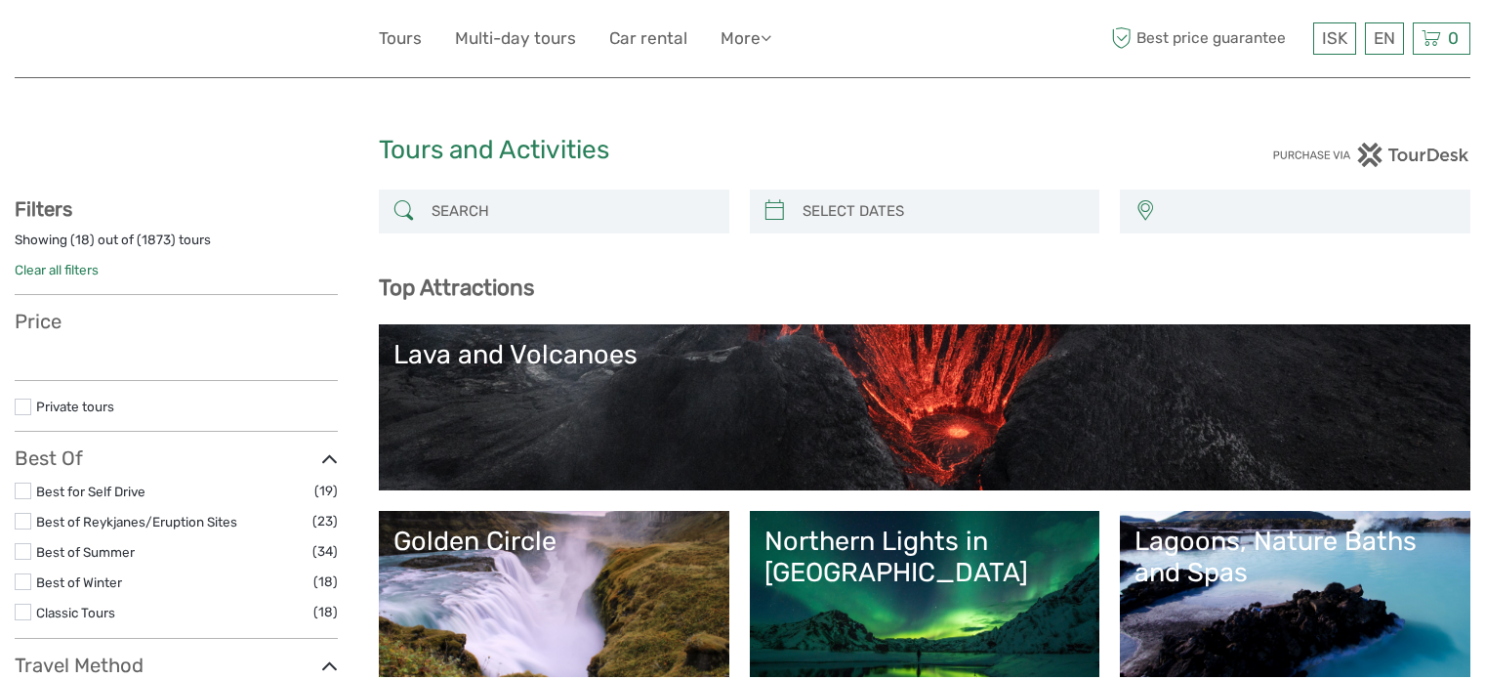
select select
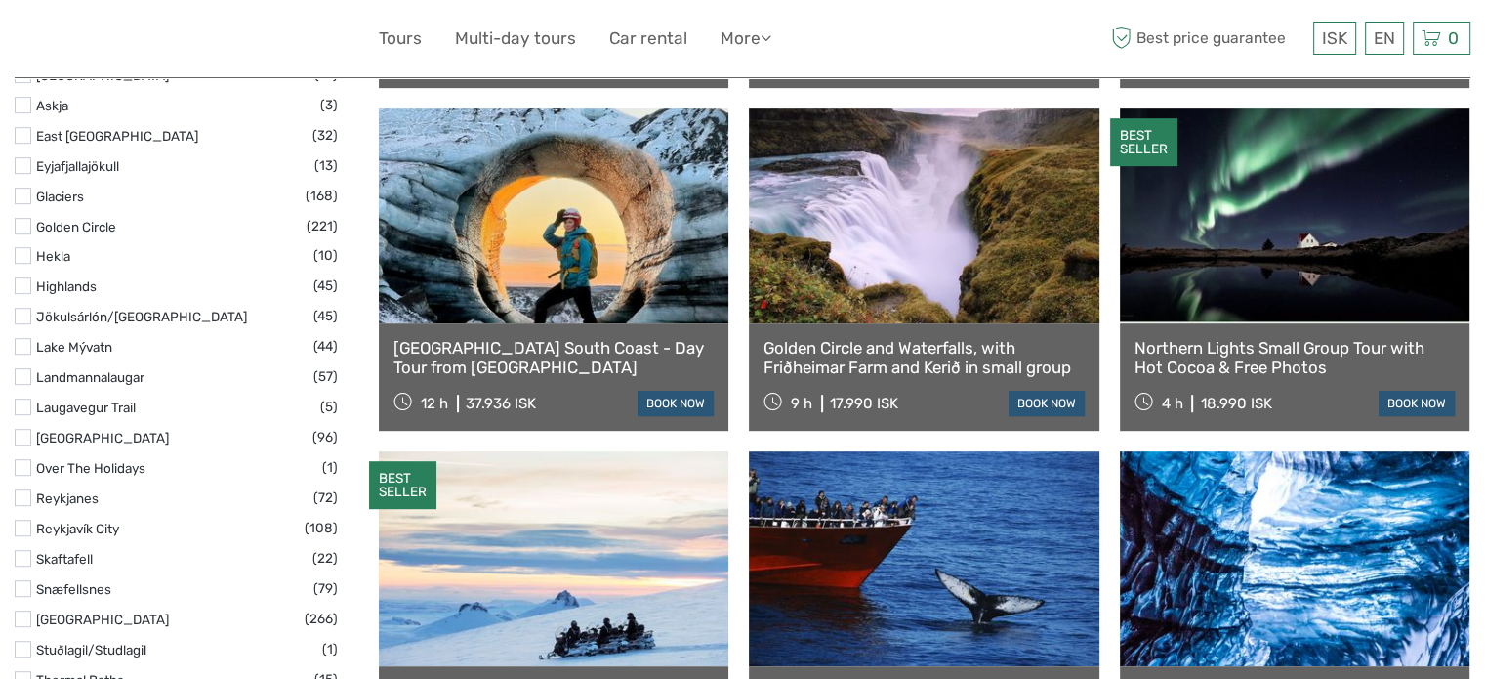
scroll to position [1074, 0]
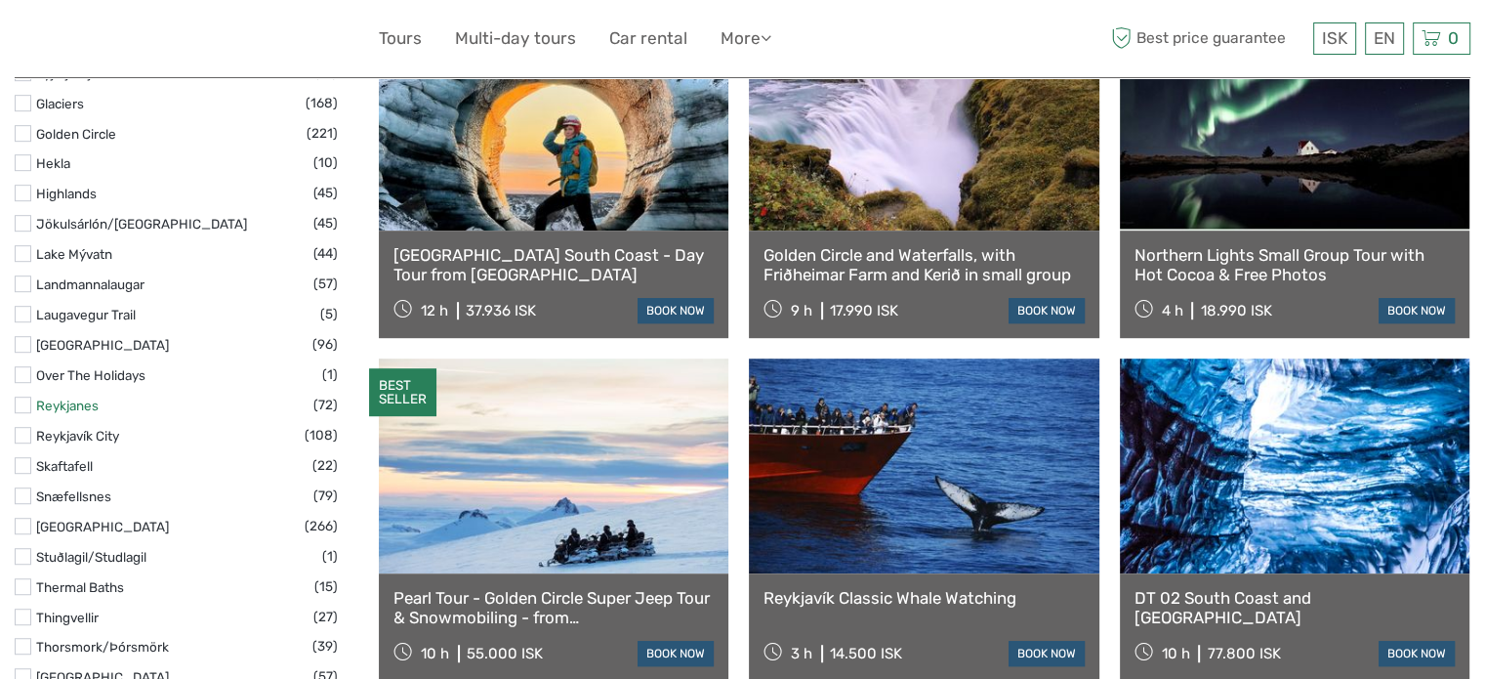
click at [87, 406] on link "Reykjanes" at bounding box center [67, 405] width 62 height 16
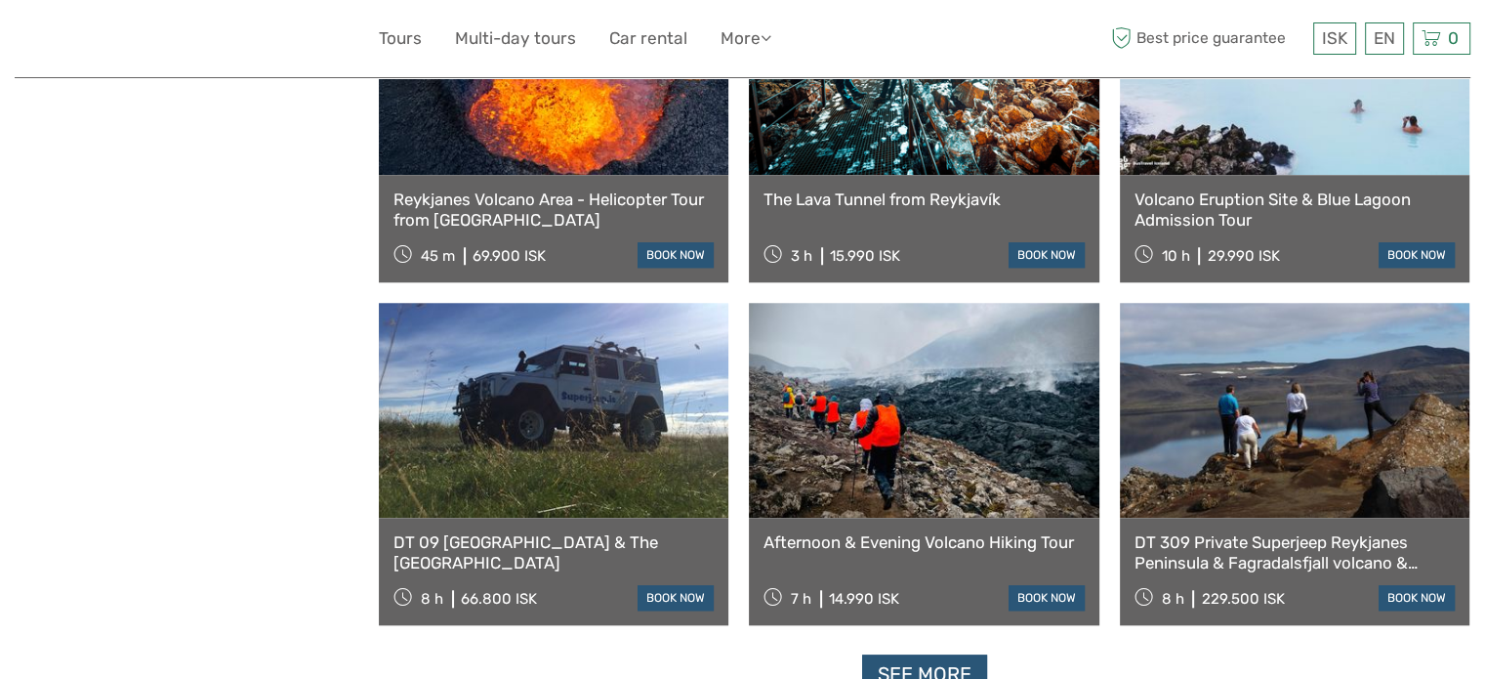
scroll to position [1868, 0]
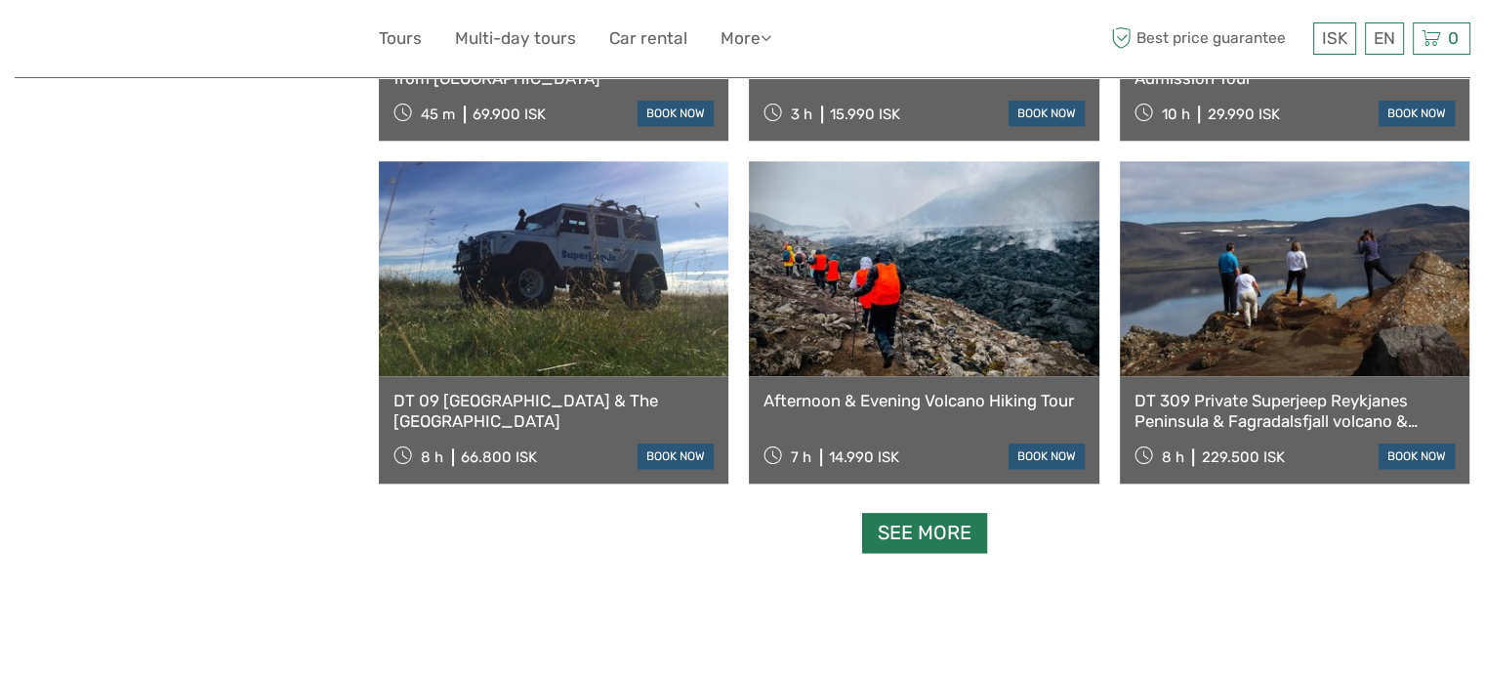
click at [911, 527] on link "See more" at bounding box center [924, 533] width 125 height 40
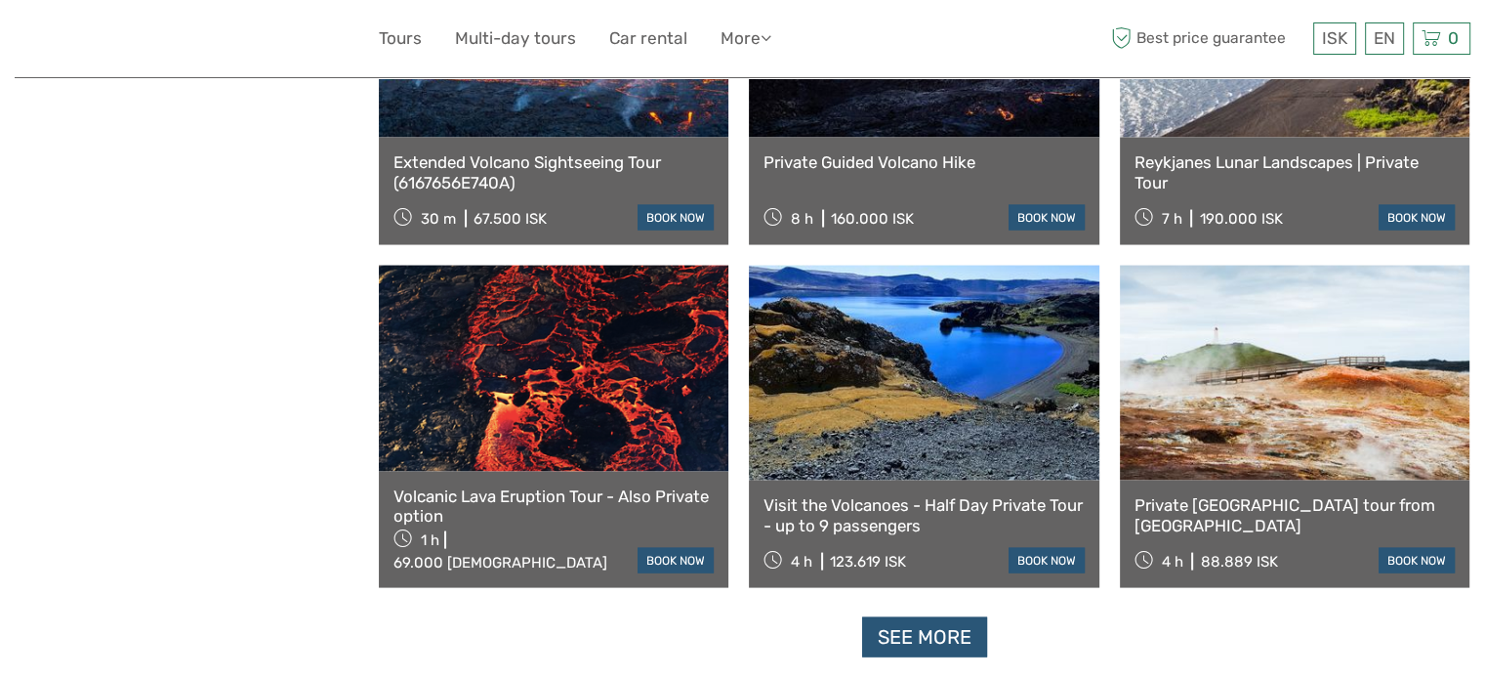
scroll to position [3820, 0]
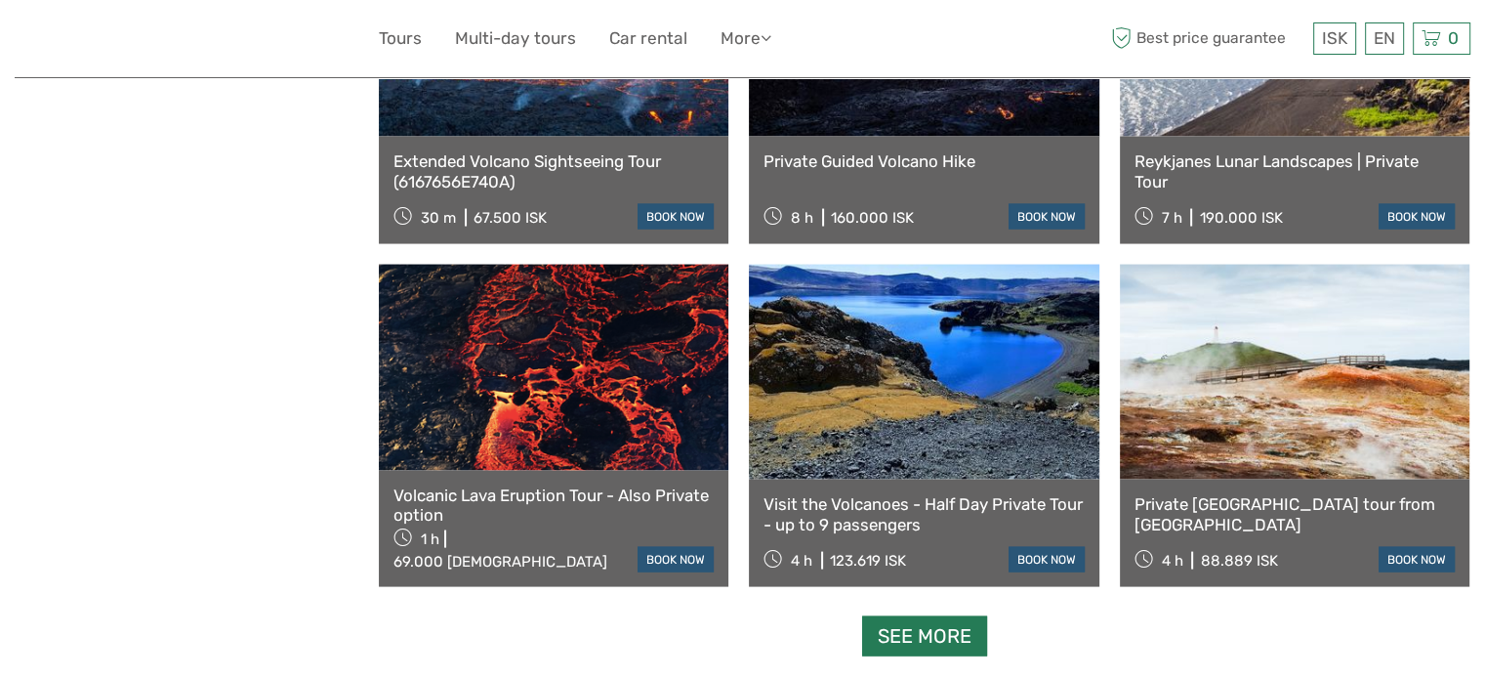
click at [945, 629] on link "See more" at bounding box center [924, 636] width 125 height 40
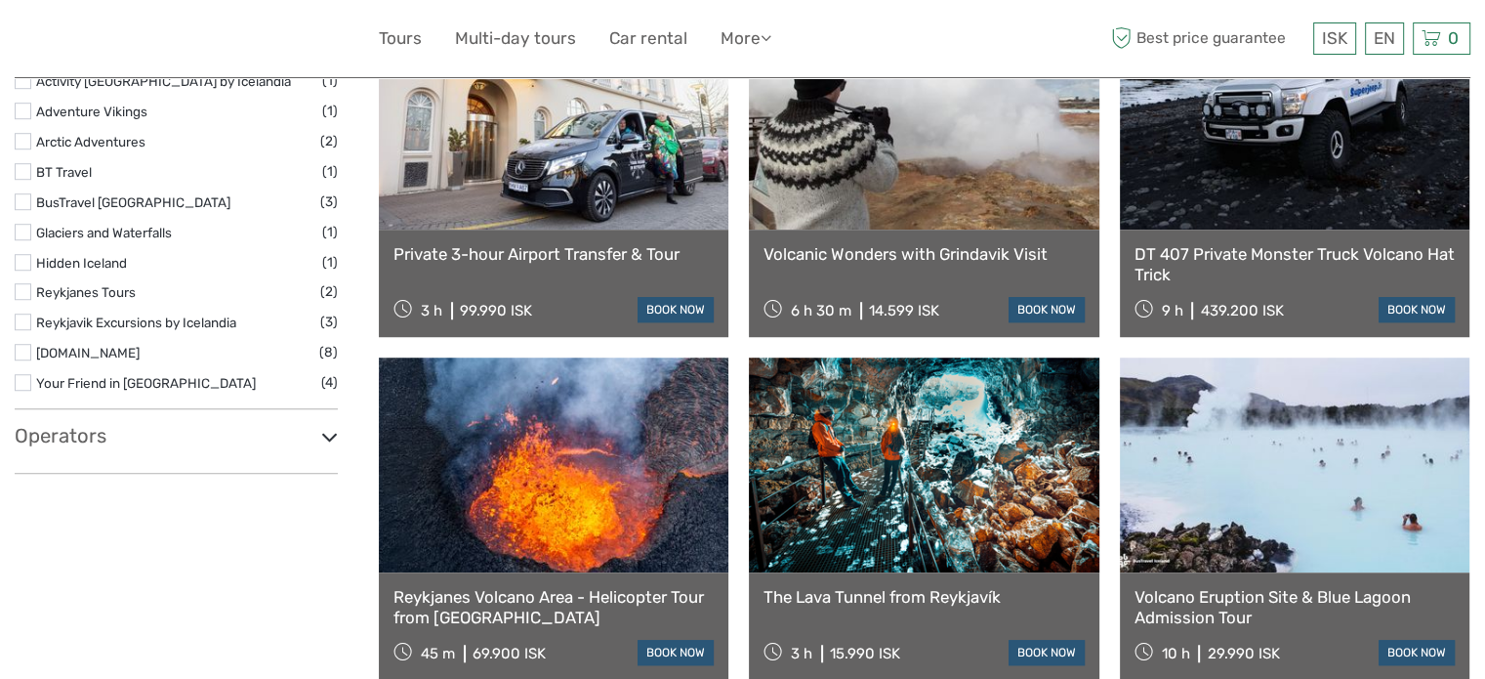
scroll to position [1282, 0]
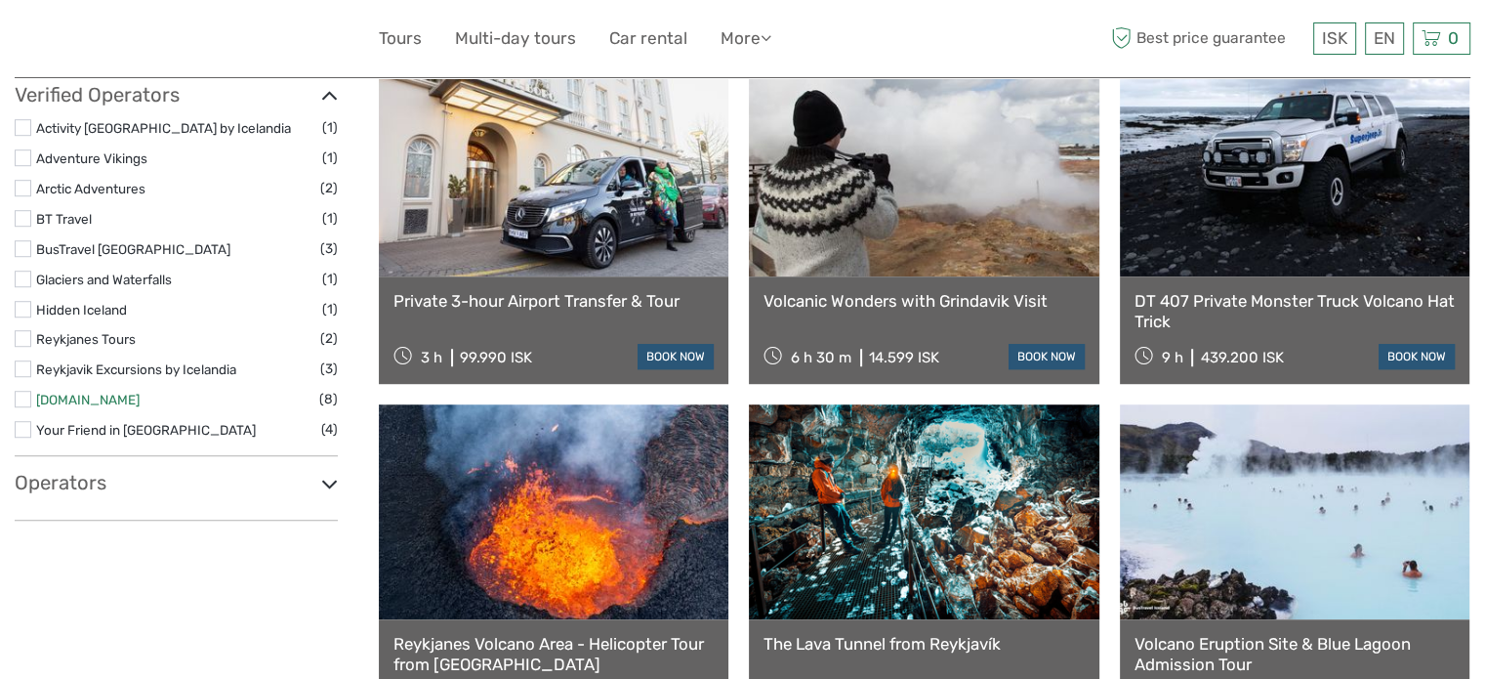
click at [94, 400] on link "Superjeep.is" at bounding box center [87, 399] width 103 height 16
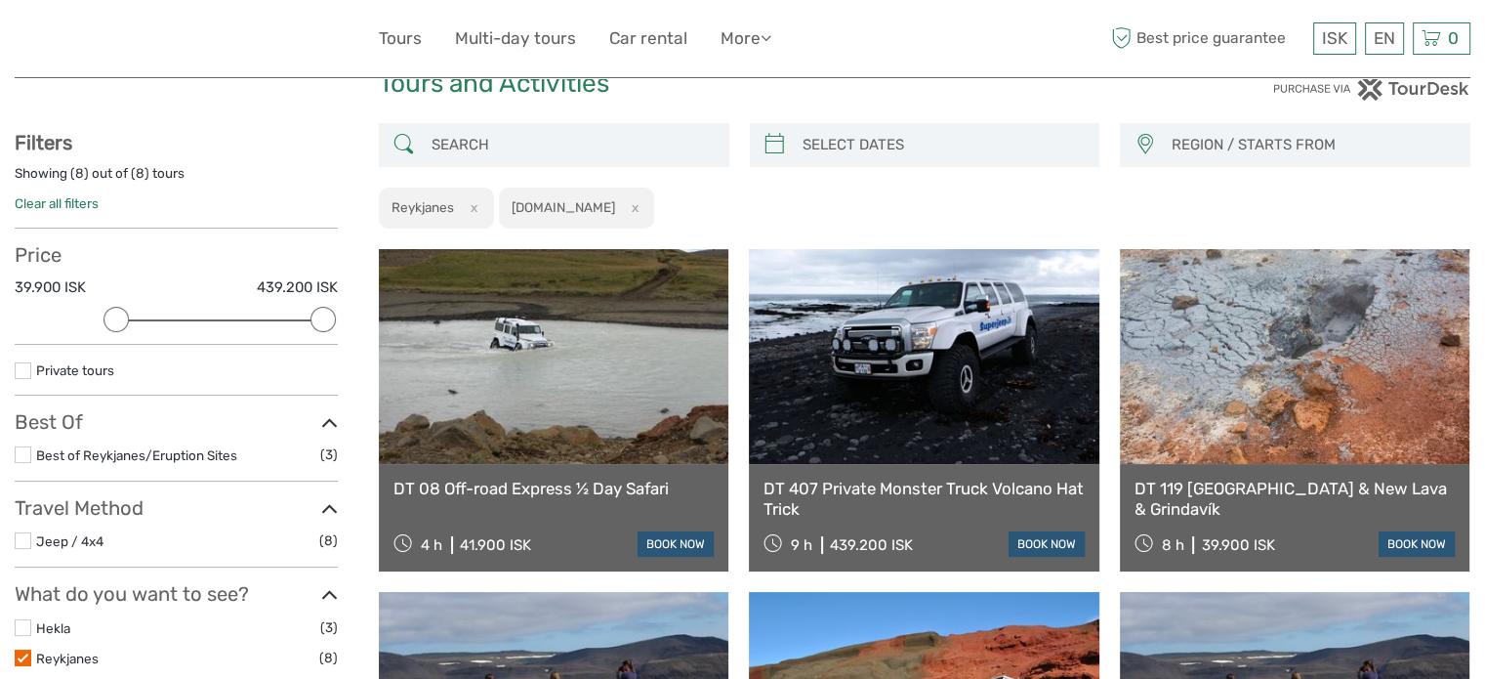
scroll to position [110, 0]
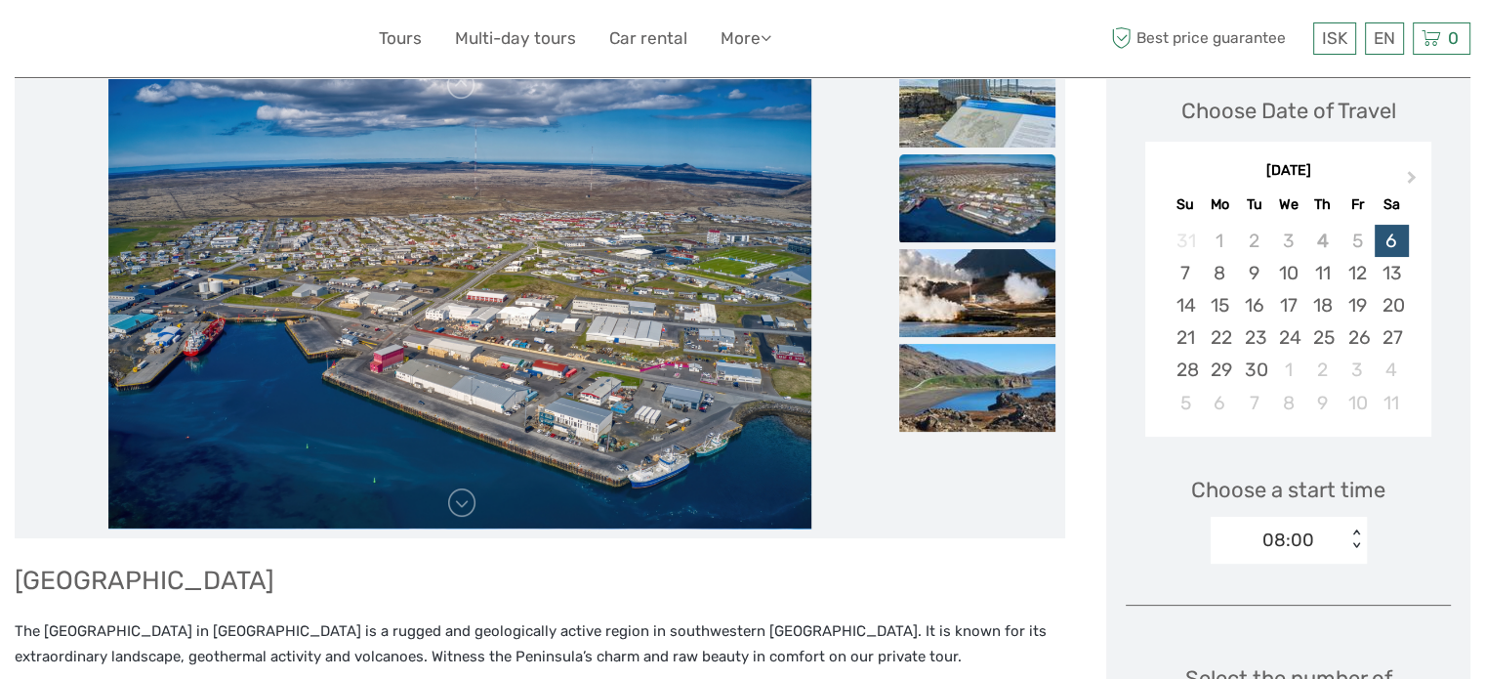
scroll to position [195, 0]
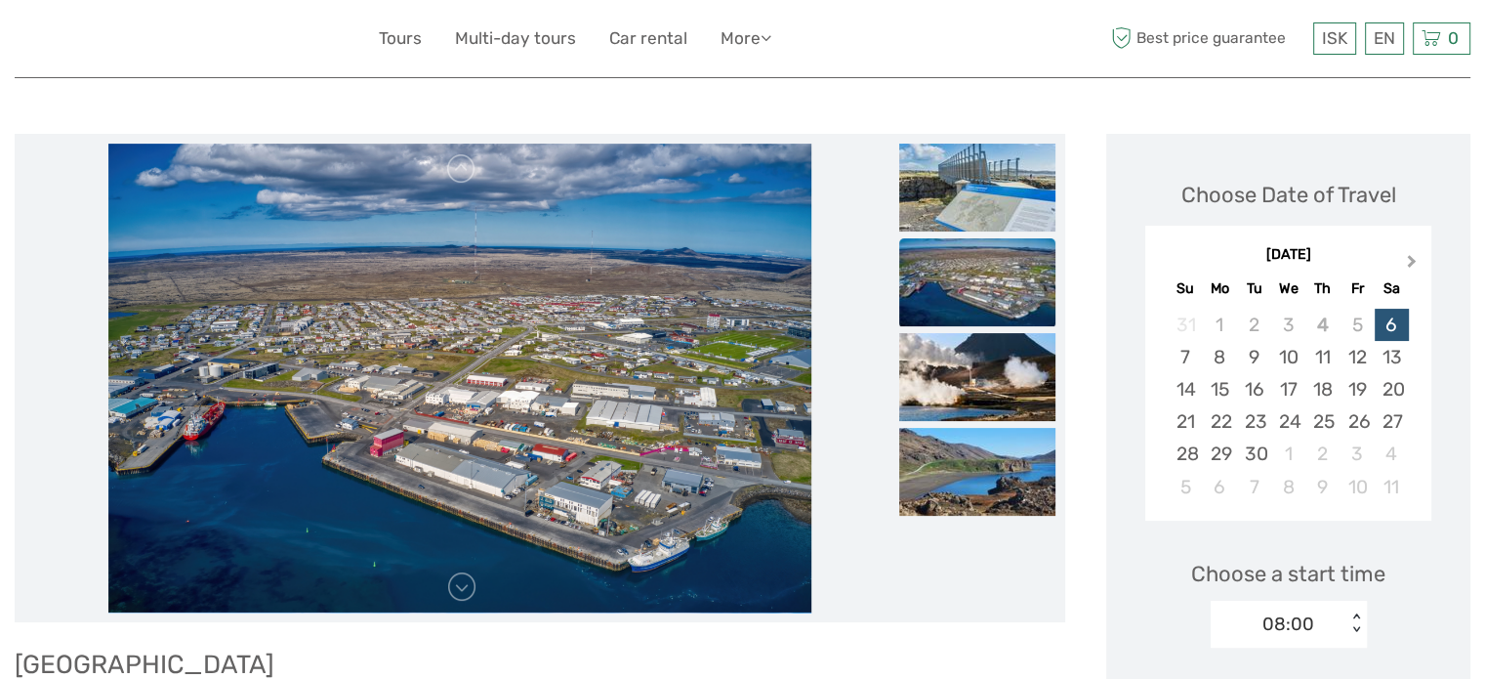
click at [1406, 250] on button "Next Month" at bounding box center [1413, 265] width 31 height 31
click at [1343, 378] on div "17" at bounding box center [1356, 389] width 34 height 32
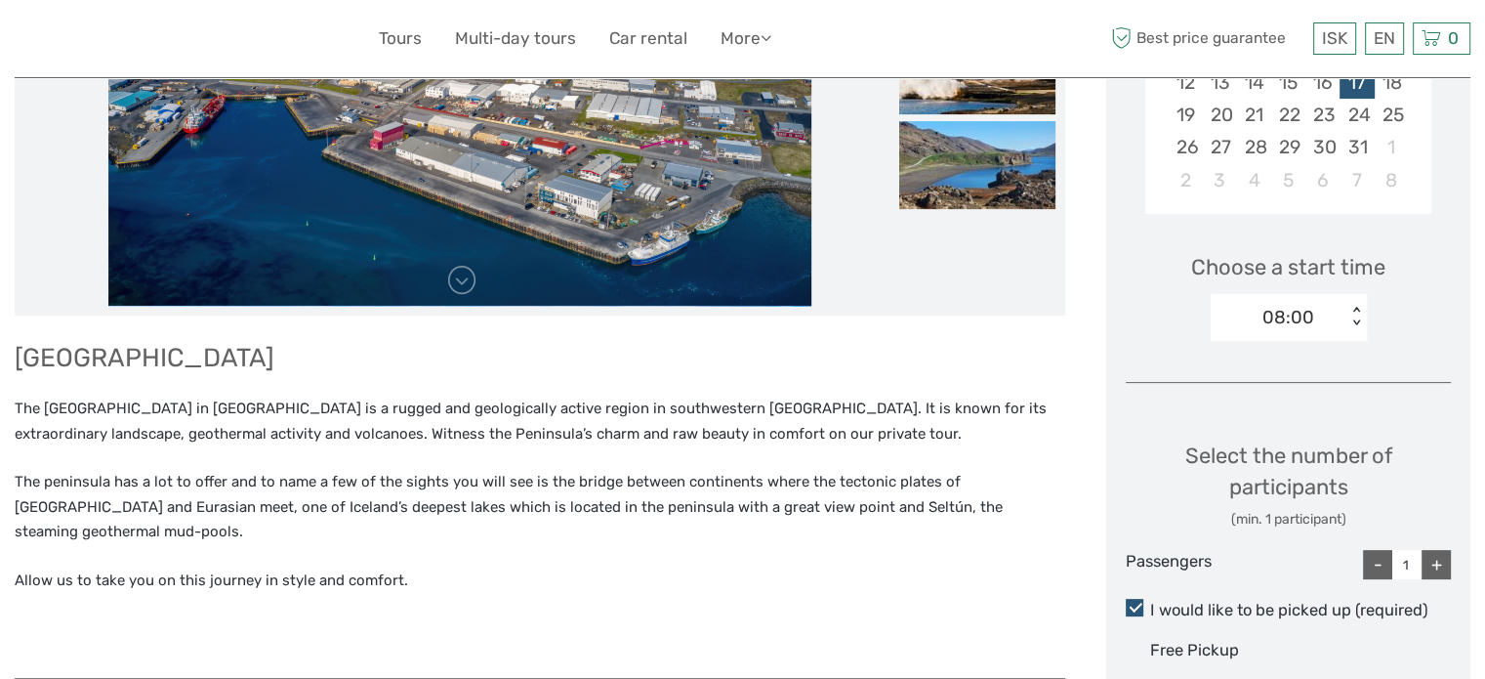
scroll to position [683, 0]
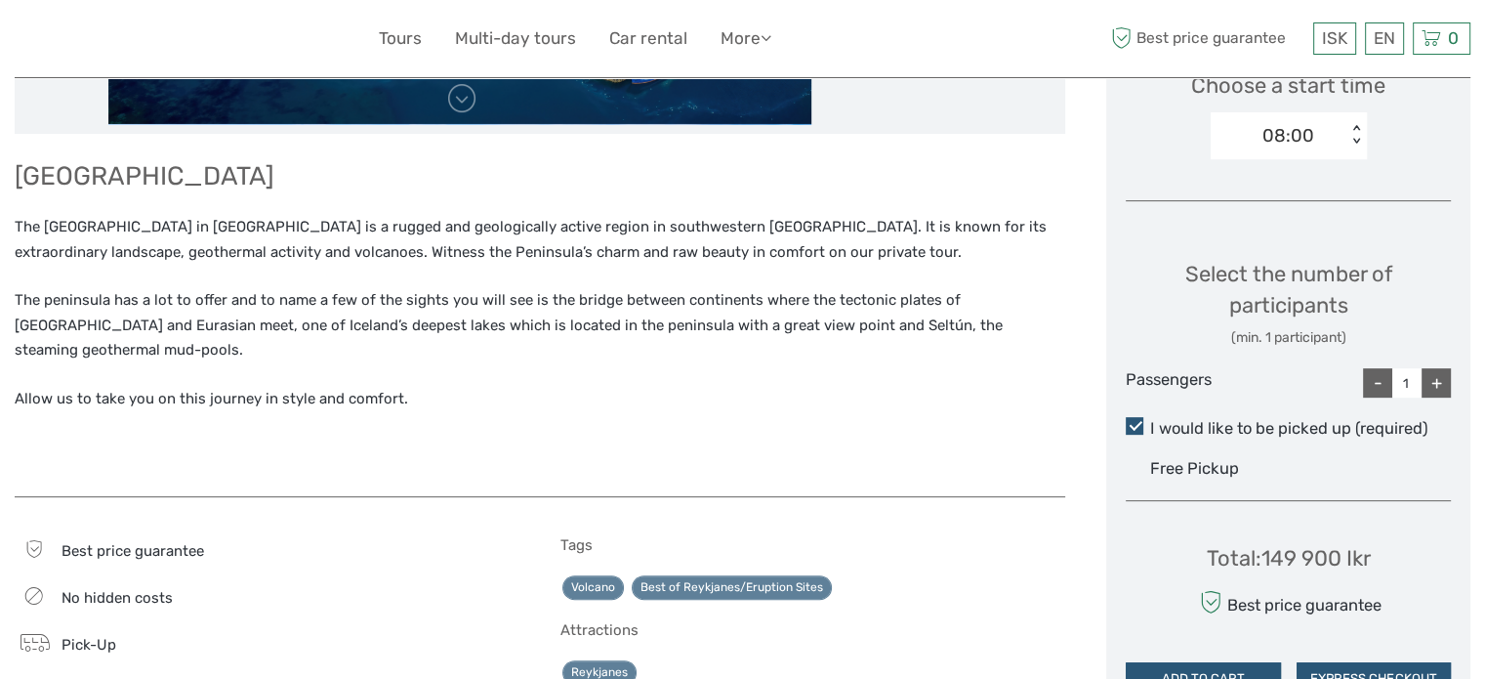
click at [1339, 132] on div "08:00" at bounding box center [1279, 135] width 136 height 29
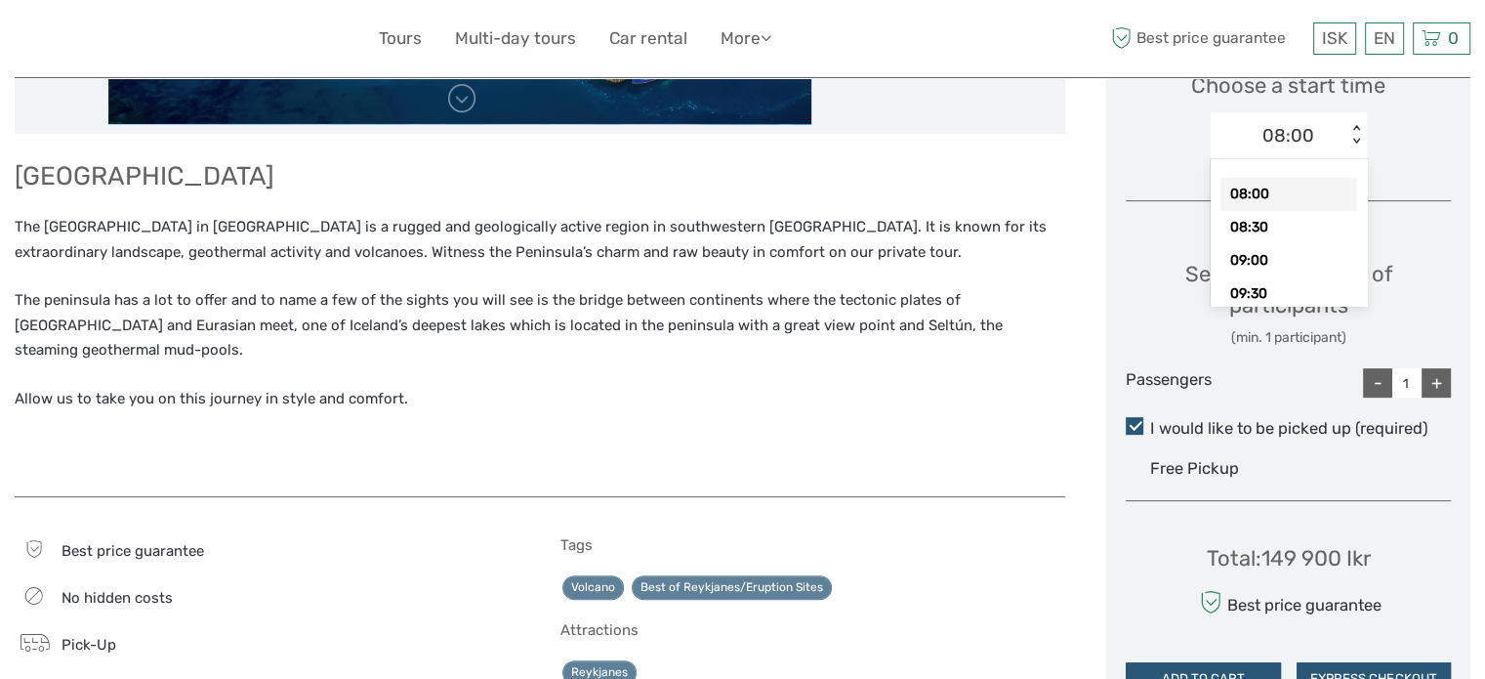
click at [1317, 171] on div "08:00 08:30 09:00 09:30 10:00 10:30 11:00 11:30 12:00" at bounding box center [1289, 232] width 156 height 146
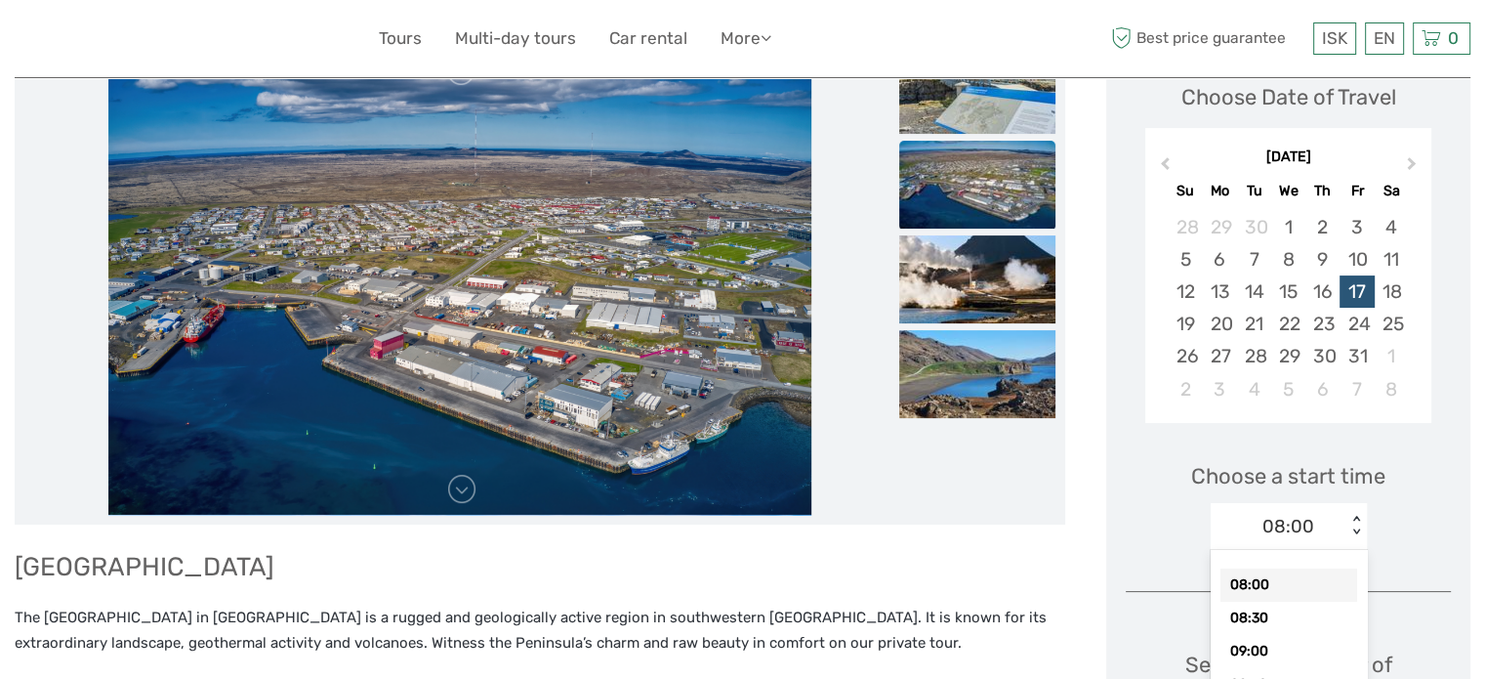
scroll to position [195, 0]
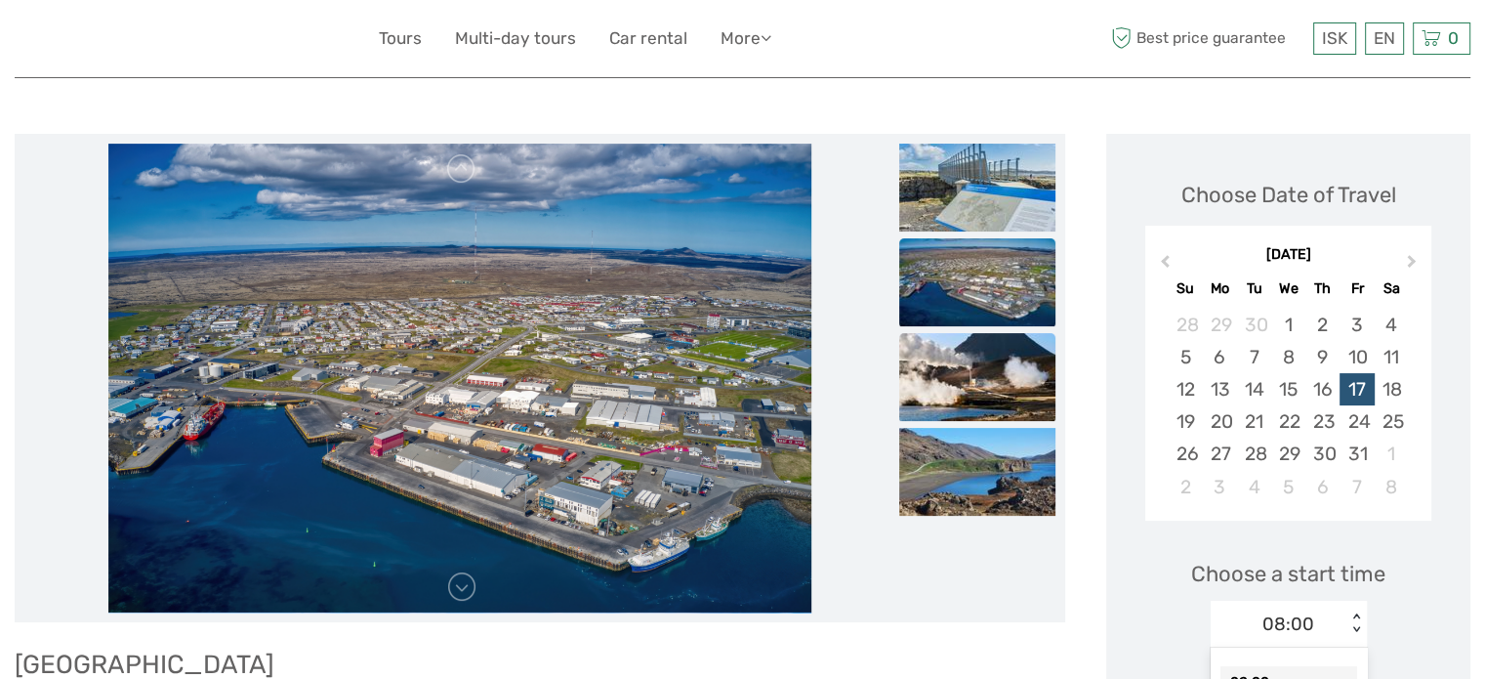
click at [929, 375] on img at bounding box center [977, 377] width 156 height 88
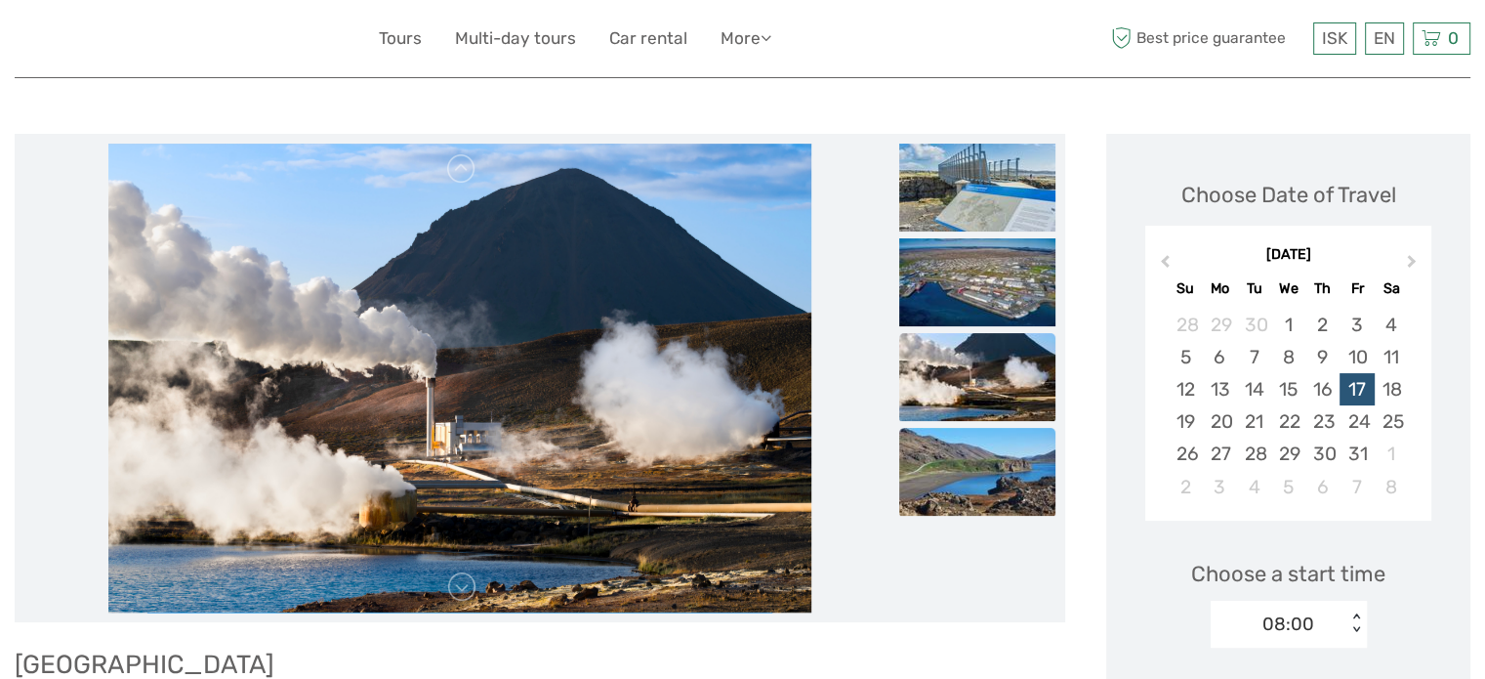
click at [984, 457] on img at bounding box center [977, 472] width 156 height 88
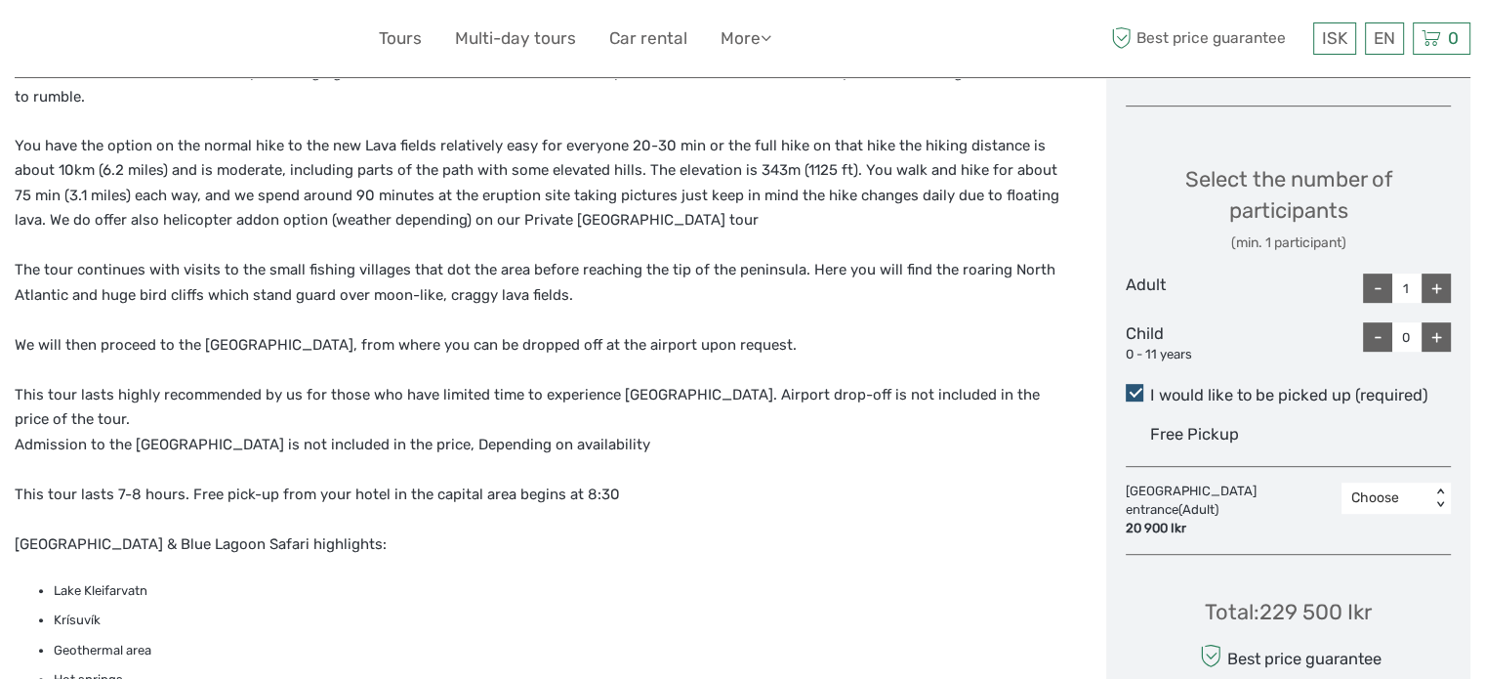
scroll to position [976, 0]
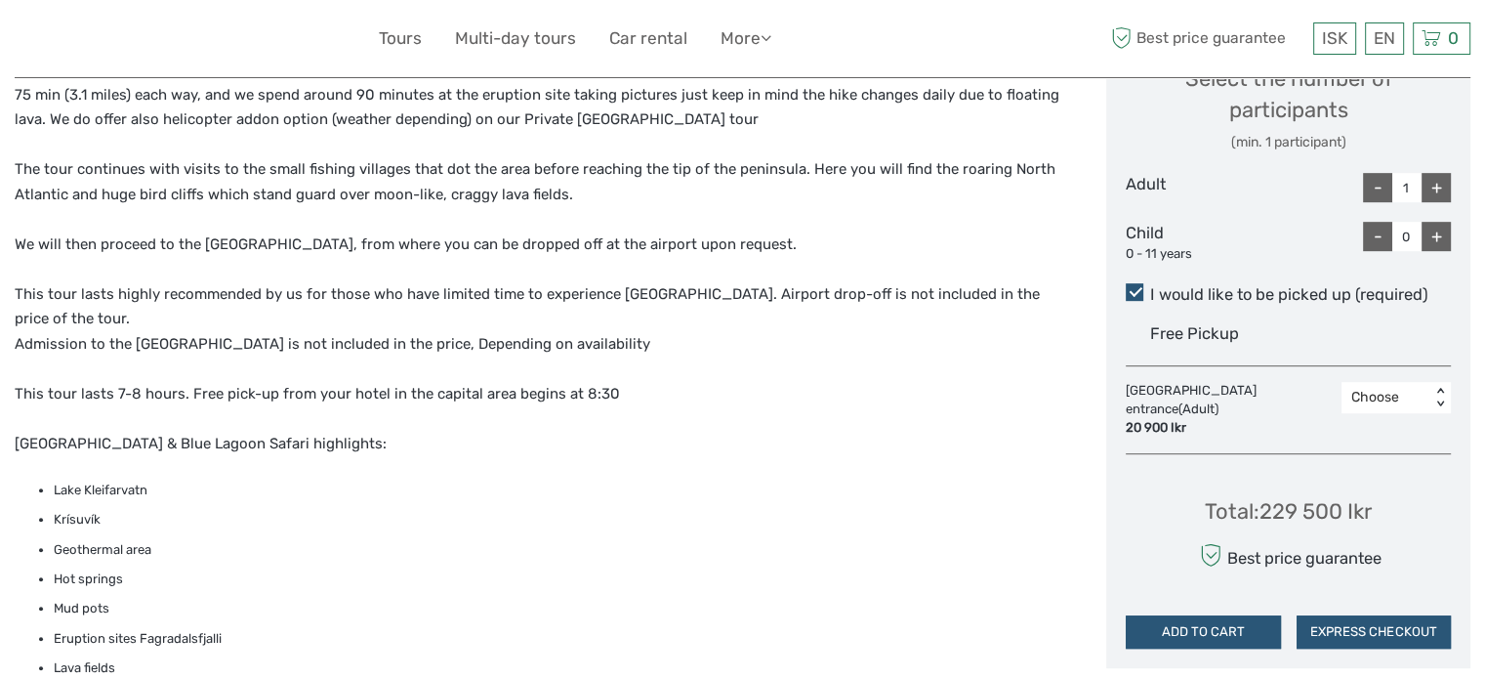
click at [1415, 404] on div "Choose" at bounding box center [1385, 398] width 69 height 20
click at [1386, 474] on div "1" at bounding box center [1396, 481] width 90 height 33
click at [1437, 196] on div "+" at bounding box center [1435, 187] width 29 height 29
click at [1434, 186] on div "+" at bounding box center [1435, 187] width 29 height 29
click at [1384, 191] on div "-" at bounding box center [1377, 187] width 29 height 29
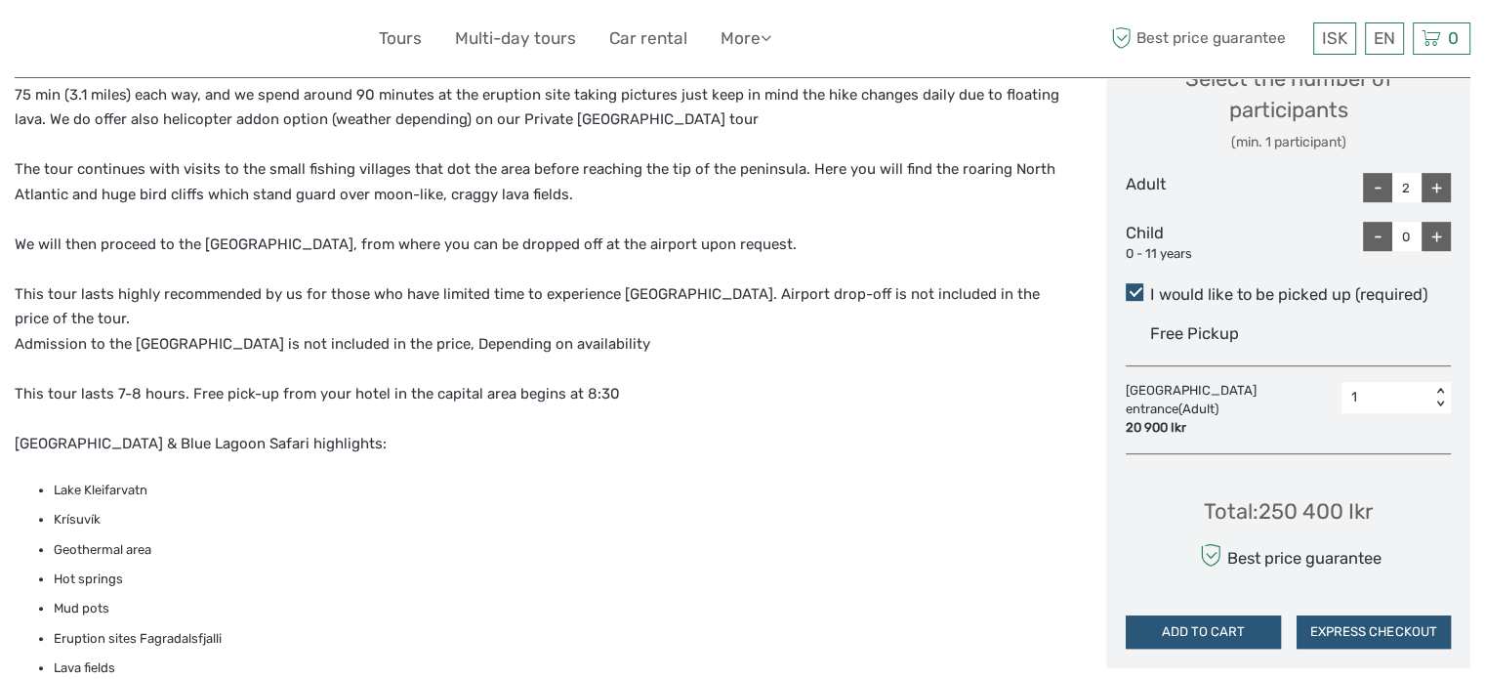
click at [1380, 186] on div "-" at bounding box center [1377, 187] width 29 height 29
click at [1433, 180] on div "+" at bounding box center [1435, 187] width 29 height 29
type input "2"
click at [1404, 403] on div "1" at bounding box center [1385, 398] width 69 height 20
click at [1374, 507] on div "2" at bounding box center [1396, 514] width 90 height 33
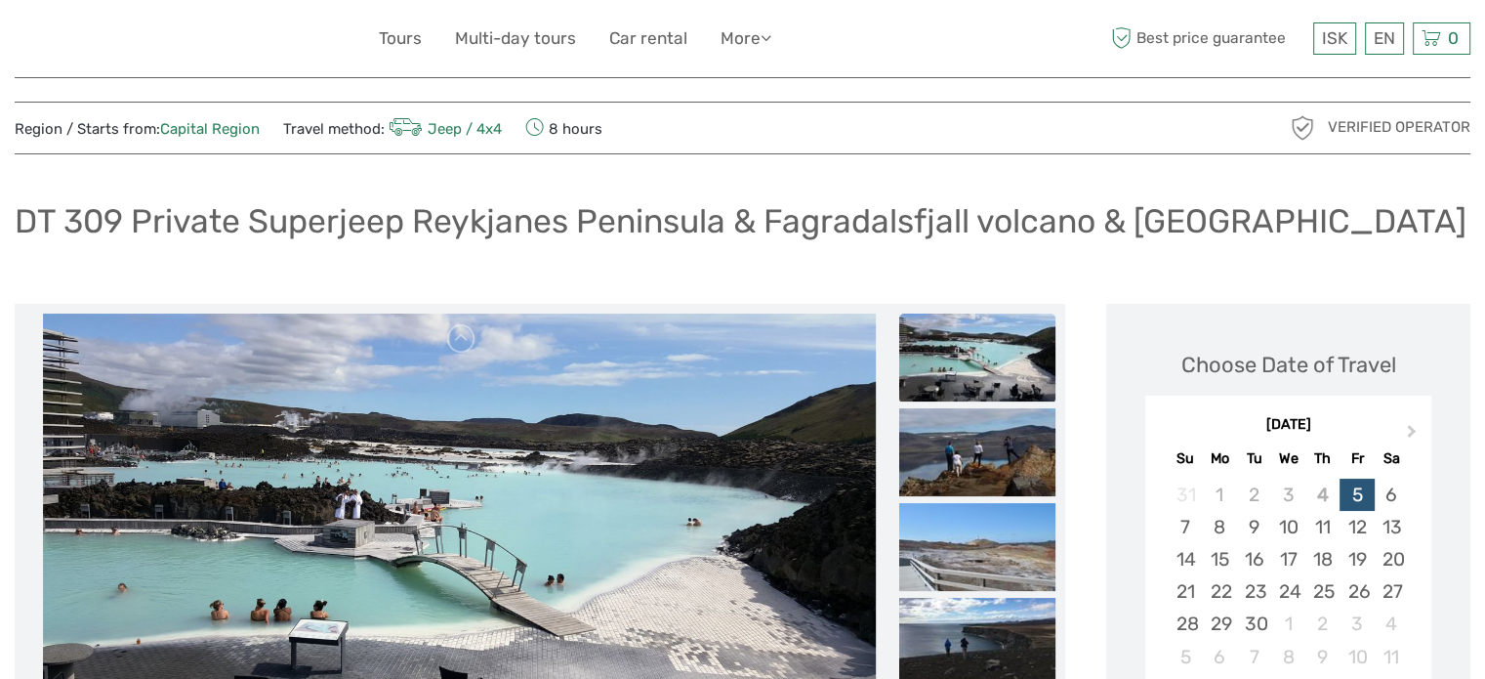
scroll to position [0, 0]
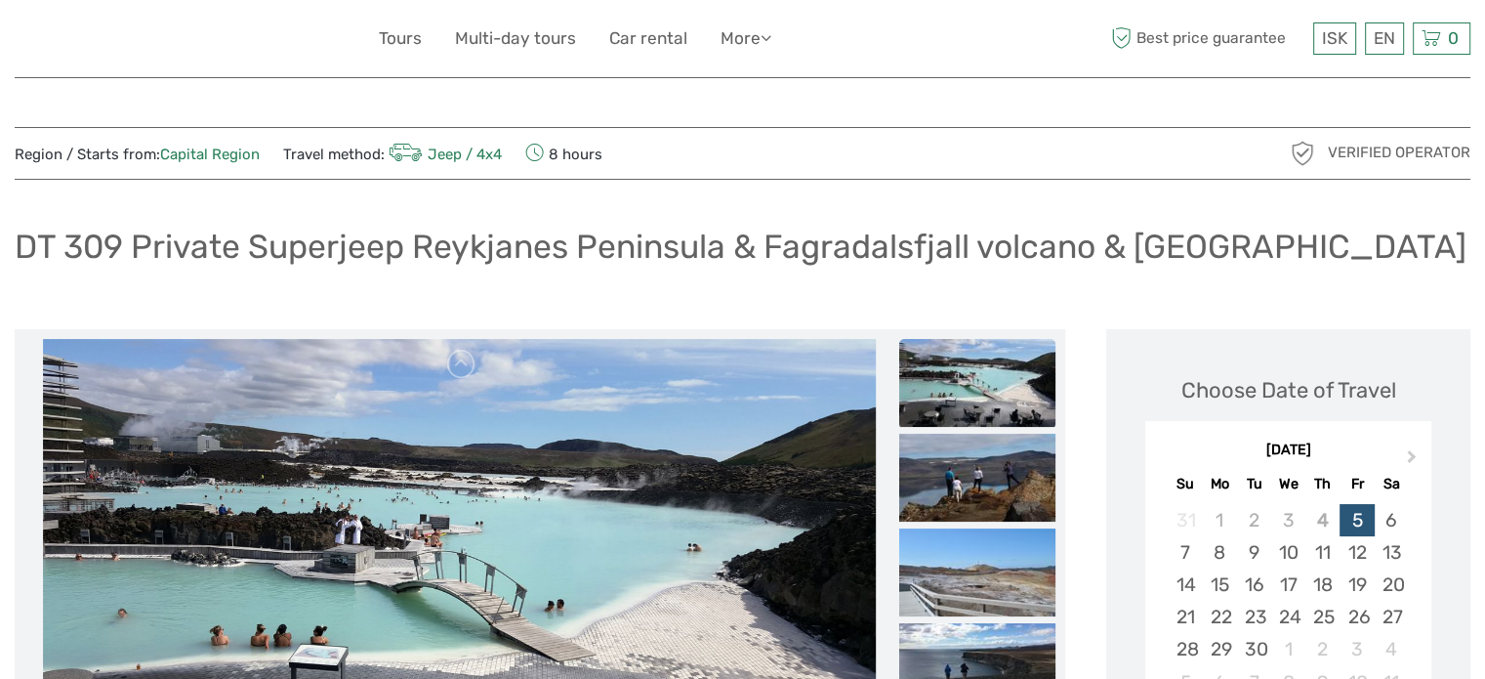
click at [180, 249] on h1 "DT 309 Private Superjeep Reykjanes Peninsula & Fagradalsfjall volcano & Blue La…" at bounding box center [741, 246] width 1452 height 40
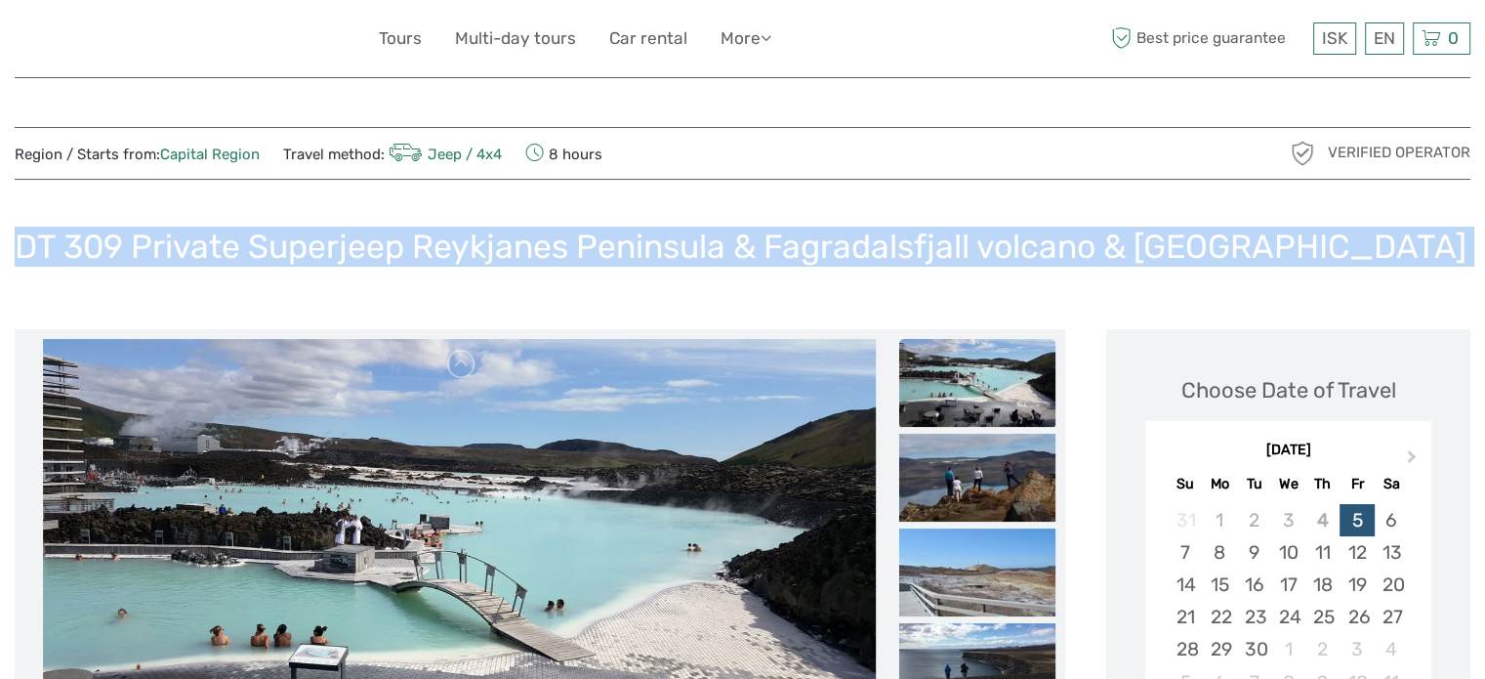
click at [180, 249] on h1 "DT 309 Private Superjeep Reykjanes Peninsula & Fagradalsfjall volcano & Blue La…" at bounding box center [741, 246] width 1452 height 40
copy div "DT 309 Private Superjeep Reykjanes Peninsula & Fagradalsfjall volcano & Blue La…"
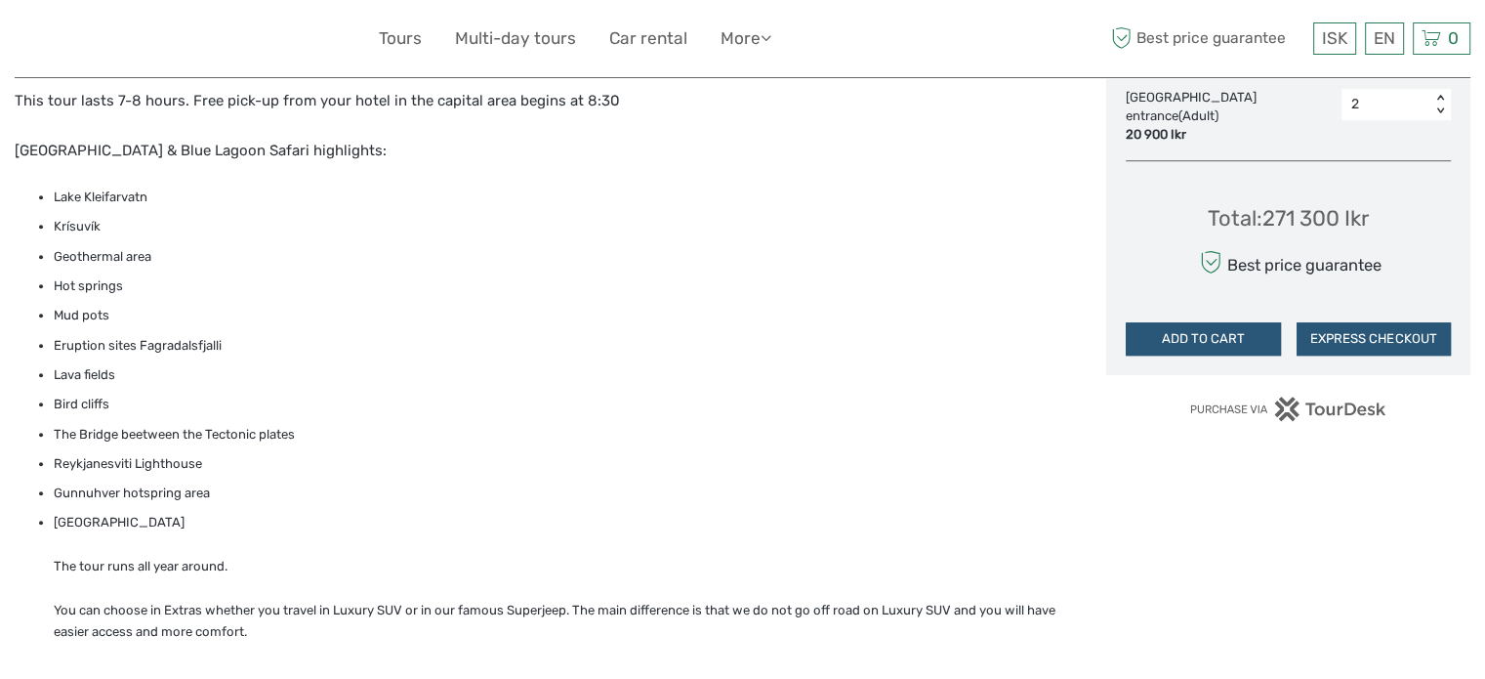
scroll to position [1074, 0]
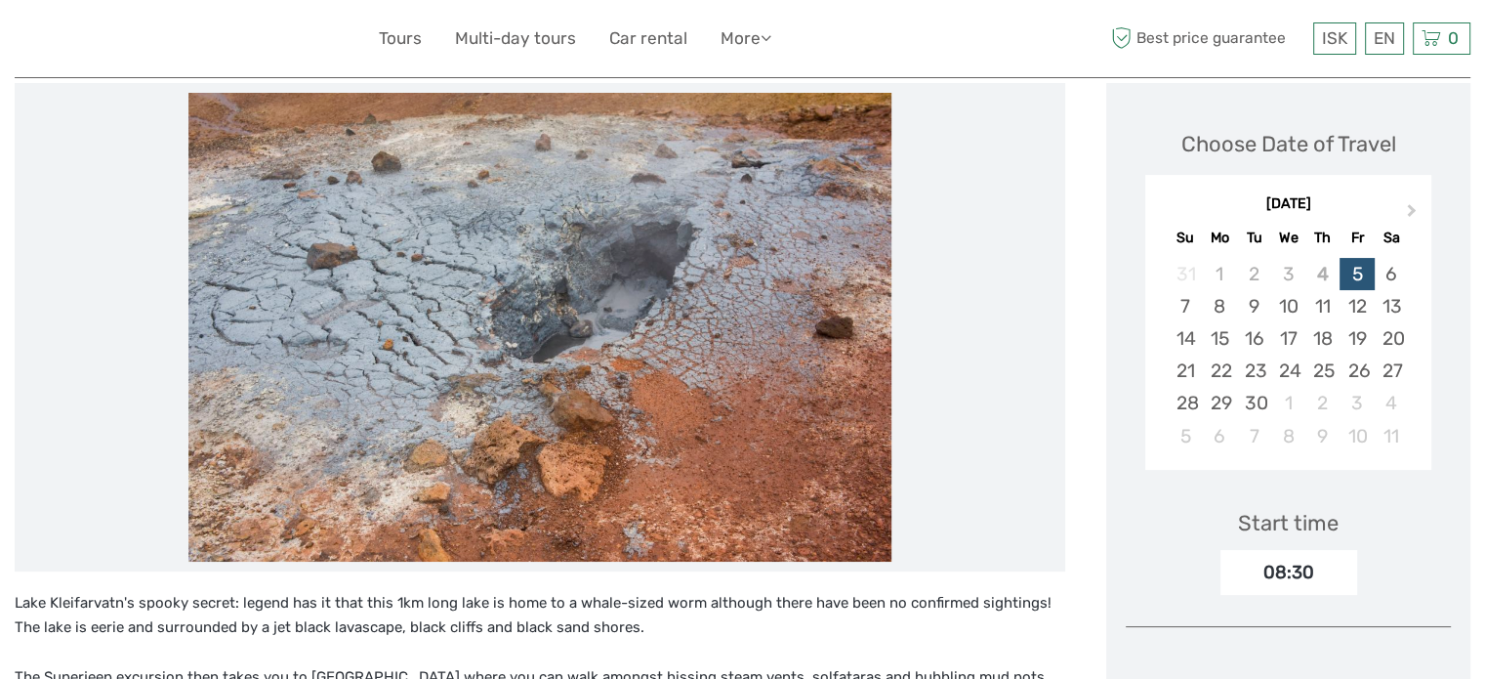
scroll to position [143, 0]
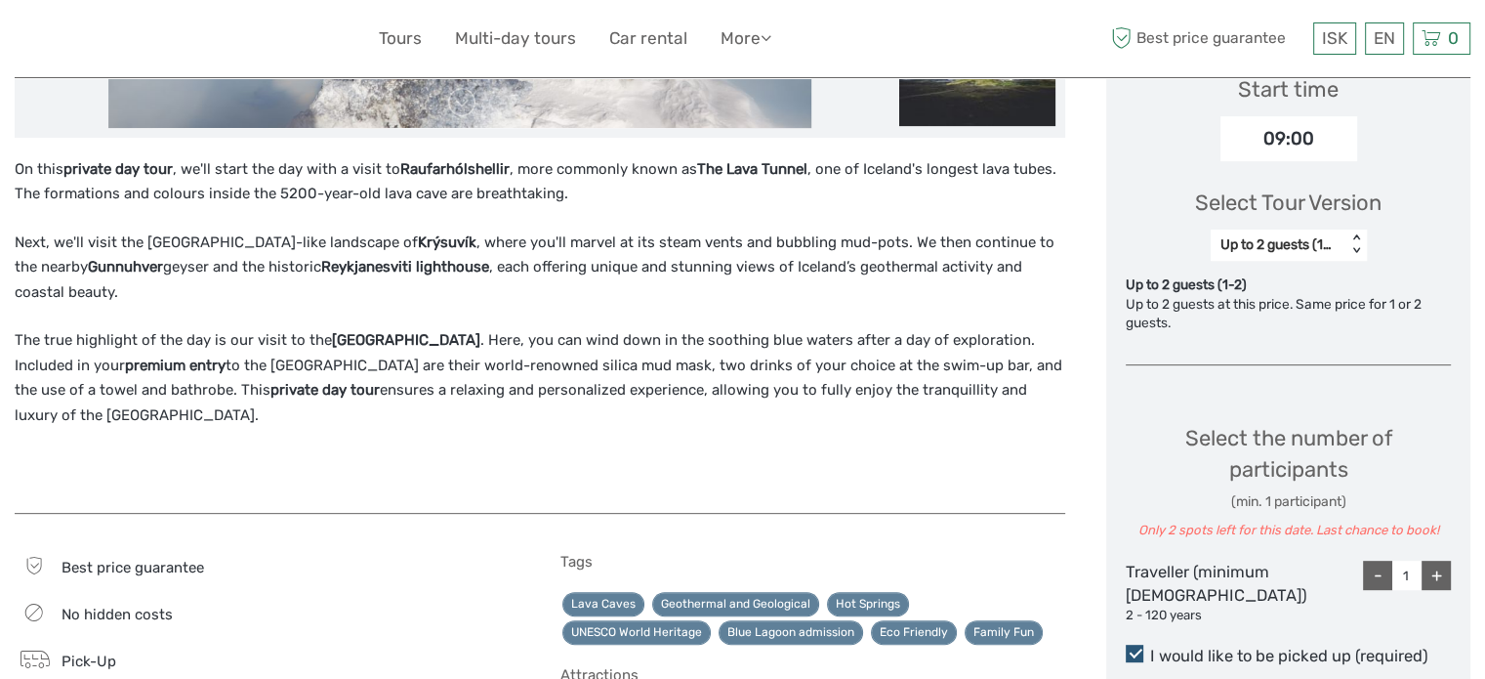
scroll to position [683, 0]
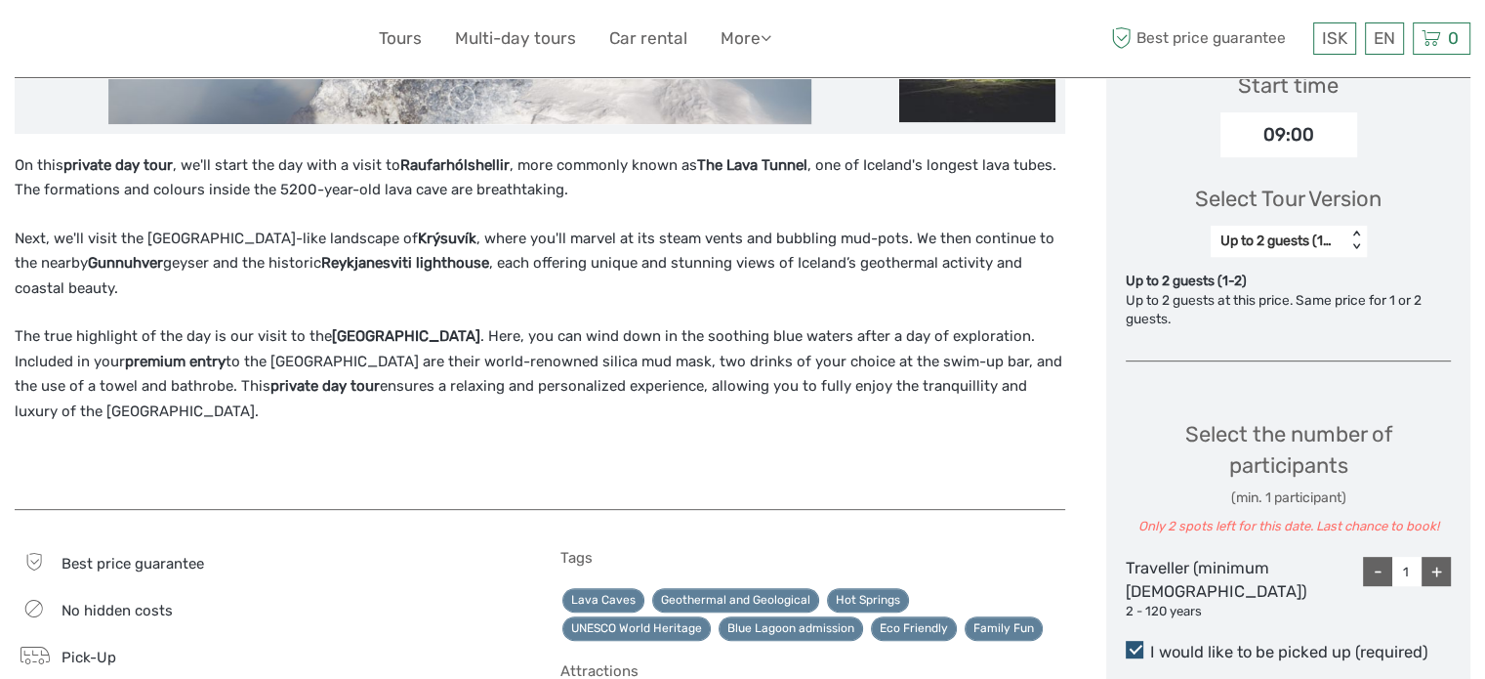
click at [1281, 229] on div "Up to 2 guests (1-2)" at bounding box center [1279, 240] width 136 height 23
click at [1273, 239] on div "Up to 2 guests (1-2)" at bounding box center [1278, 241] width 116 height 20
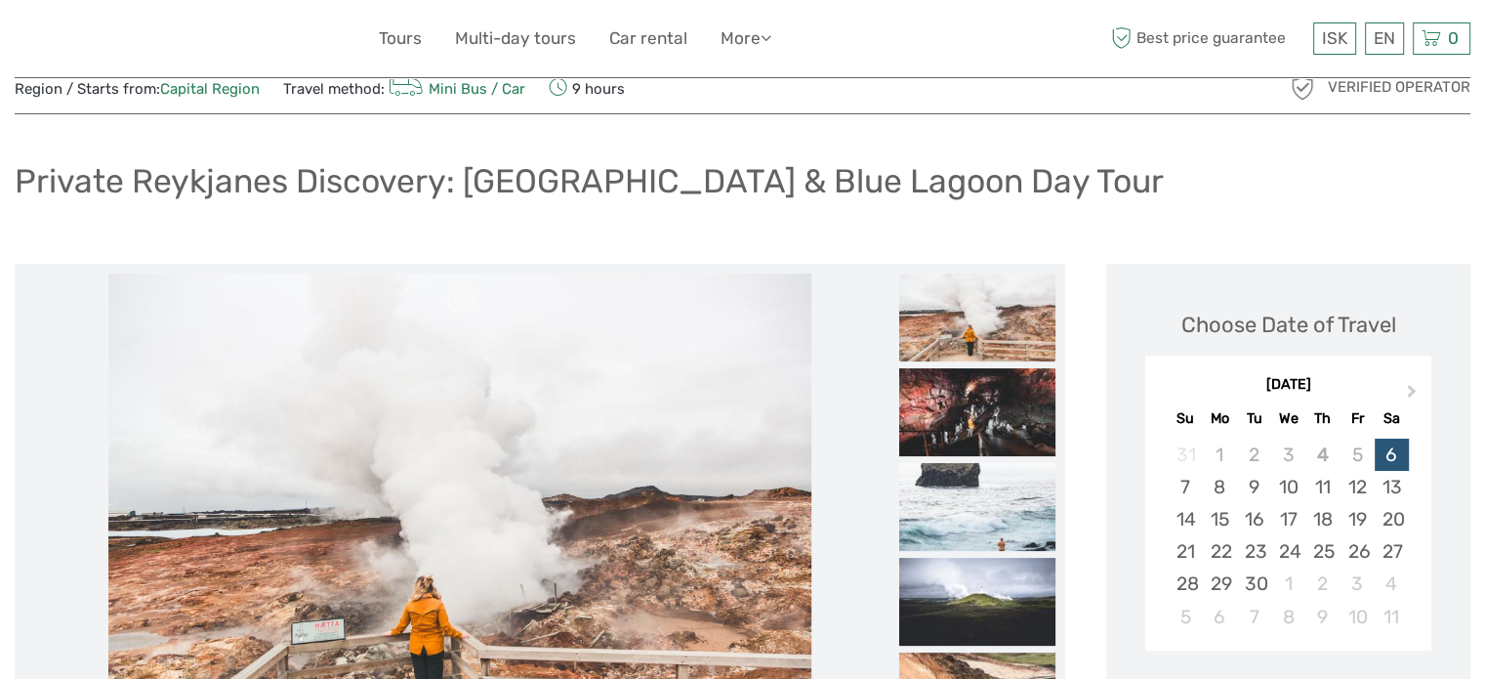
scroll to position [0, 0]
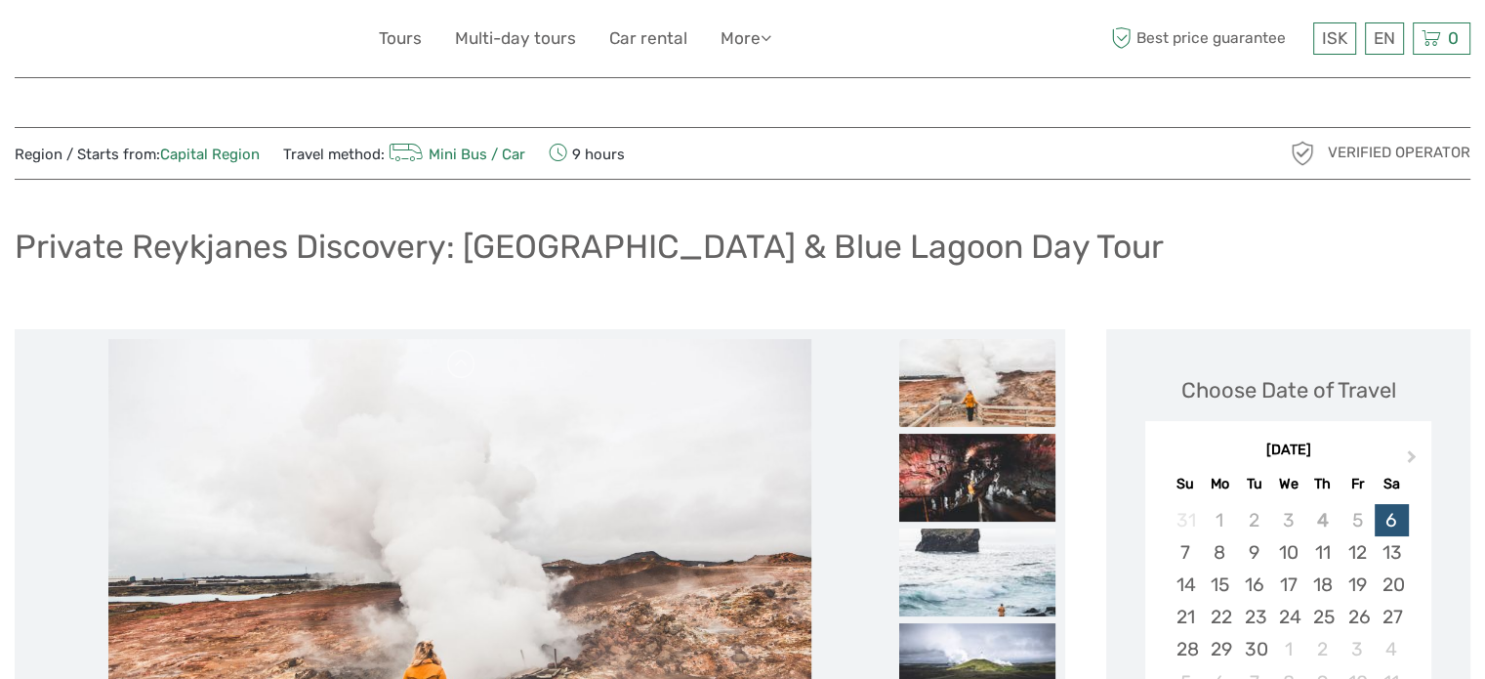
click at [314, 236] on h1 "Private Reykjanes Discovery: [GEOGRAPHIC_DATA] & Blue Lagoon Day Tour" at bounding box center [589, 246] width 1149 height 40
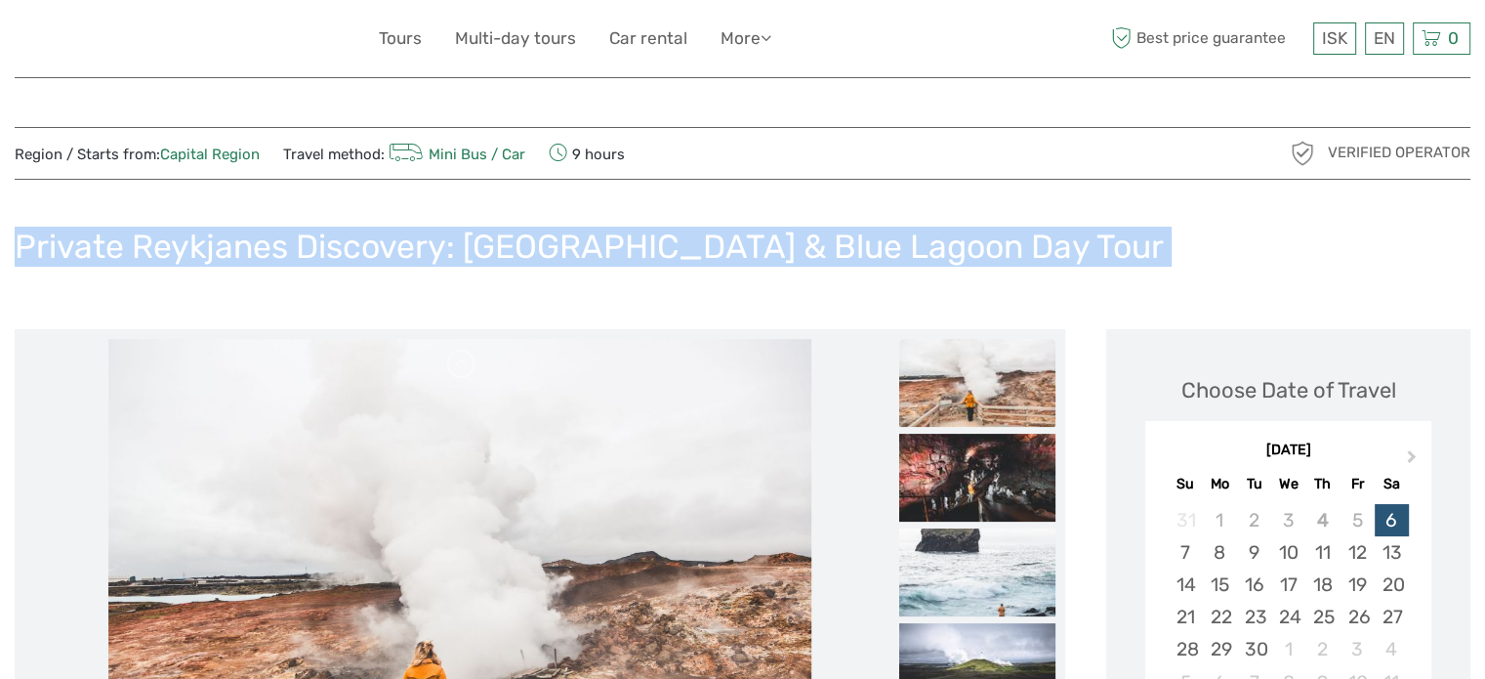
click at [314, 236] on h1 "Private Reykjanes Discovery: [GEOGRAPHIC_DATA] & Blue Lagoon Day Tour" at bounding box center [589, 246] width 1149 height 40
copy div "Private Reykjanes Discovery: [GEOGRAPHIC_DATA] & Blue Lagoon Day Tour"
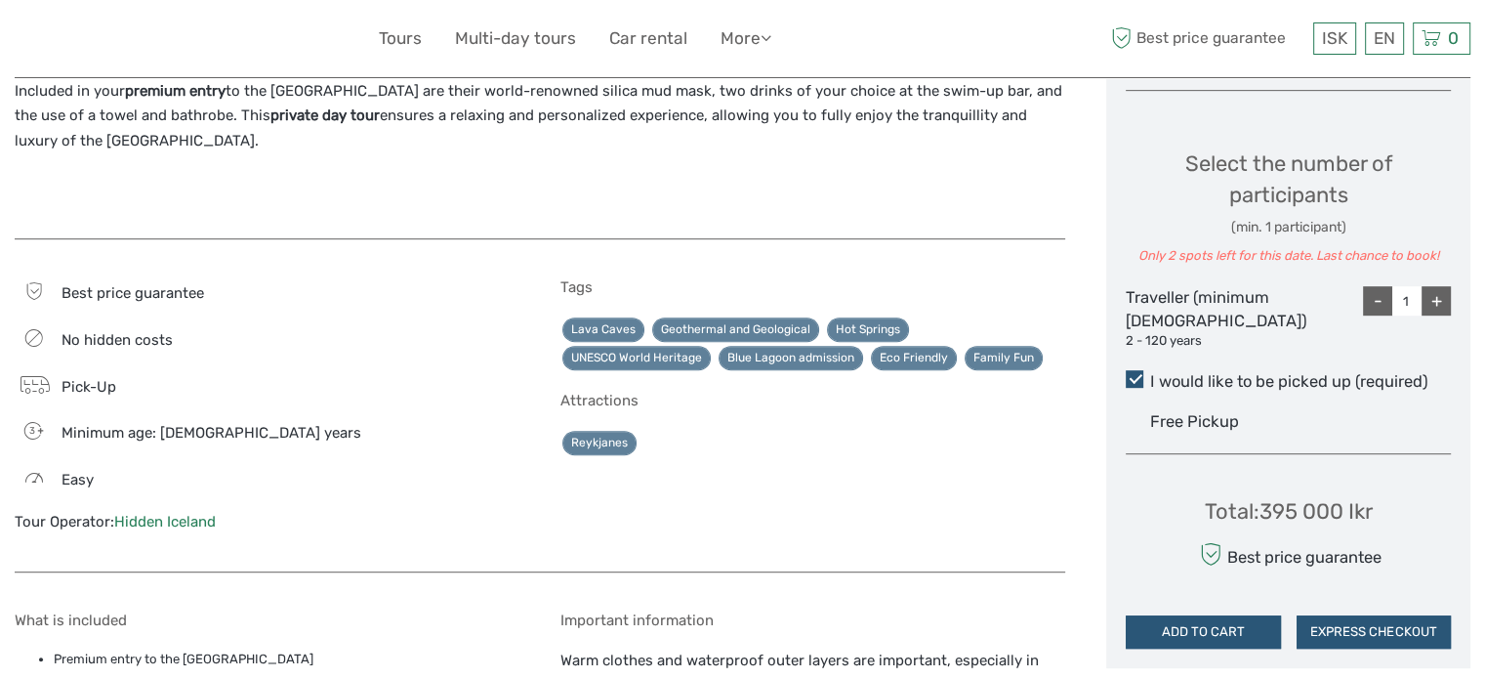
scroll to position [1269, 0]
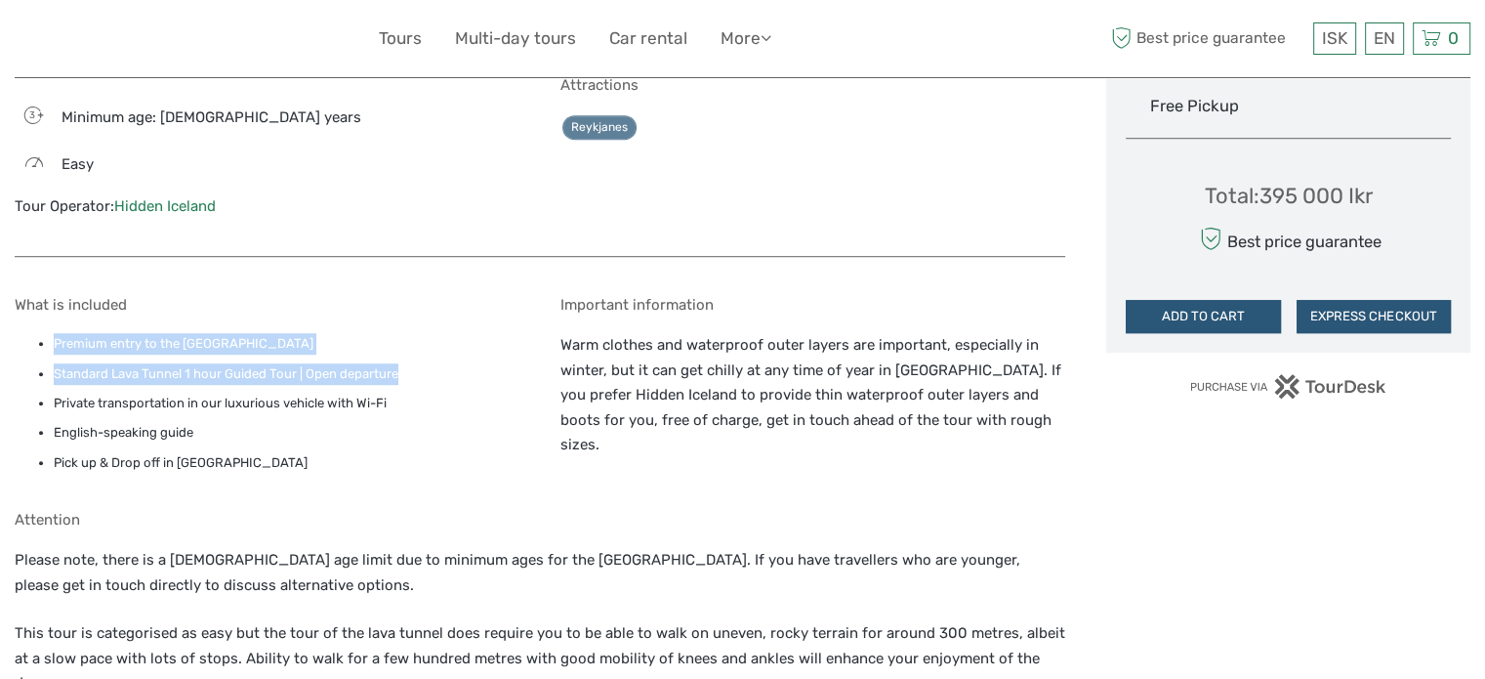
drag, startPoint x: 41, startPoint y: 289, endPoint x: 430, endPoint y: 327, distance: 390.4
click at [430, 333] on ul "Premium entry to the Blue Lagoon Standard Lava Tunnel 1 hour Guided Tour | Open…" at bounding box center [267, 403] width 505 height 141
copy ul "Premium entry to the Blue Lagoon Standard Lava Tunnel 1 hour Guided Tour | Open…"
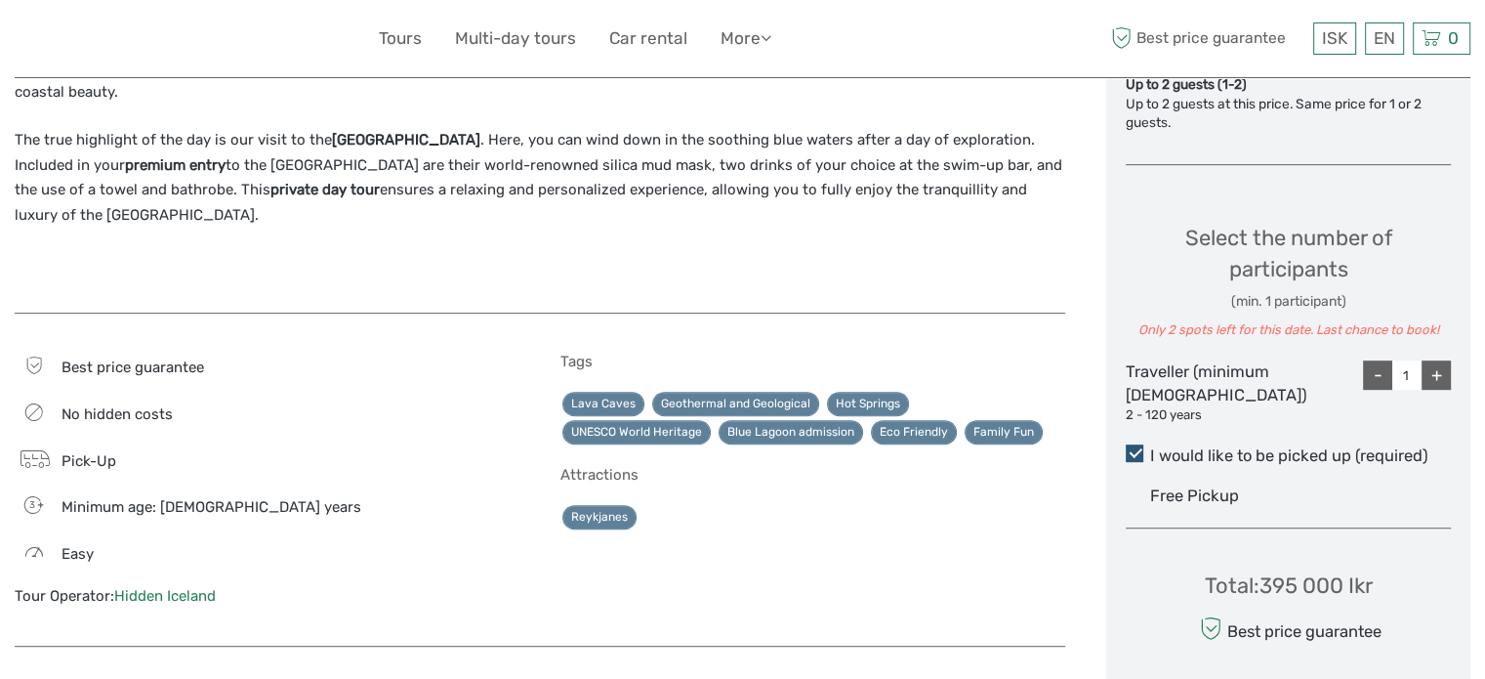
scroll to position [1172, 0]
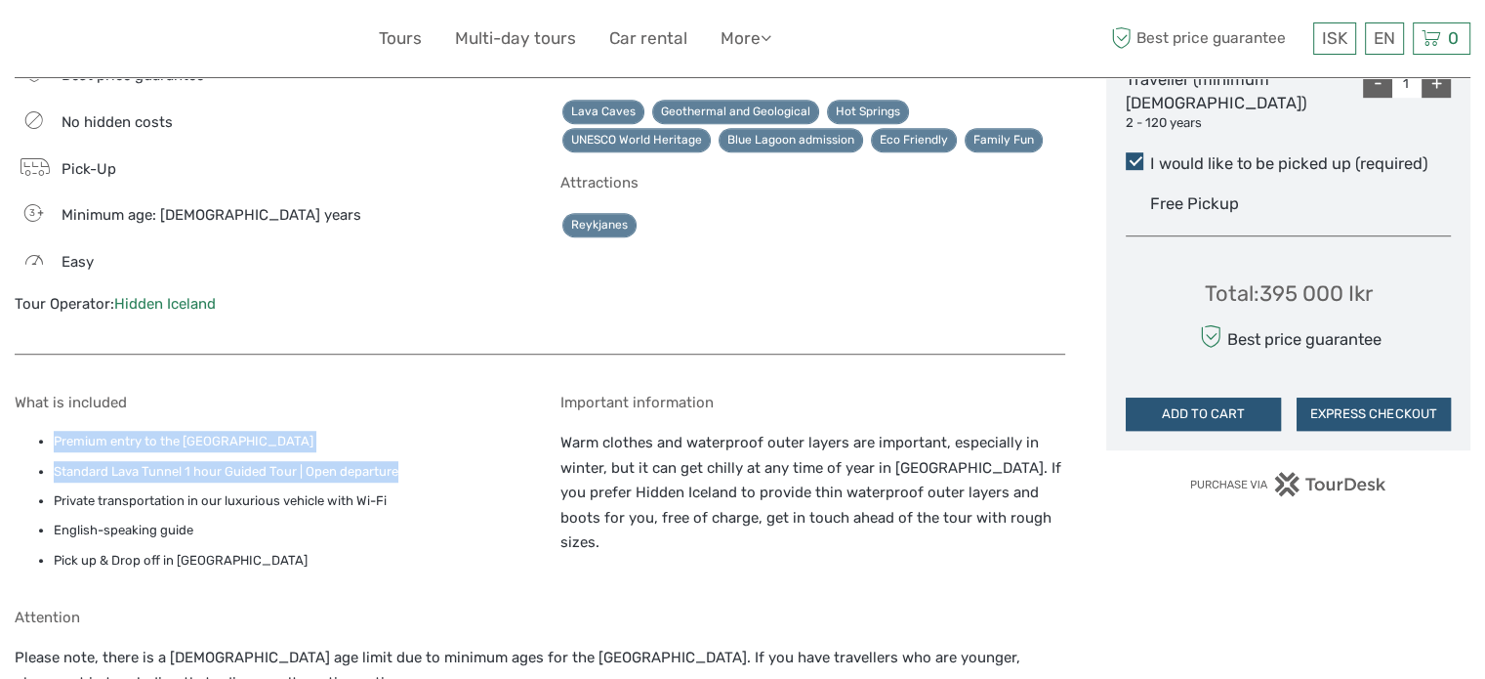
click at [1444, 82] on div "+" at bounding box center [1435, 82] width 29 height 29
type input "2"
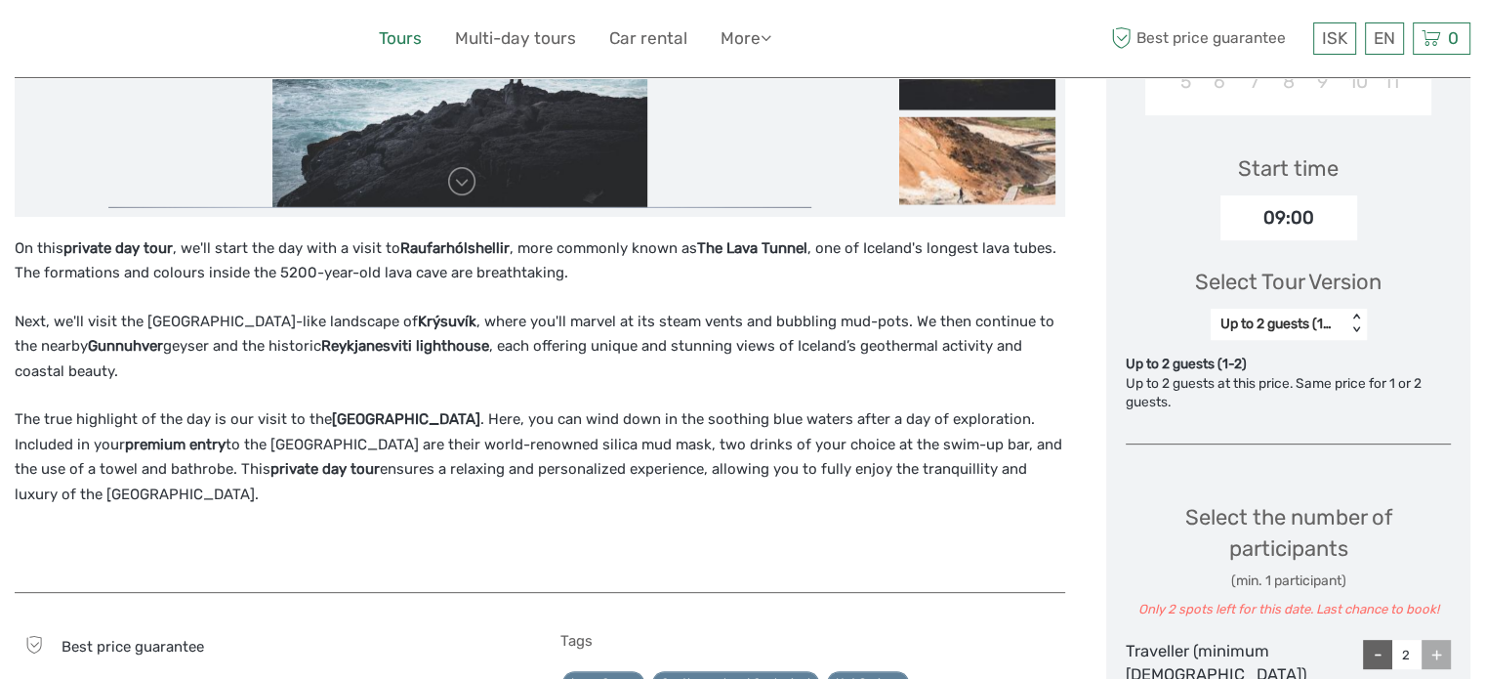
scroll to position [391, 0]
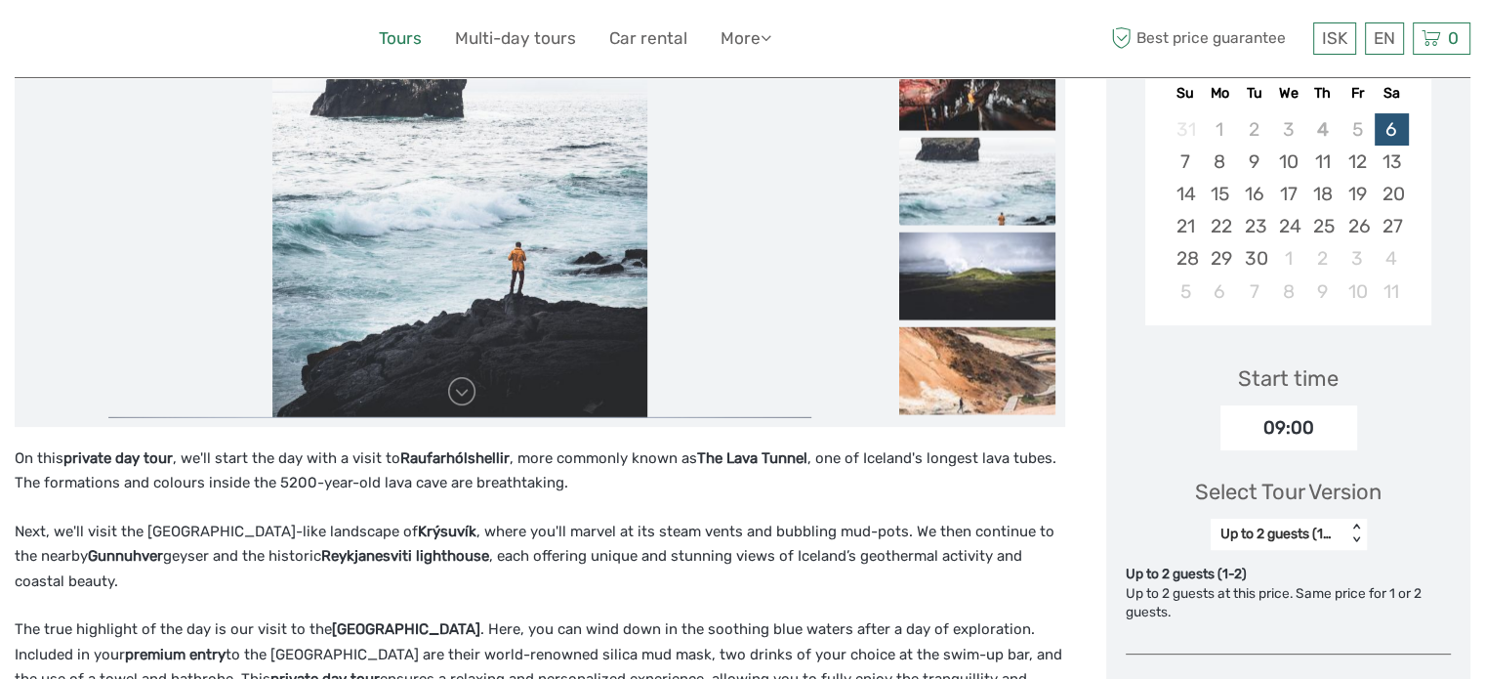
click at [402, 47] on link "Tours" at bounding box center [400, 38] width 43 height 28
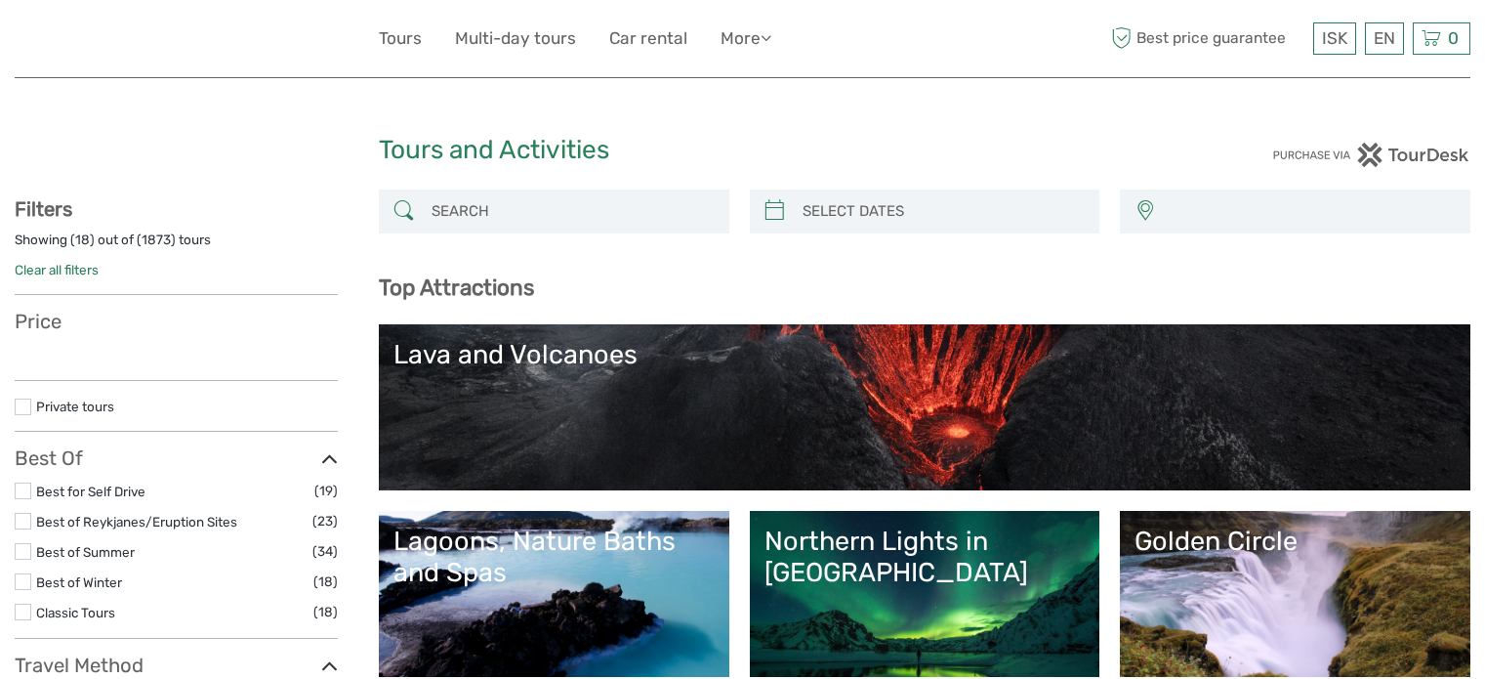
select select
click at [525, 202] on input "search" at bounding box center [572, 211] width 296 height 34
select select
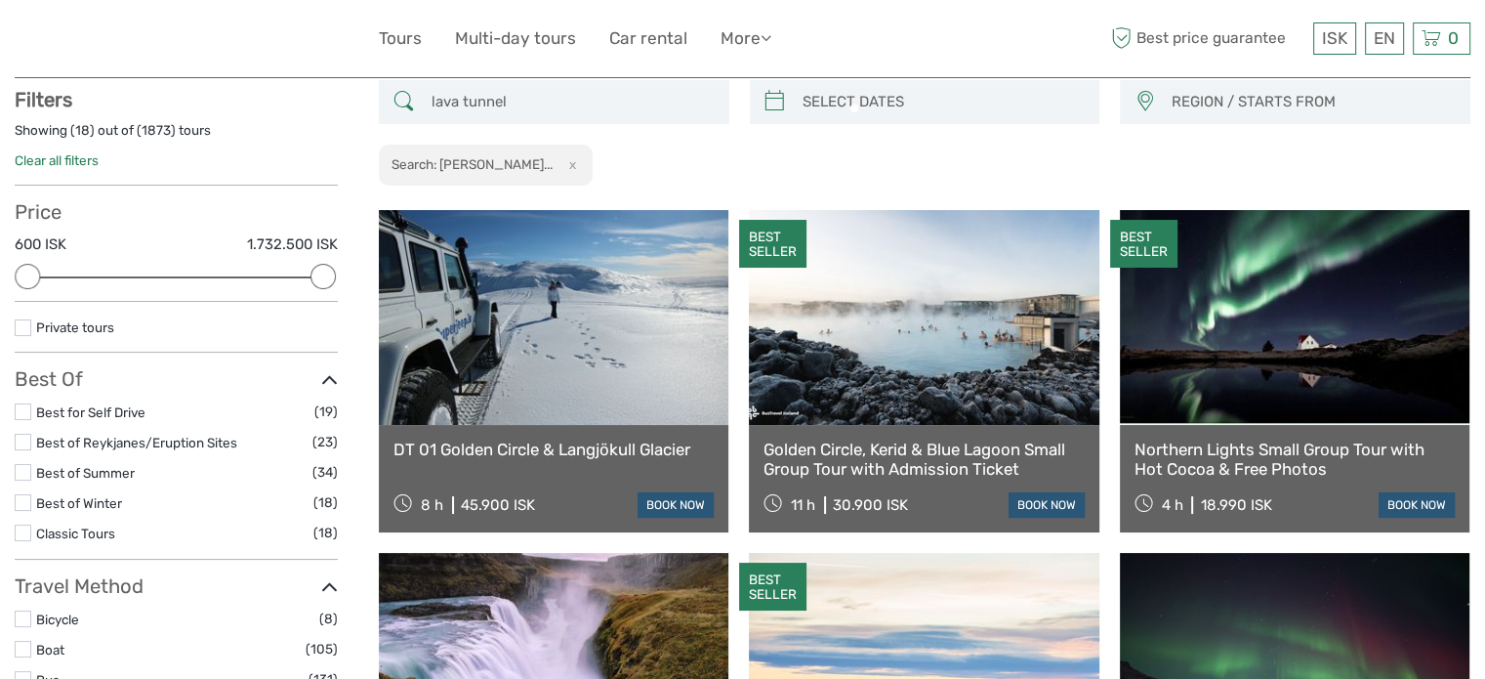
scroll to position [110, 0]
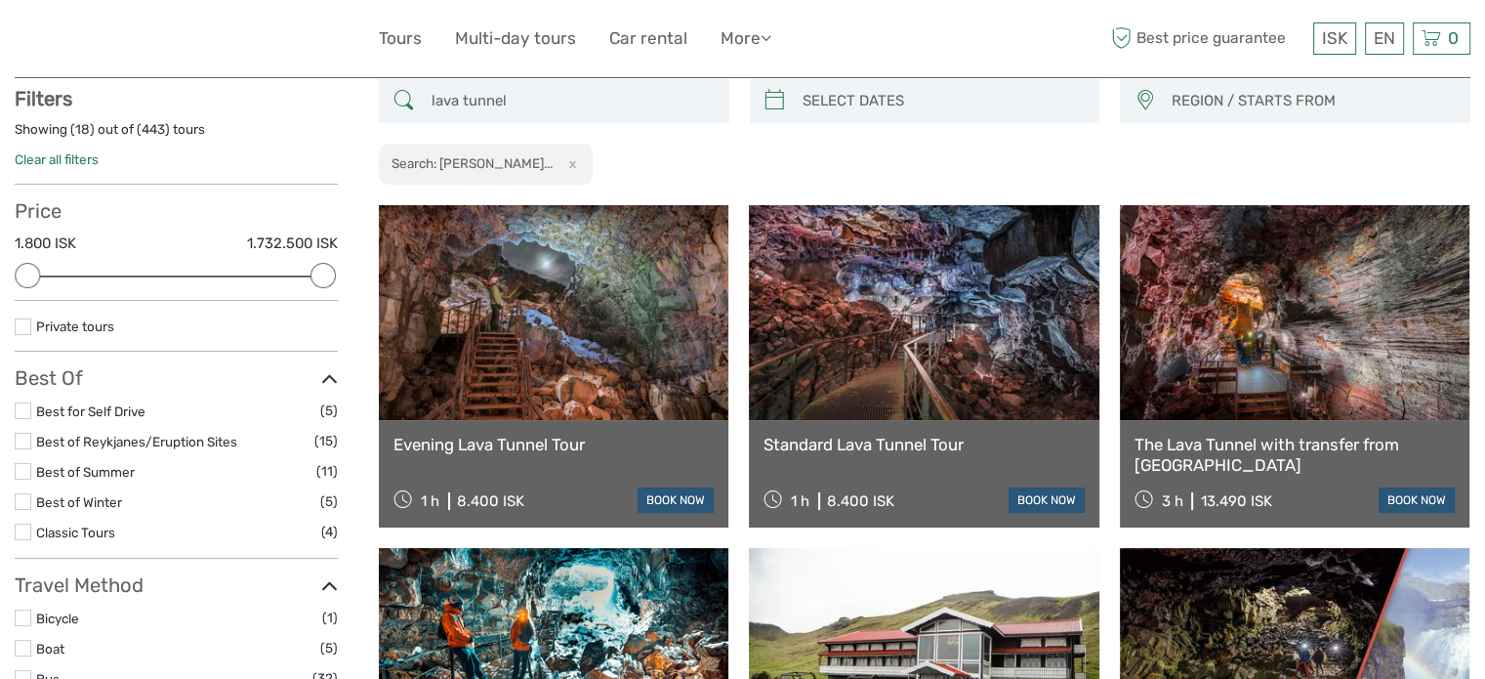
type input "lava tunnel"
click at [985, 304] on link at bounding box center [924, 312] width 350 height 215
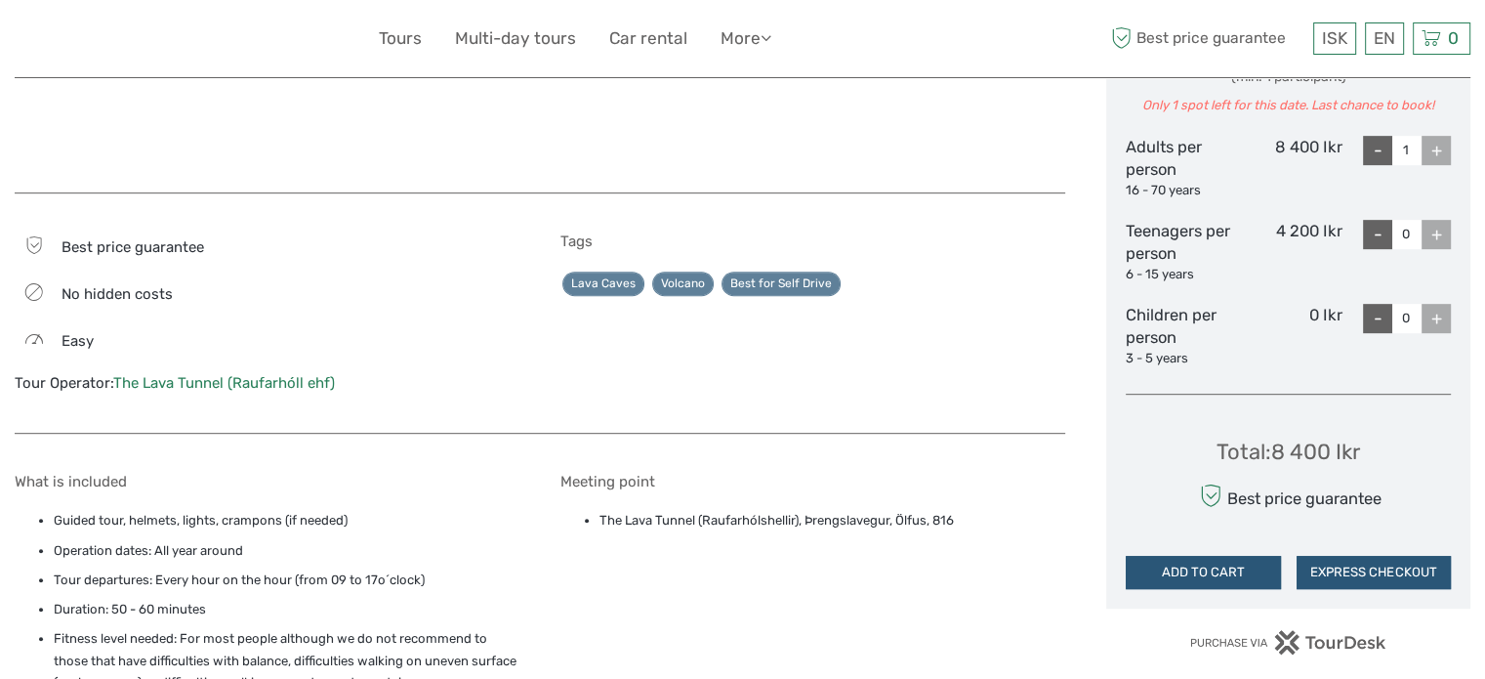
scroll to position [721, 0]
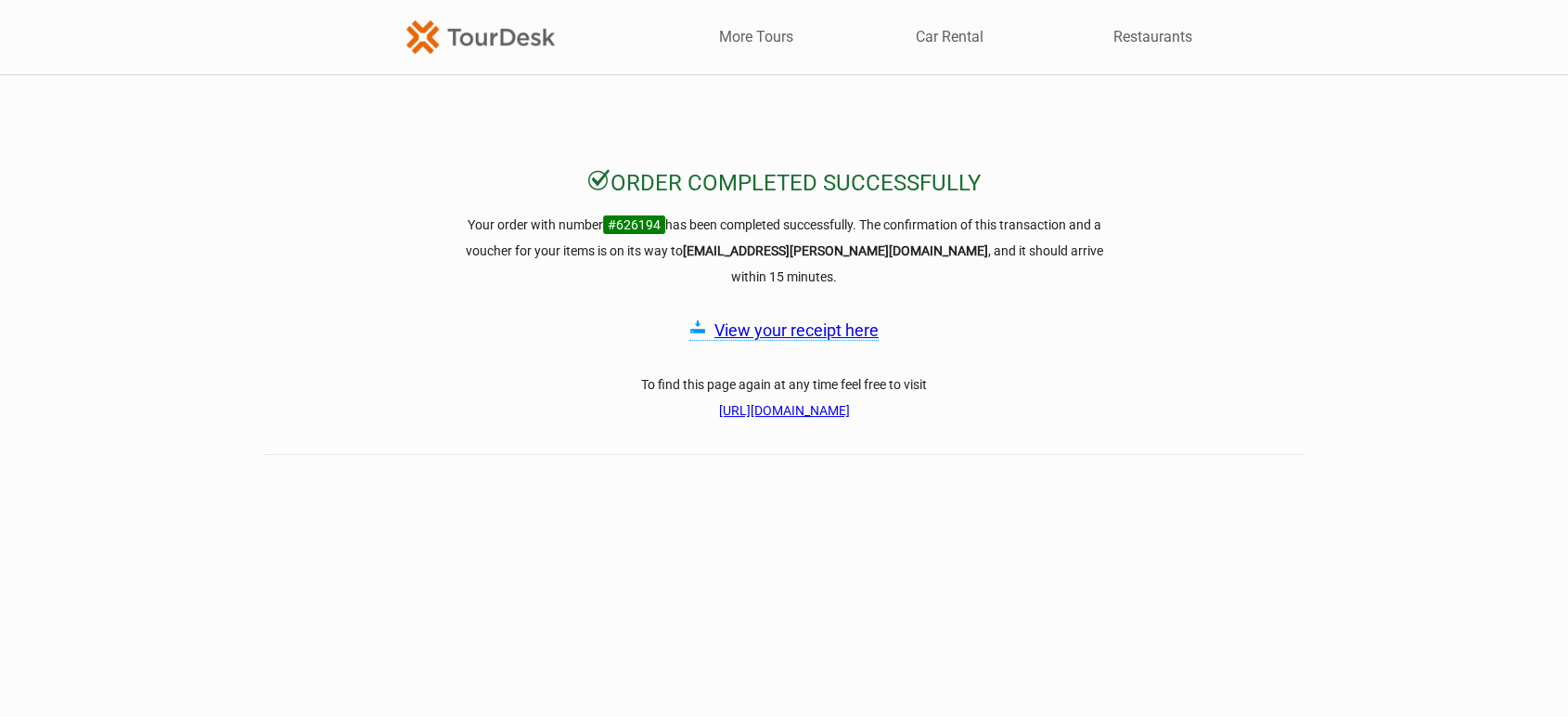
click at [811, 318] on h5 "View your receipt here" at bounding box center [784, 330] width 668 height 26
click at [811, 320] on link "View your receipt here" at bounding box center [796, 330] width 164 height 20
